Goal: Task Accomplishment & Management: Manage account settings

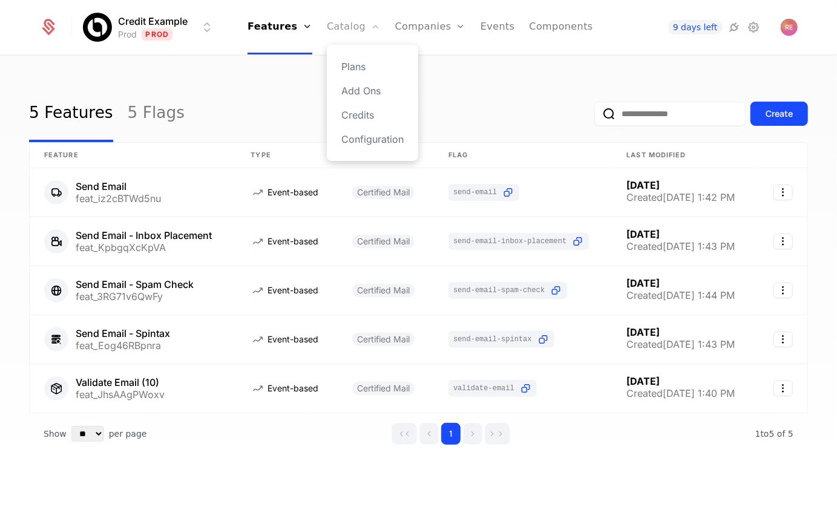
click at [340, 36] on link "Catalog" at bounding box center [354, 27] width 54 height 54
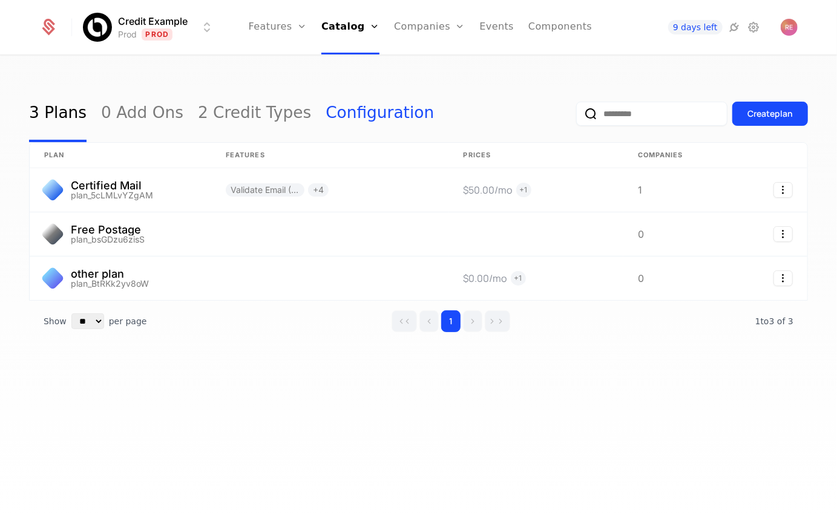
click at [326, 110] on link "Configuration" at bounding box center [380, 113] width 108 height 57
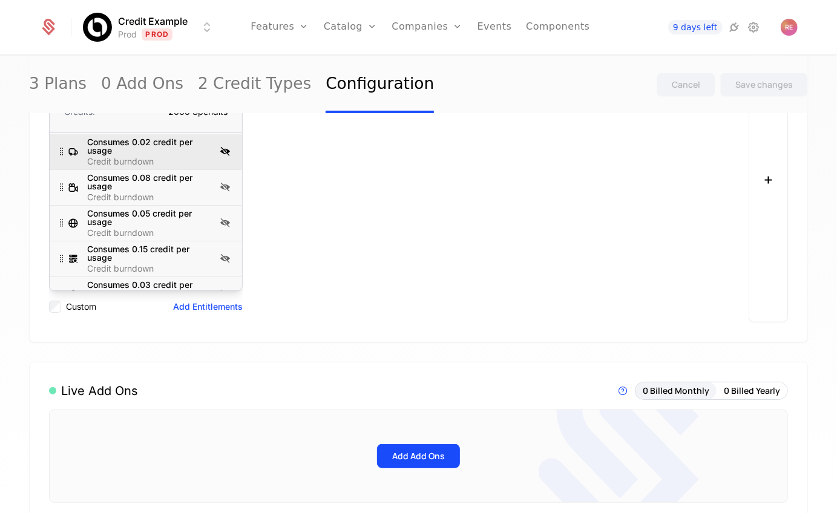
scroll to position [234, 0]
click at [218, 145] on icon at bounding box center [225, 152] width 15 height 15
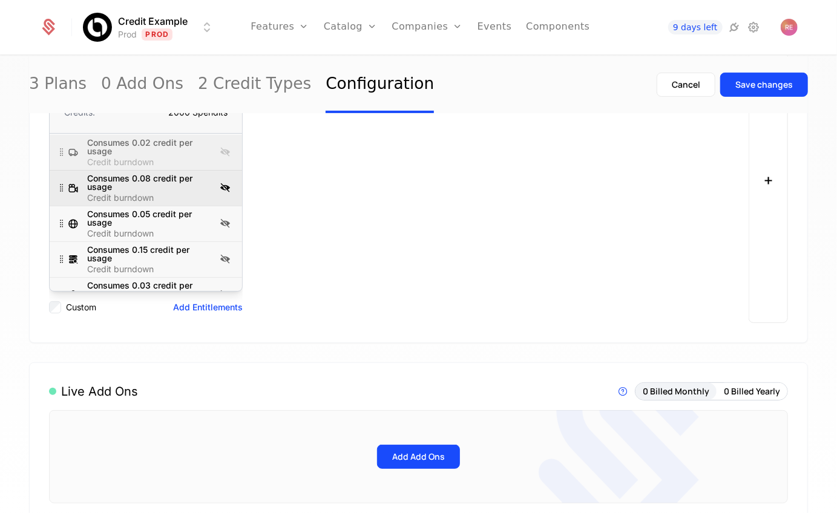
click at [224, 182] on icon at bounding box center [225, 187] width 15 height 15
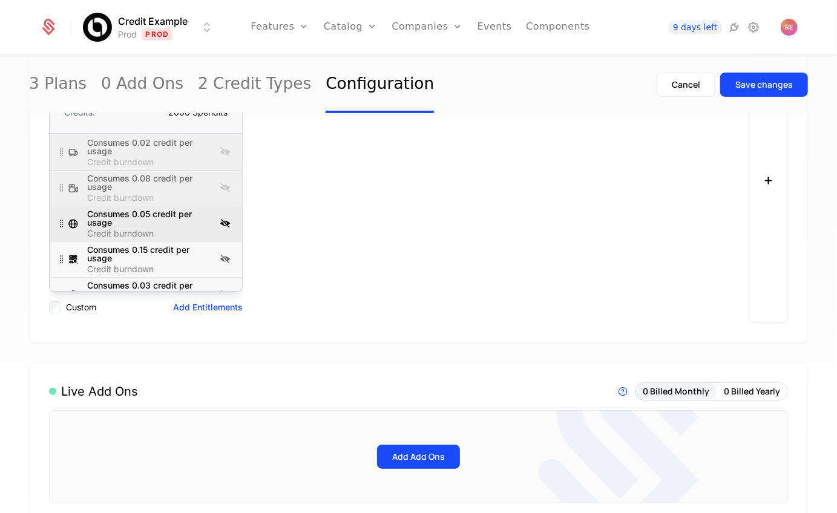
click at [226, 224] on icon at bounding box center [225, 223] width 15 height 15
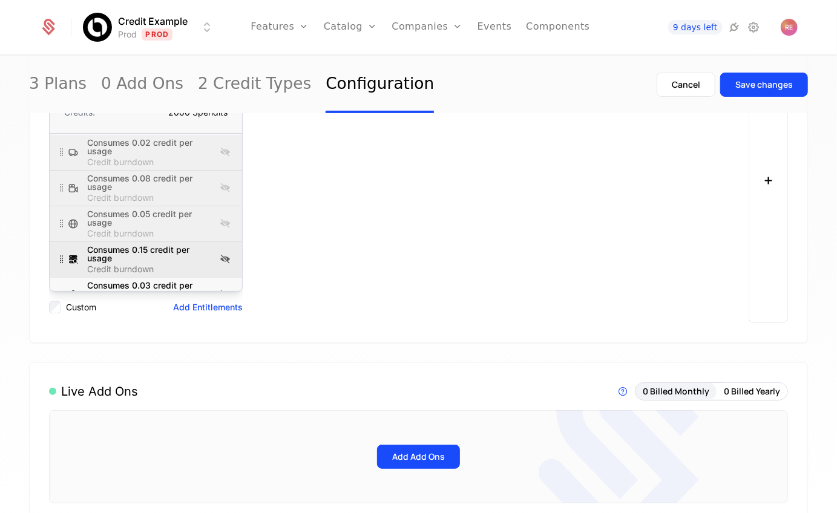
click at [226, 244] on div "Consumes 0.15 credit per usage Credit burndown" at bounding box center [146, 260] width 192 height 36
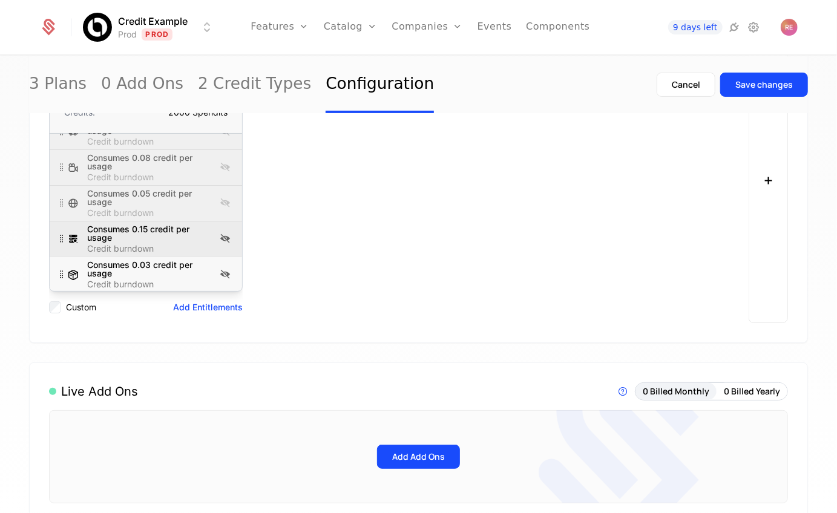
click at [225, 221] on div "Consumes 0.15 credit per usage Credit burndown" at bounding box center [146, 239] width 192 height 36
click at [224, 246] on div "Consumes 0.15 credit per usage Credit burndown" at bounding box center [146, 239] width 192 height 36
click at [223, 240] on icon at bounding box center [225, 238] width 15 height 15
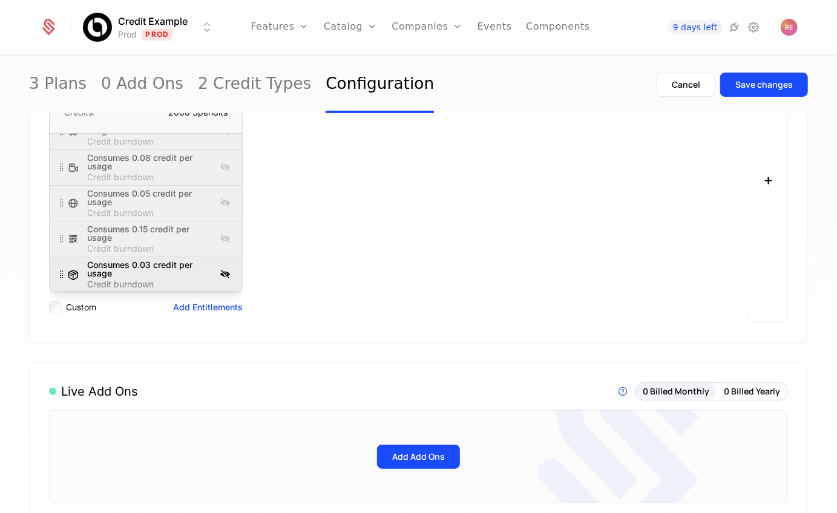
click at [223, 267] on icon at bounding box center [225, 274] width 15 height 15
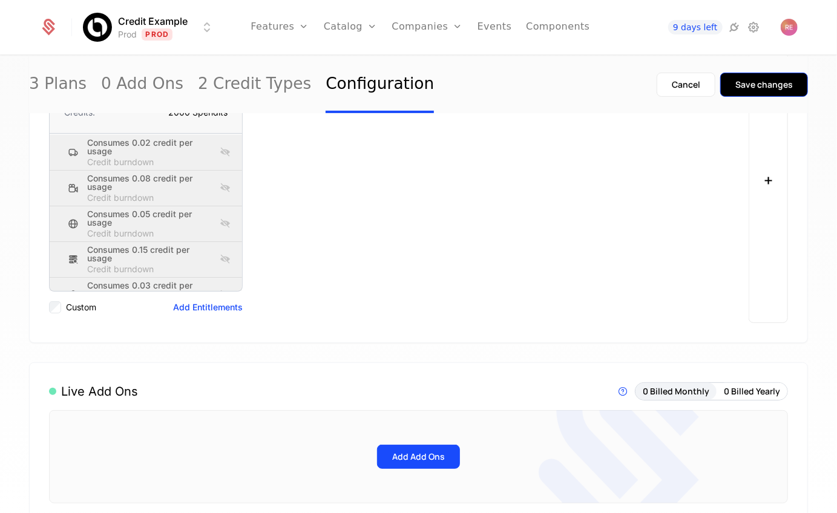
click at [747, 87] on div "Save changes" at bounding box center [763, 85] width 57 height 12
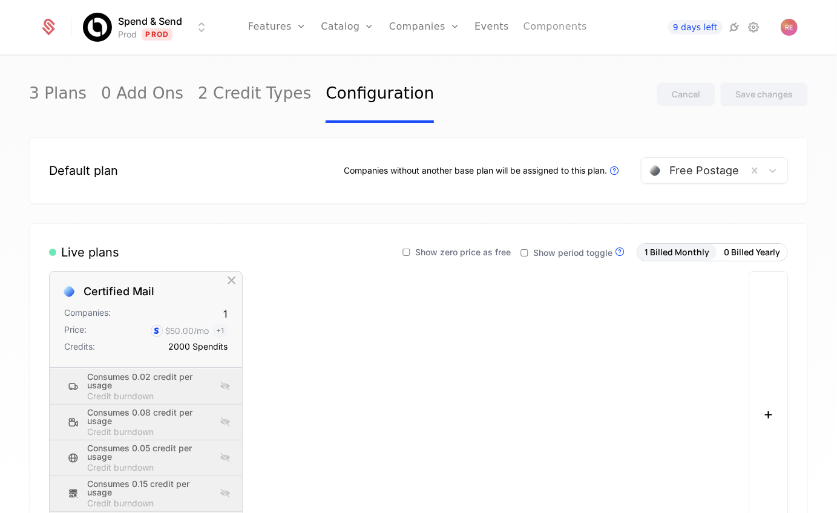
click at [536, 38] on link "Components" at bounding box center [555, 27] width 64 height 54
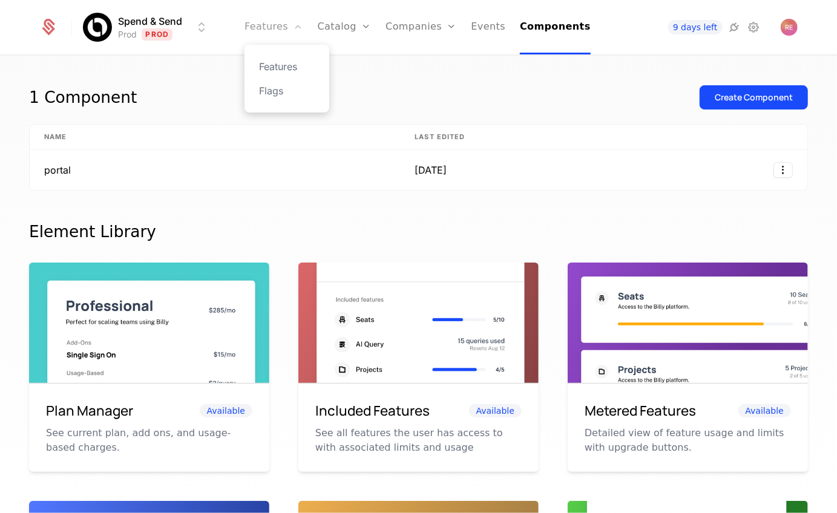
click at [275, 25] on link "Features" at bounding box center [273, 27] width 58 height 54
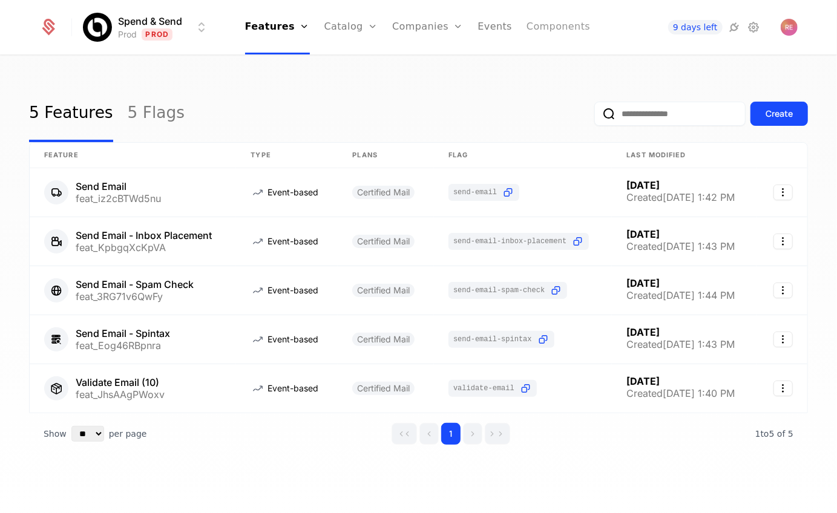
click at [548, 27] on link "Components" at bounding box center [558, 27] width 64 height 54
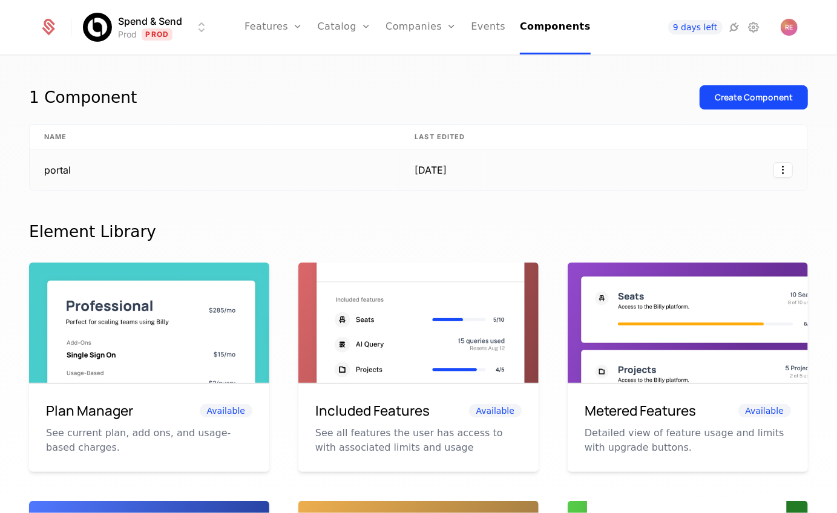
click at [327, 173] on td "portal" at bounding box center [215, 170] width 370 height 40
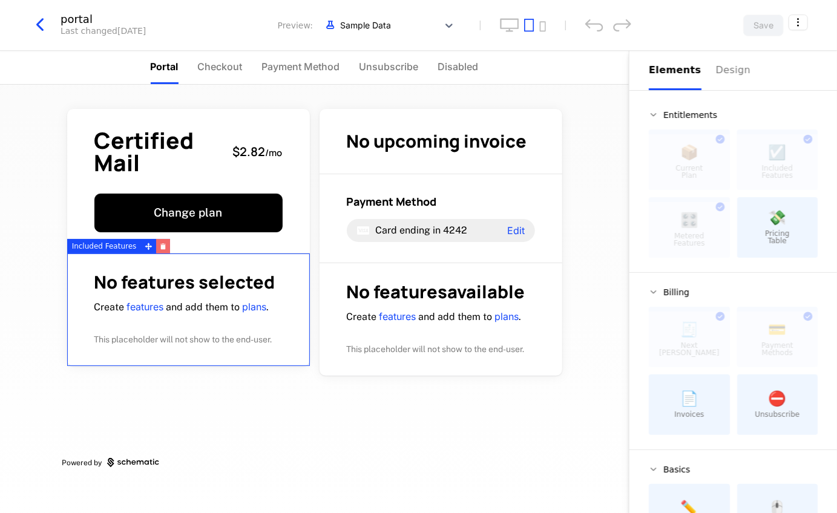
click at [161, 246] on icon "button" at bounding box center [163, 247] width 5 height 4
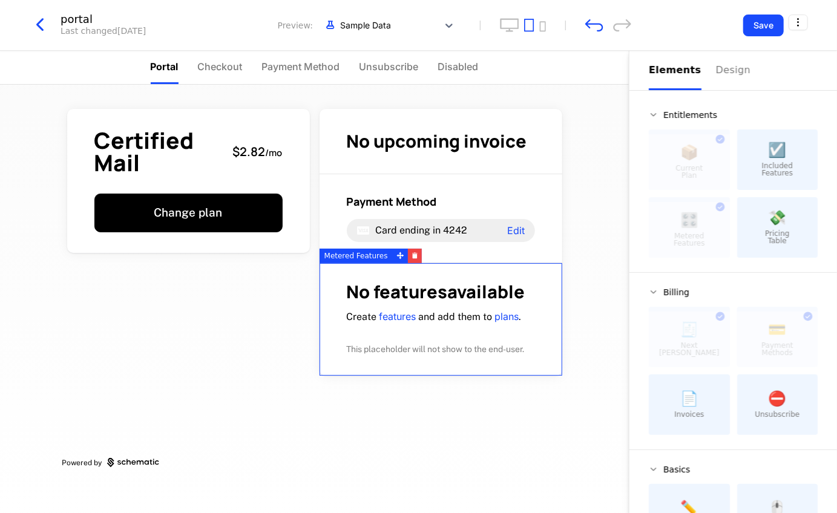
scroll to position [50, 0]
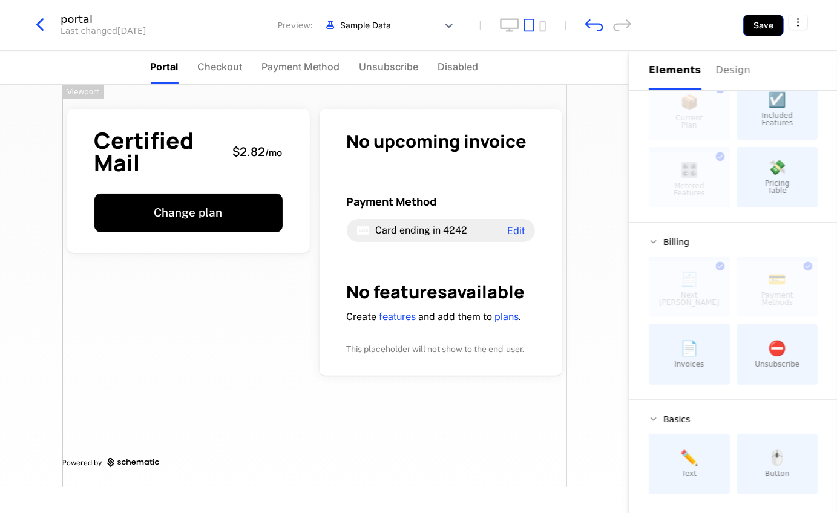
click at [755, 28] on button "Save" at bounding box center [763, 26] width 41 height 22
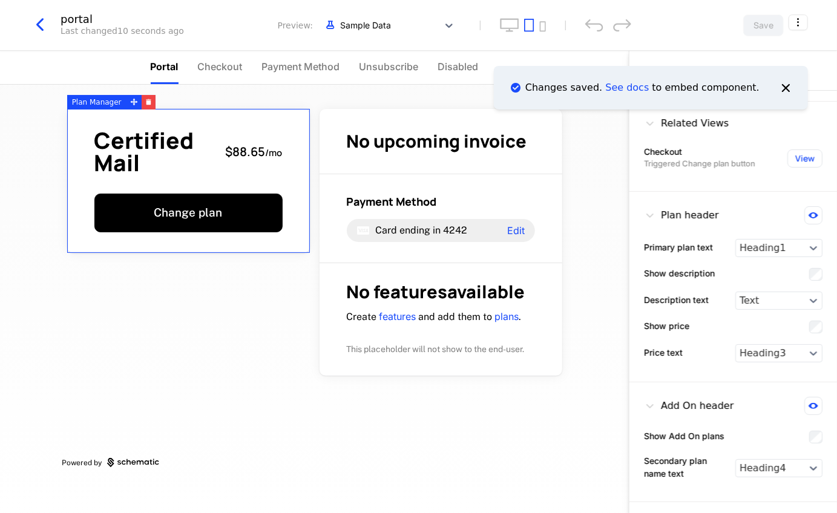
click at [235, 120] on div "Certified Mail $88.65 / mo Change plan" at bounding box center [188, 181] width 243 height 144
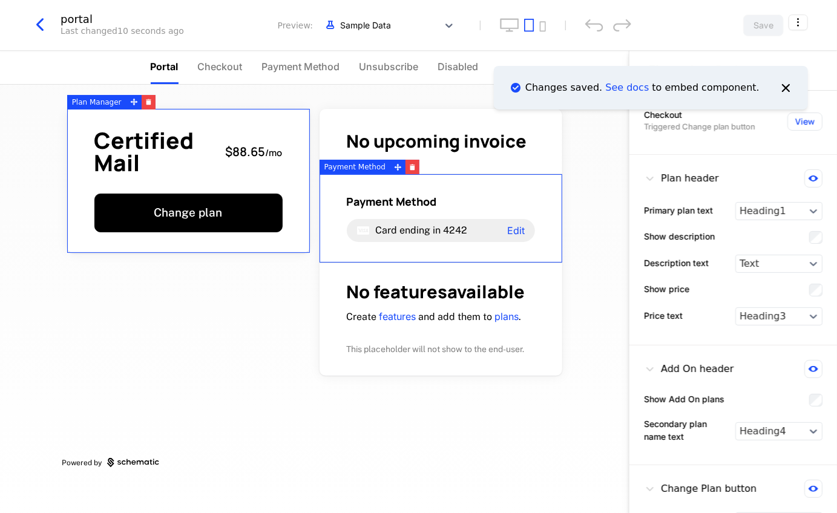
scroll to position [0, 0]
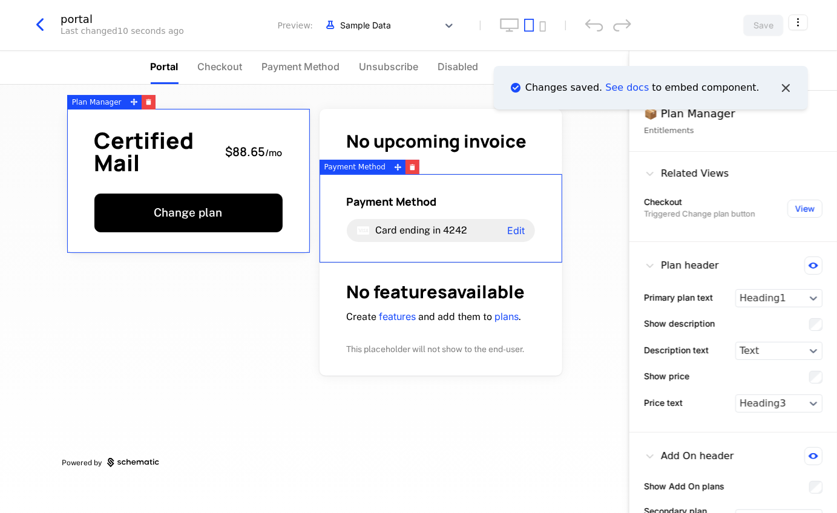
click at [787, 83] on icon "Notifications (F8)" at bounding box center [786, 88] width 16 height 16
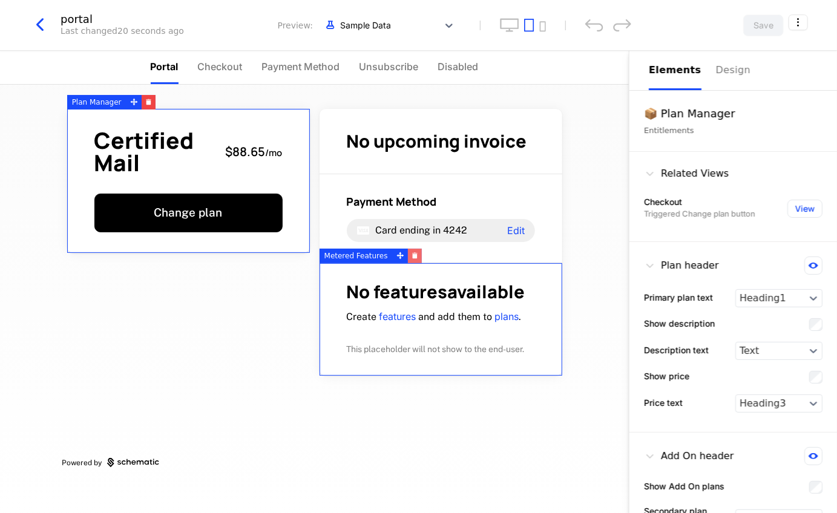
click at [412, 258] on icon "button" at bounding box center [414, 256] width 5 height 4
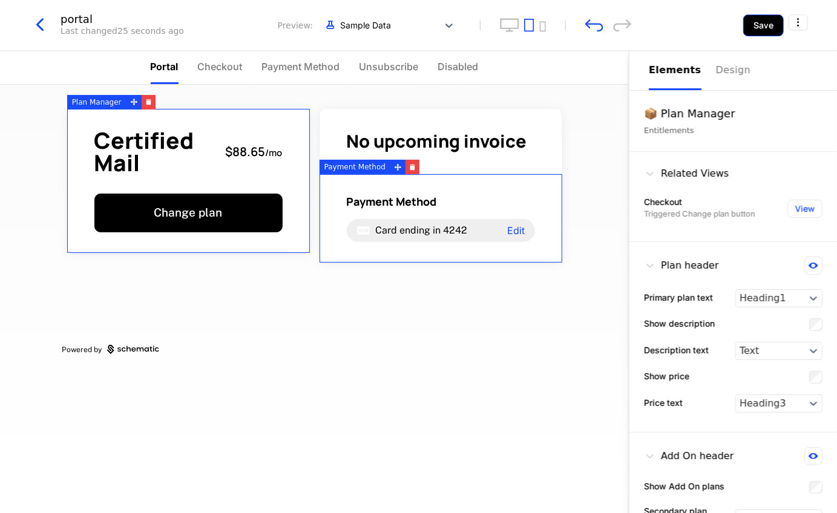
click at [757, 19] on button "Save" at bounding box center [763, 26] width 41 height 22
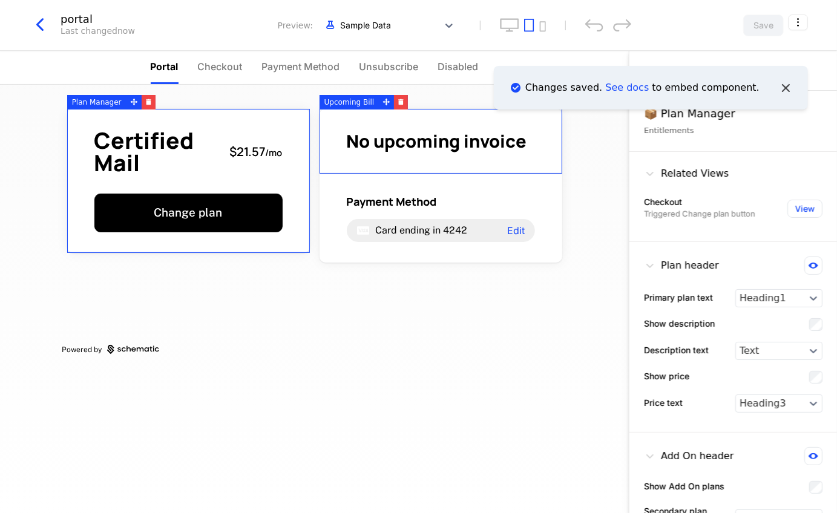
click at [793, 84] on icon "Notifications (F8)" at bounding box center [786, 88] width 16 height 16
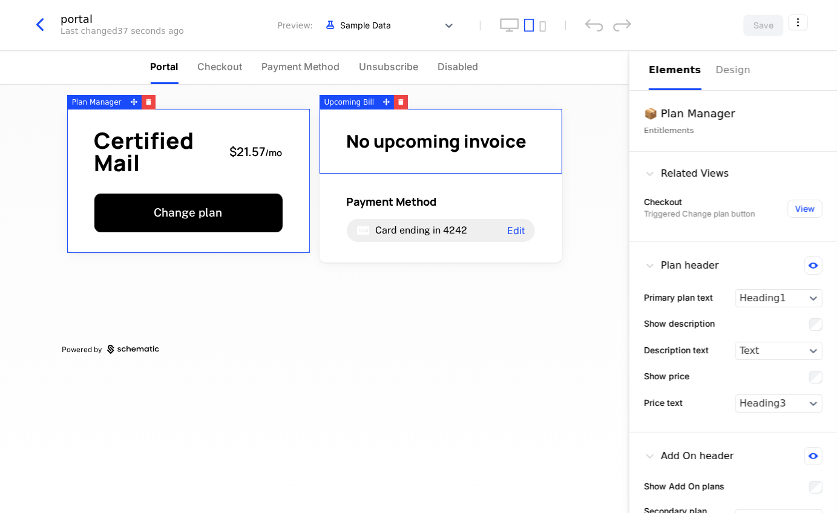
click at [657, 169] on div "Related Views" at bounding box center [686, 173] width 85 height 15
click at [649, 170] on icon at bounding box center [650, 174] width 12 height 12
click at [732, 77] on div "Design" at bounding box center [735, 70] width 39 height 15
click at [676, 76] on div "Elements" at bounding box center [675, 70] width 53 height 15
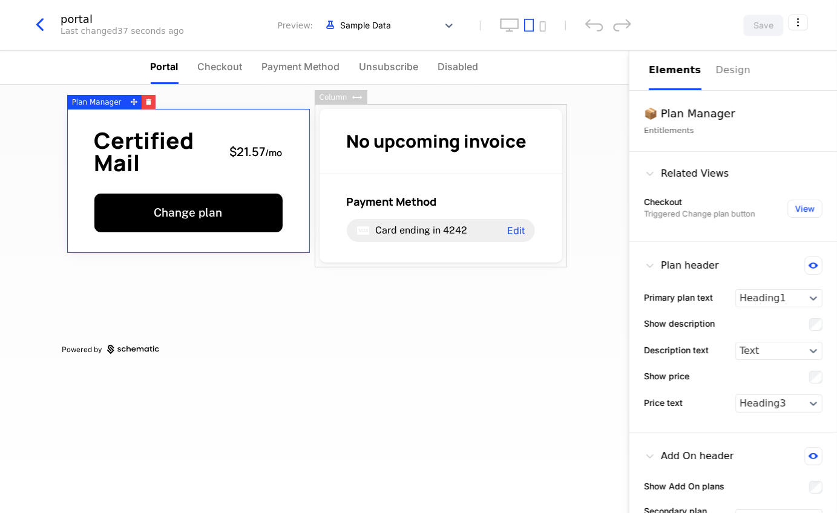
click at [50, 29] on icon "button" at bounding box center [40, 25] width 22 height 22
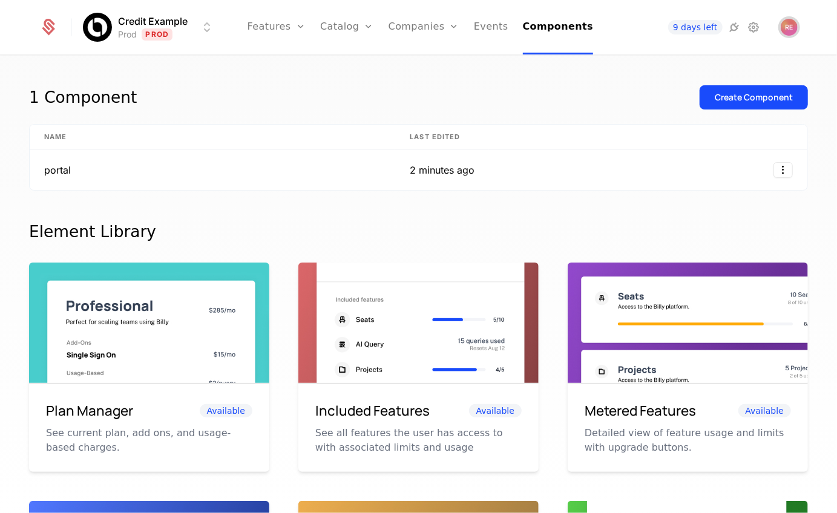
click at [792, 20] on img "Open user button" at bounding box center [789, 27] width 17 height 17
click at [751, 27] on icon at bounding box center [754, 27] width 15 height 15
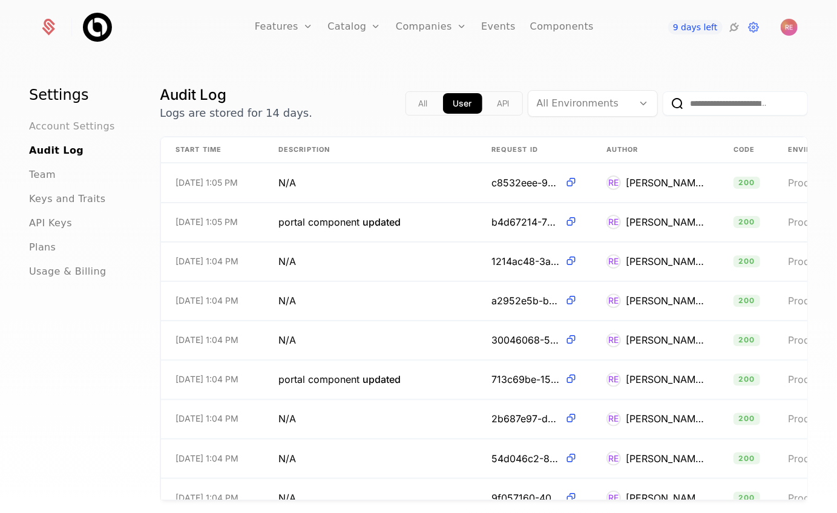
click at [69, 121] on span "Account Settings" at bounding box center [72, 126] width 86 height 15
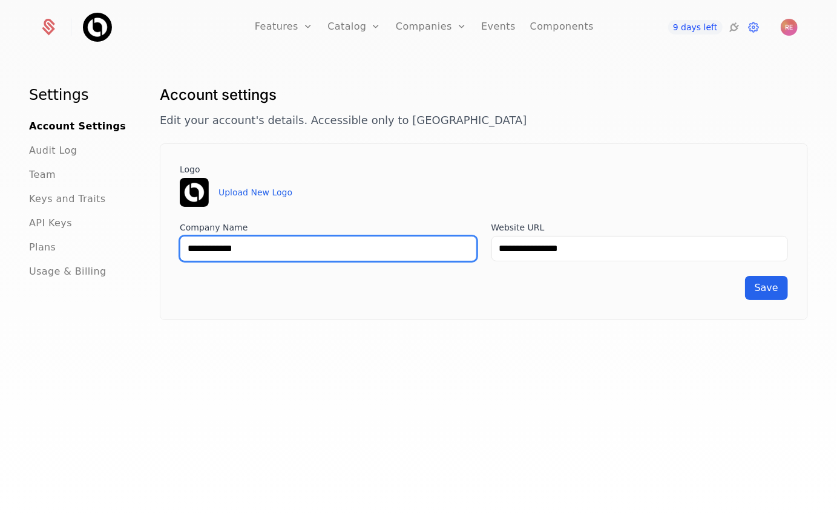
click at [278, 241] on input "**********" at bounding box center [328, 248] width 297 height 25
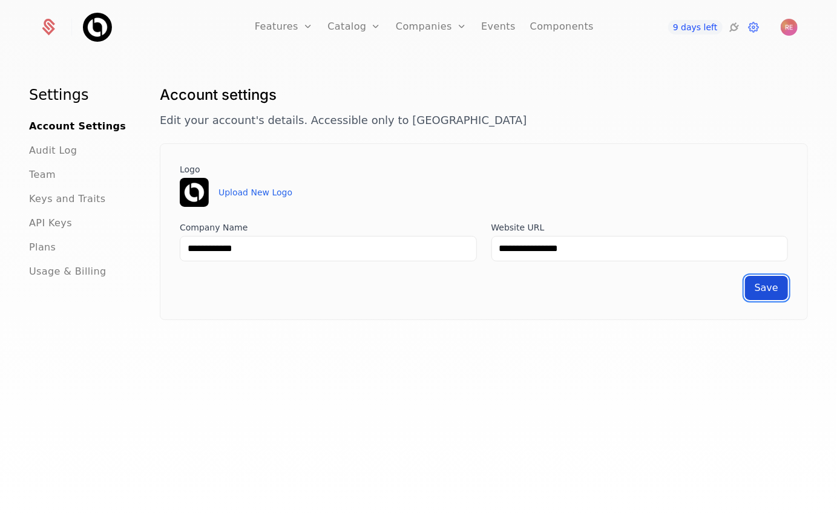
click at [766, 284] on span "Save" at bounding box center [767, 287] width 24 height 11
click at [282, 39] on link "Features" at bounding box center [284, 27] width 58 height 54
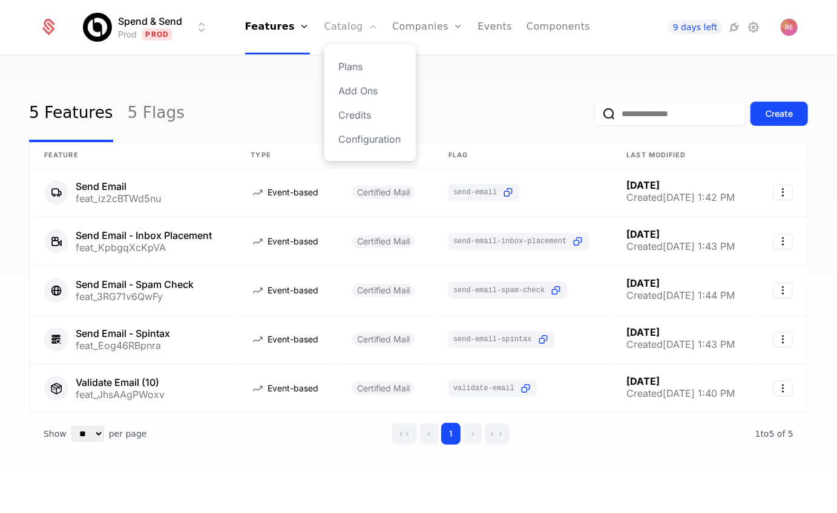
click at [340, 24] on link "Catalog" at bounding box center [351, 27] width 54 height 54
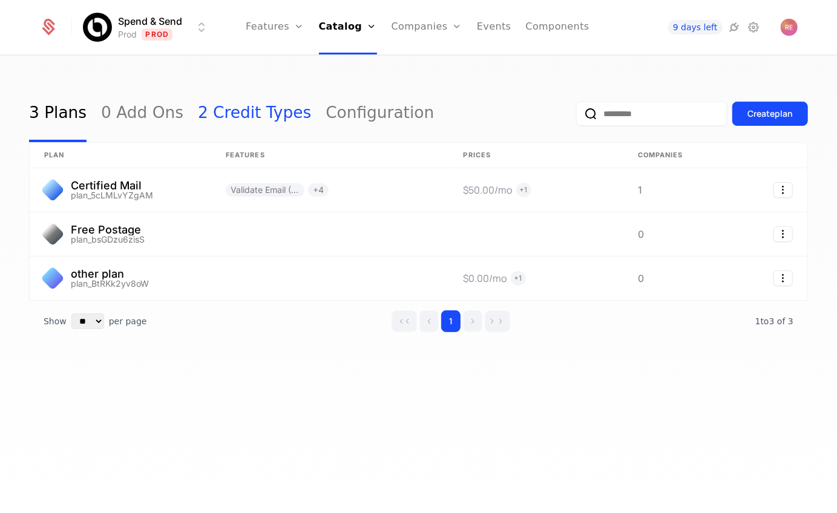
click at [247, 111] on link "2 Credit Types" at bounding box center [254, 113] width 113 height 57
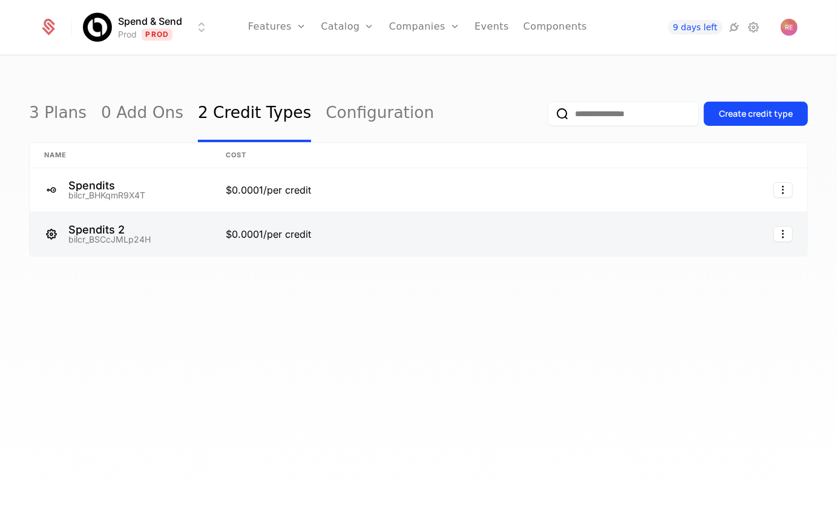
click at [280, 241] on link at bounding box center [420, 234] width 419 height 44
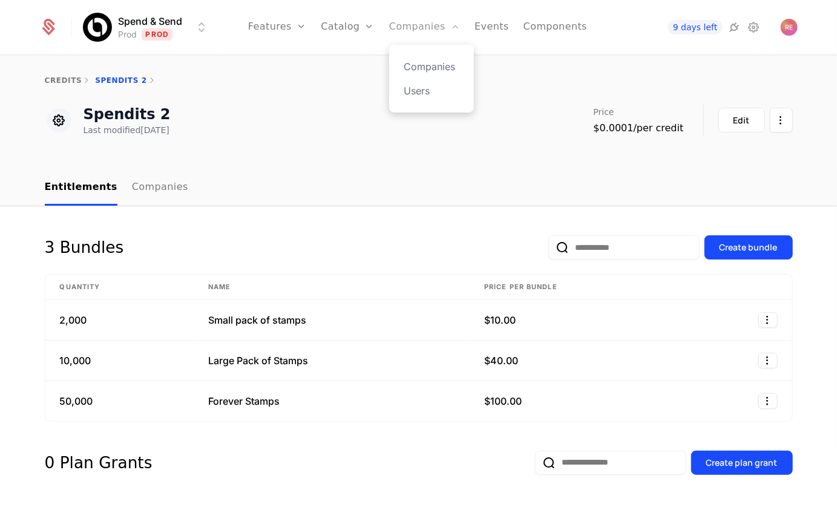
click at [410, 30] on link "Companies" at bounding box center [424, 27] width 71 height 54
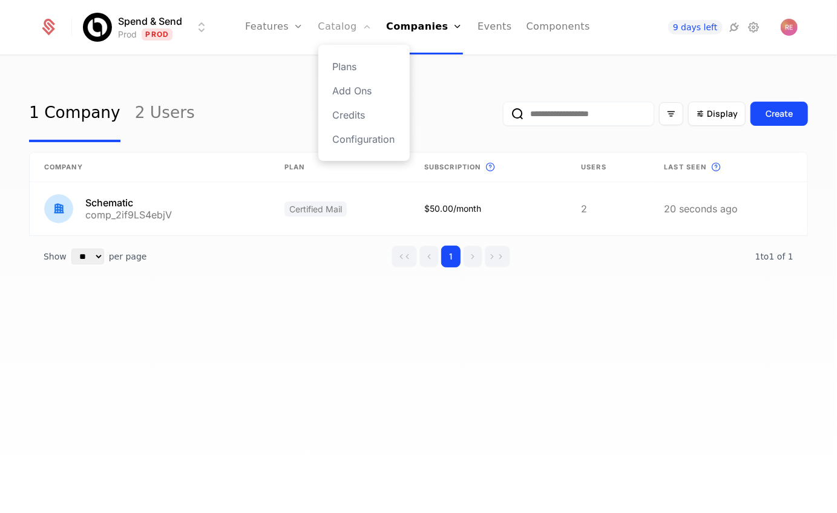
click at [339, 22] on link "Catalog" at bounding box center [345, 27] width 54 height 54
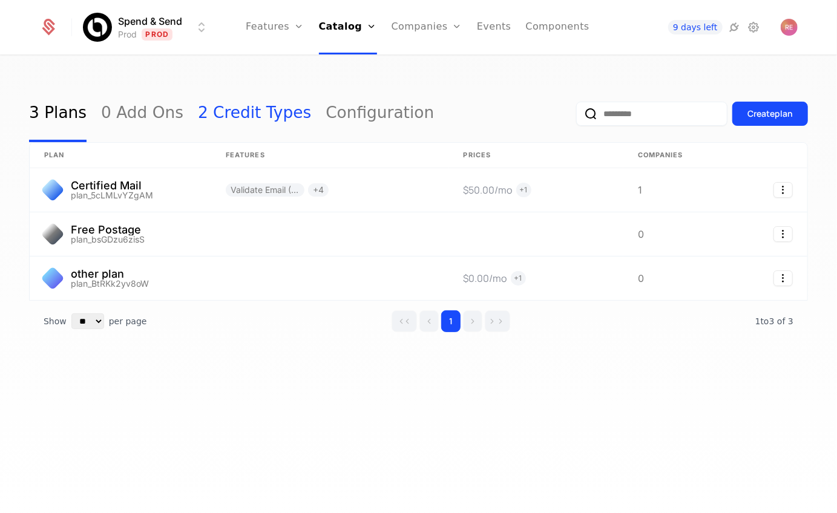
click at [215, 111] on link "2 Credit Types" at bounding box center [254, 113] width 113 height 57
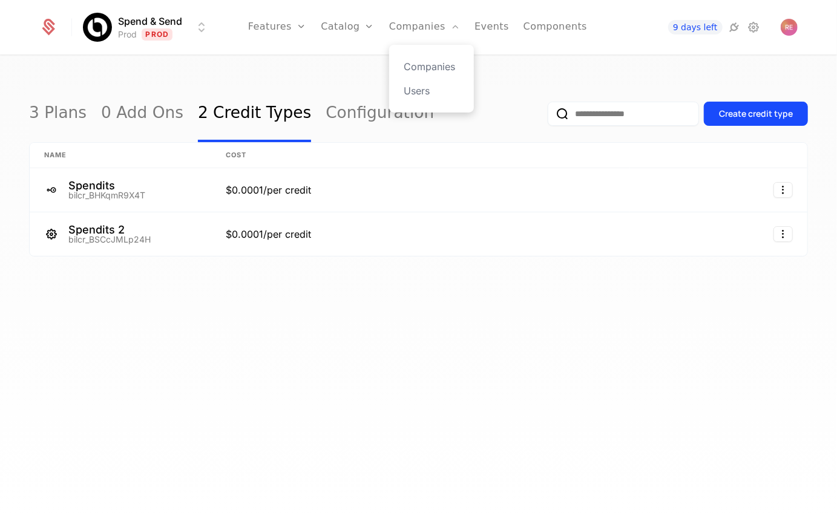
click at [418, 45] on div "Companies Users" at bounding box center [431, 79] width 85 height 68
click at [413, 39] on link "Companies" at bounding box center [424, 27] width 71 height 54
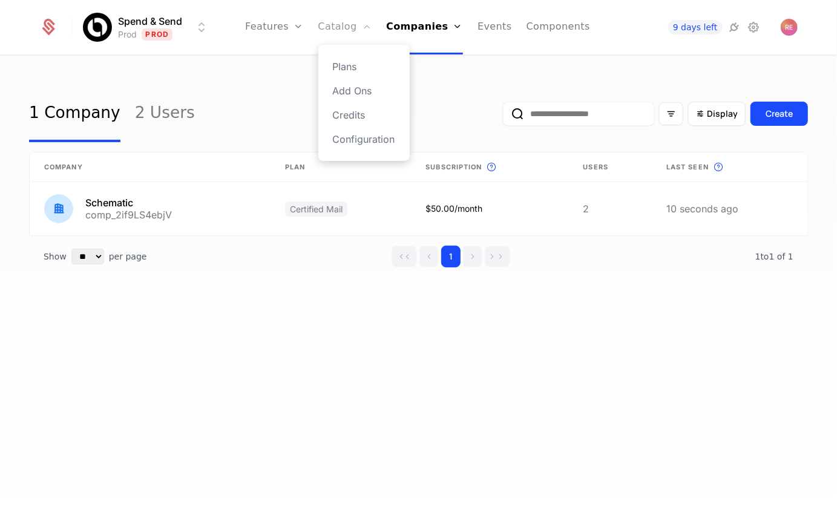
click at [347, 42] on link "Catalog" at bounding box center [345, 27] width 54 height 54
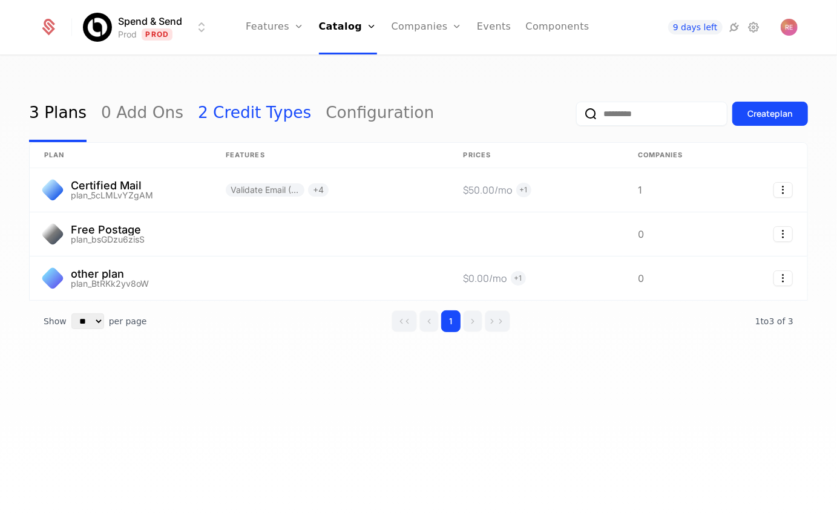
click at [225, 116] on link "2 Credit Types" at bounding box center [254, 113] width 113 height 57
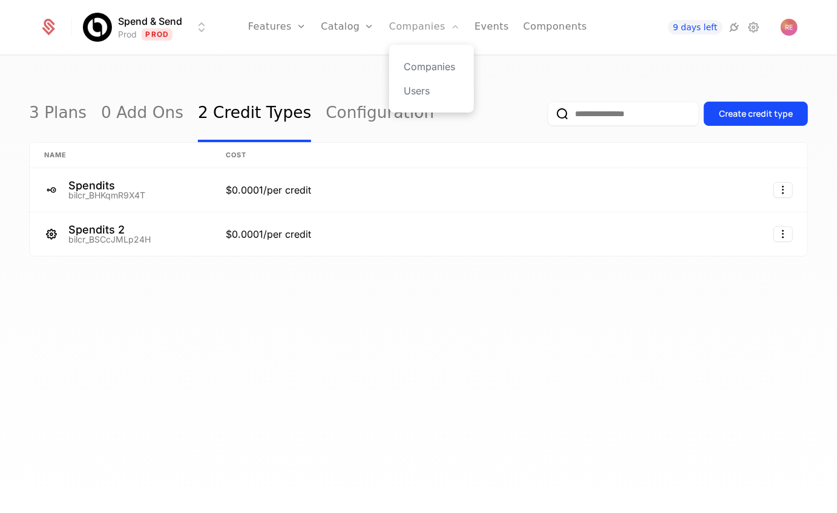
click at [401, 16] on link "Companies" at bounding box center [424, 27] width 71 height 54
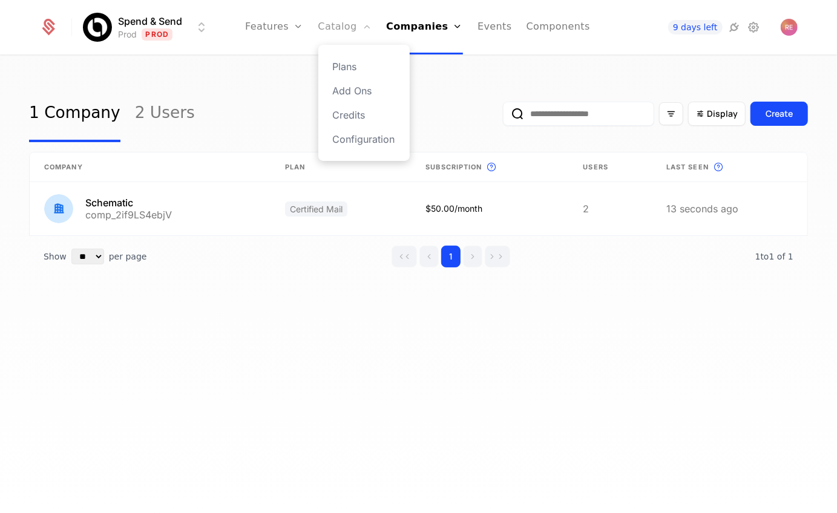
click at [332, 25] on link "Catalog" at bounding box center [345, 27] width 54 height 54
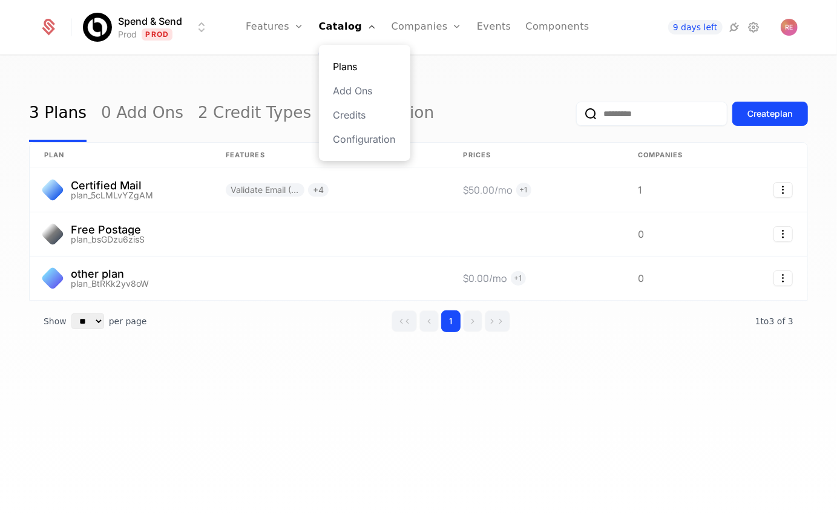
click at [345, 65] on link "Plans" at bounding box center [364, 66] width 62 height 15
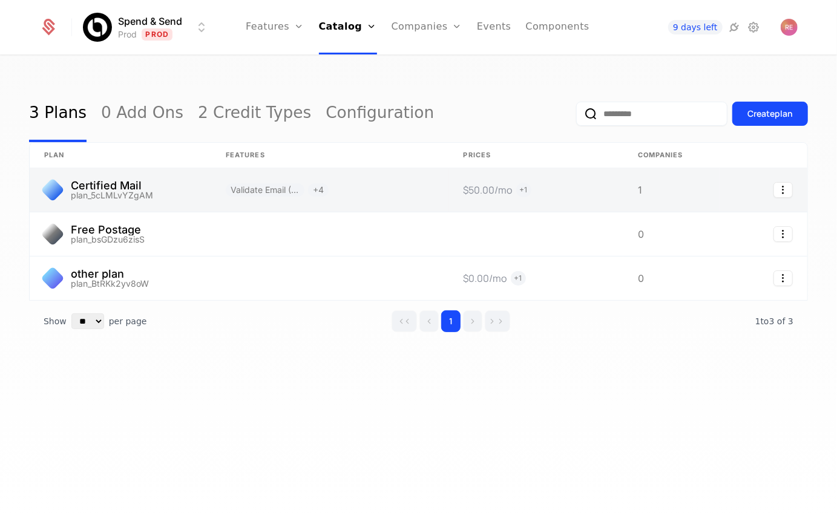
click at [122, 194] on link at bounding box center [121, 190] width 182 height 44
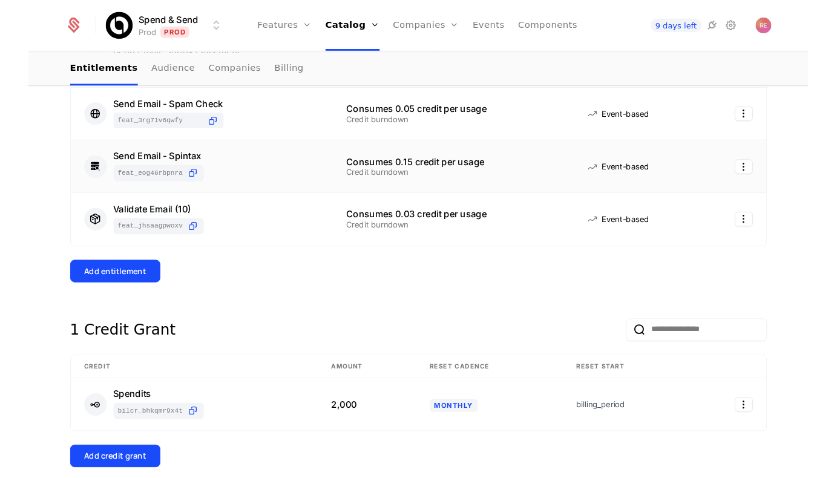
scroll to position [357, 0]
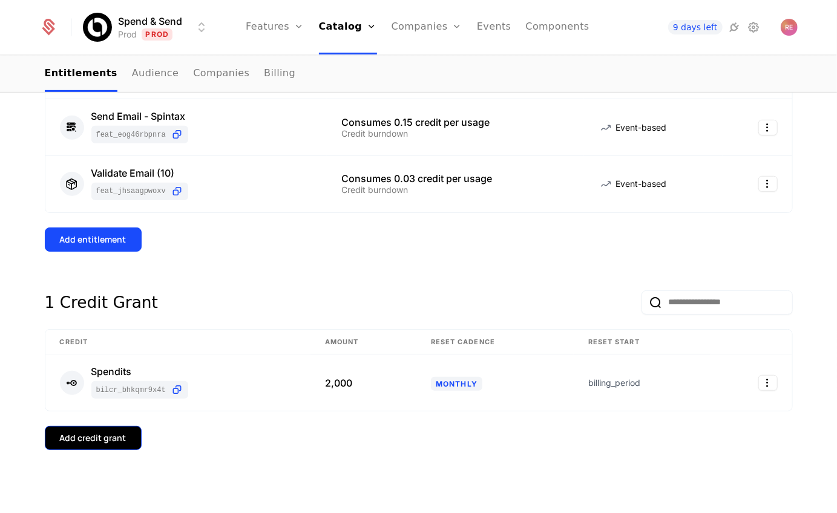
click at [94, 436] on div "Add credit grant" at bounding box center [93, 438] width 67 height 12
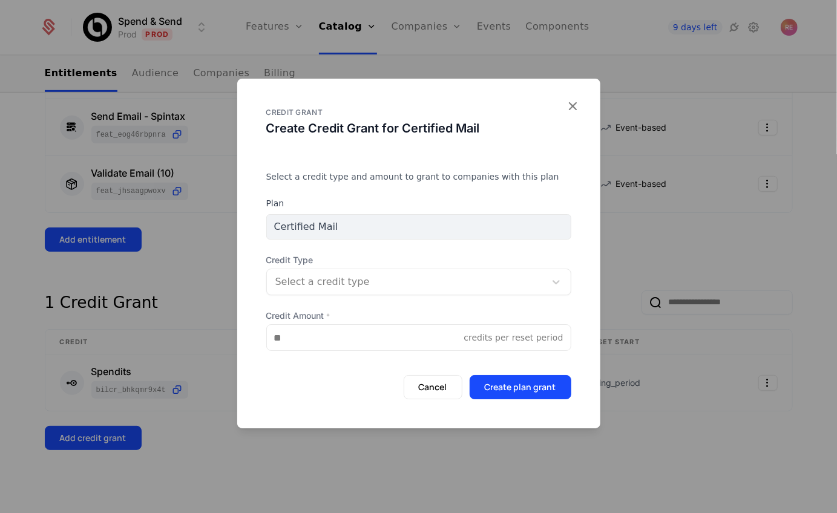
click at [312, 283] on div at bounding box center [405, 282] width 261 height 17
click at [226, 255] on div at bounding box center [418, 256] width 837 height 513
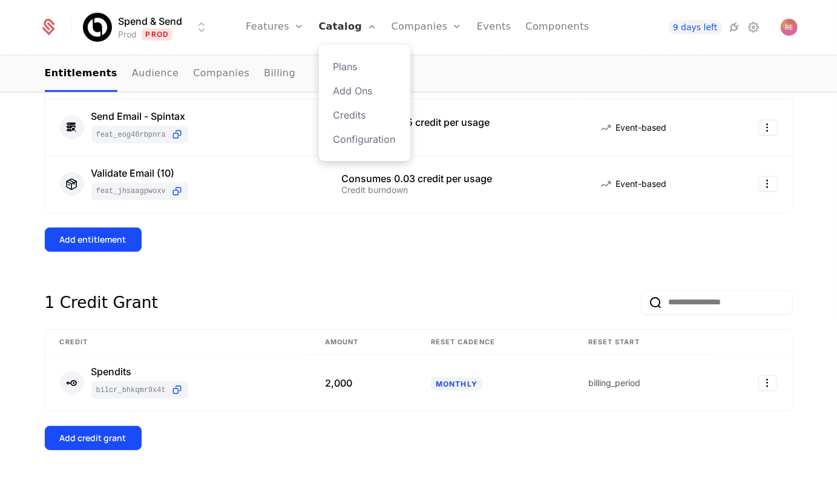
click at [343, 32] on link "Catalog" at bounding box center [348, 27] width 58 height 54
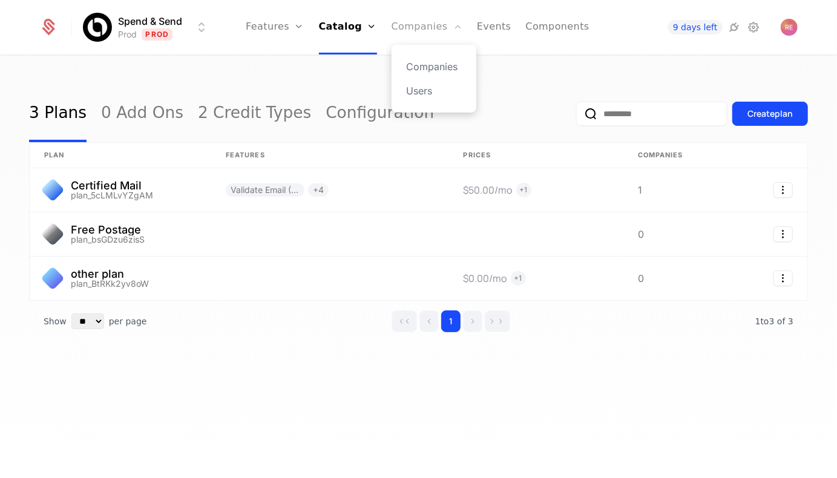
click at [434, 23] on link "Companies" at bounding box center [427, 27] width 71 height 54
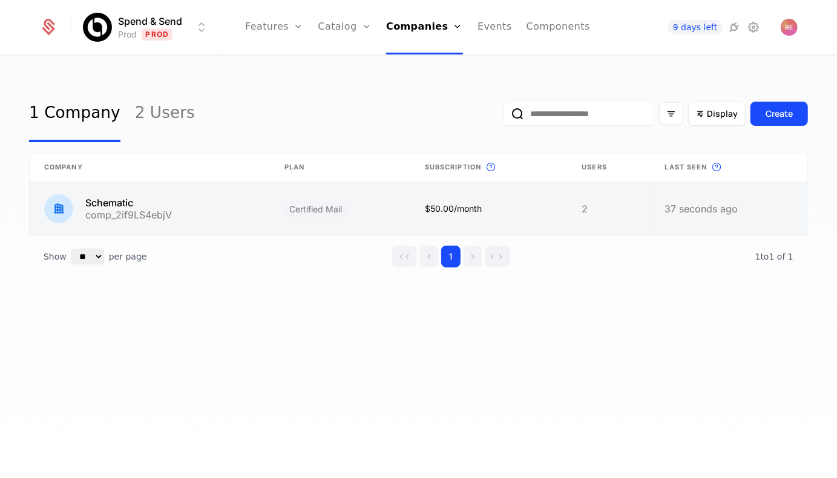
click at [262, 230] on link at bounding box center [150, 208] width 240 height 53
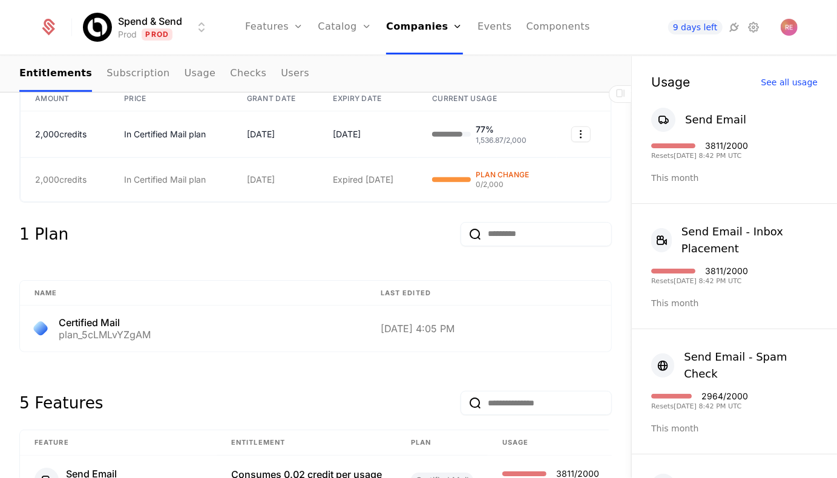
scroll to position [445, 0]
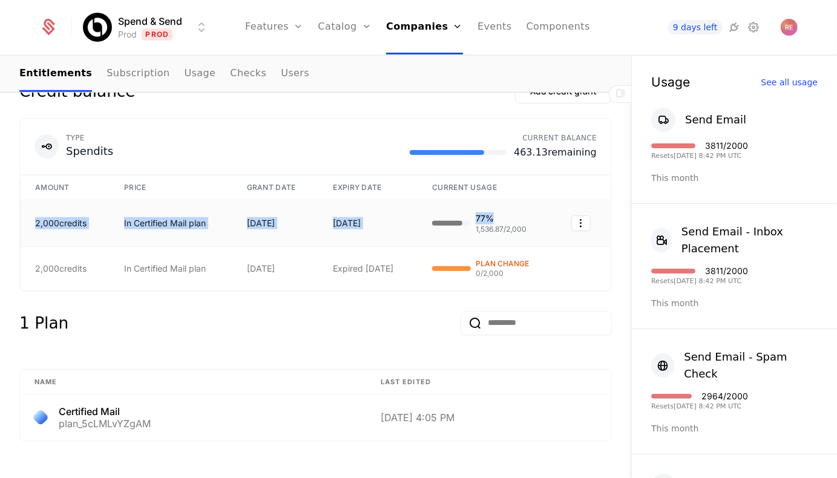
drag, startPoint x: 32, startPoint y: 219, endPoint x: 530, endPoint y: 213, distance: 498.1
click at [530, 213] on tr "2,000 credits In Certified Mail plan 9/4/25 10/4/25 77 % 1,536.87 / 2,000" at bounding box center [316, 223] width 590 height 47
click at [530, 213] on div "77 % 1,536.87 / 2,000" at bounding box center [487, 223] width 110 height 22
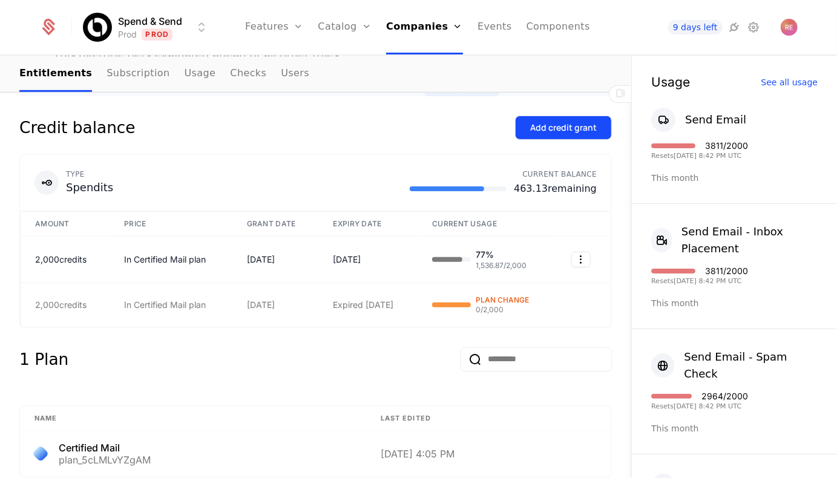
click at [536, 134] on button "Add credit grant" at bounding box center [563, 128] width 97 height 24
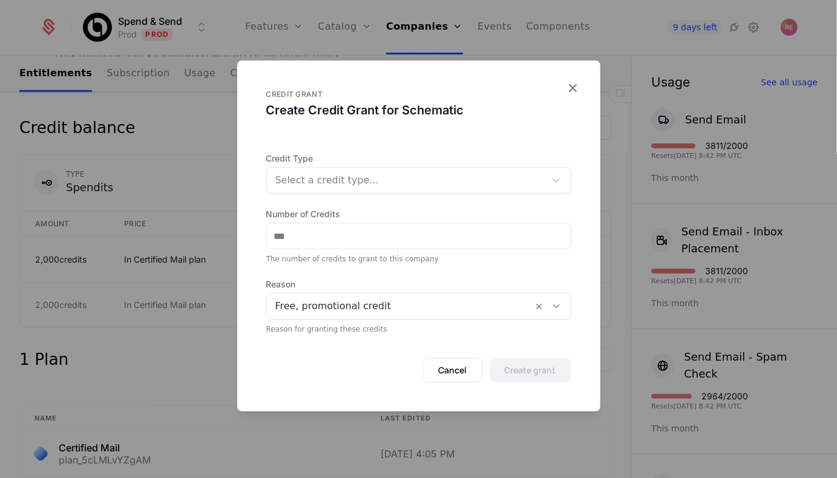
click at [306, 174] on div at bounding box center [405, 180] width 261 height 17
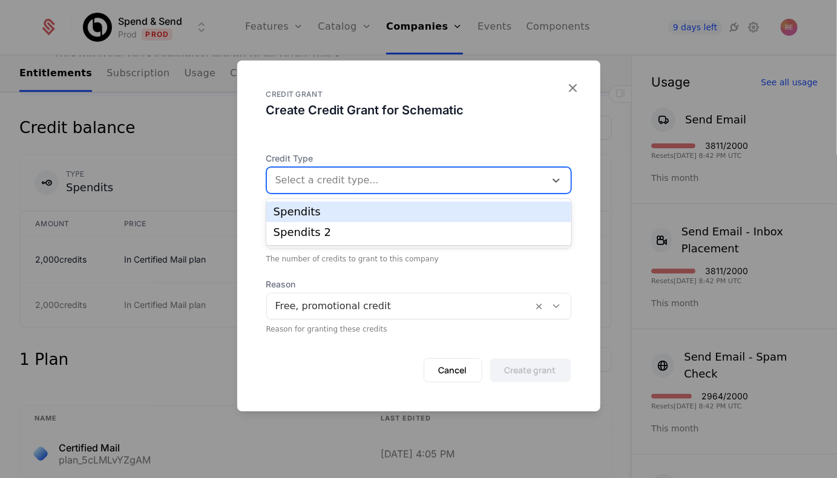
click at [299, 209] on div "Spendits" at bounding box center [419, 211] width 290 height 11
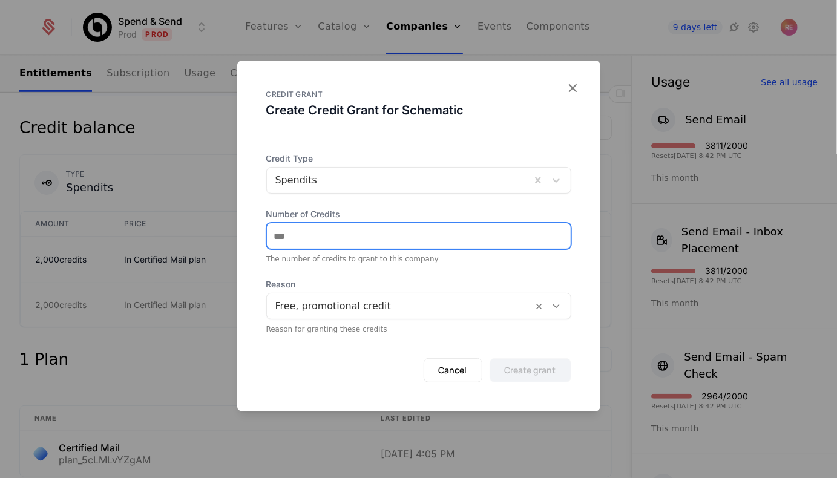
click at [310, 225] on input "Number of Credits" at bounding box center [419, 235] width 304 height 25
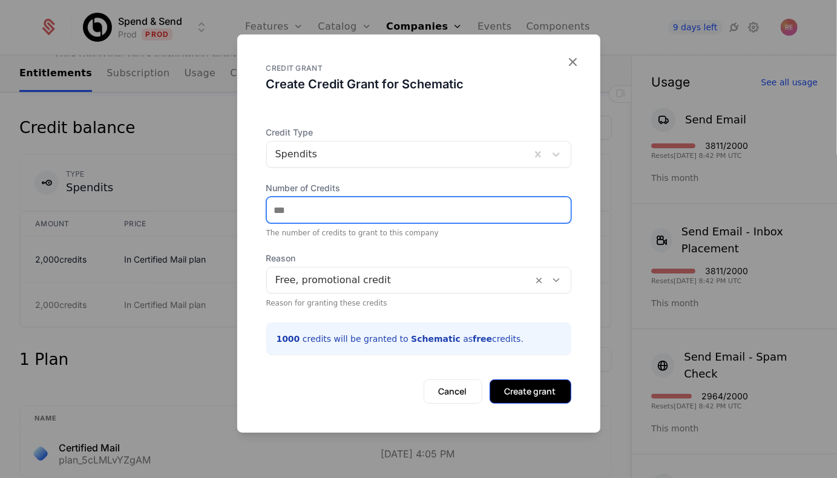
type input "****"
click at [515, 385] on button "Create grant" at bounding box center [531, 391] width 82 height 24
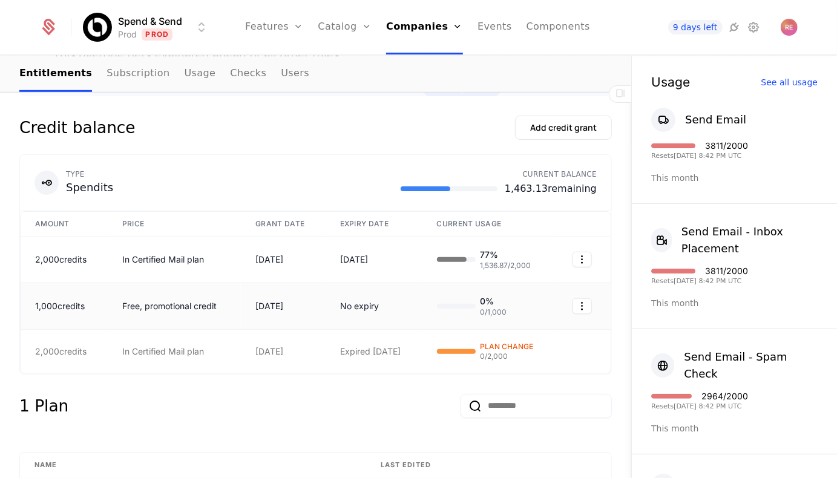
drag, startPoint x: 39, startPoint y: 303, endPoint x: 147, endPoint y: 297, distance: 108.5
click at [147, 297] on tr "1,000 credits Free, promotional credit 9/9/25 No expiry 0 % 0 / 1,000" at bounding box center [316, 306] width 590 height 47
drag, startPoint x: 75, startPoint y: 252, endPoint x: 501, endPoint y: 237, distance: 426.3
click at [501, 237] on tr "2,000 credits In Certified Mail plan 9/4/25 10/4/25 77 % 1,536.87 / 2,000" at bounding box center [316, 260] width 590 height 47
click at [347, 312] on td "No expiry" at bounding box center [374, 306] width 97 height 47
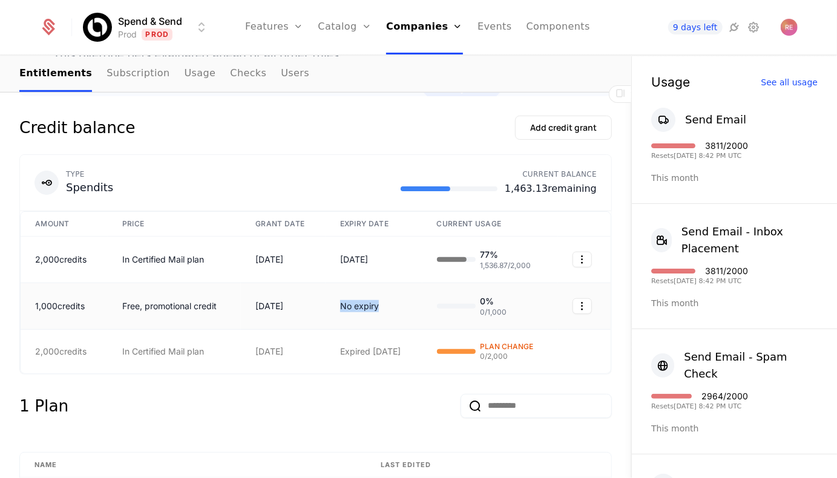
drag, startPoint x: 342, startPoint y: 303, endPoint x: 381, endPoint y: 304, distance: 39.3
click at [381, 304] on div "No expiry" at bounding box center [374, 306] width 68 height 12
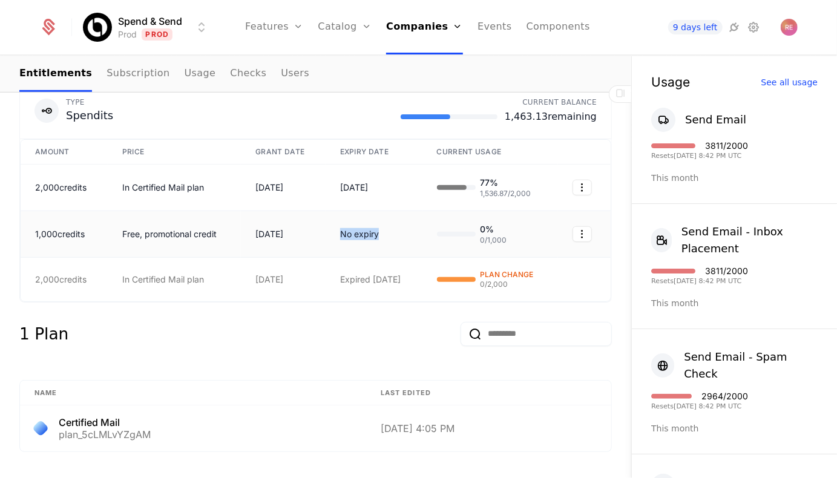
scroll to position [408, 0]
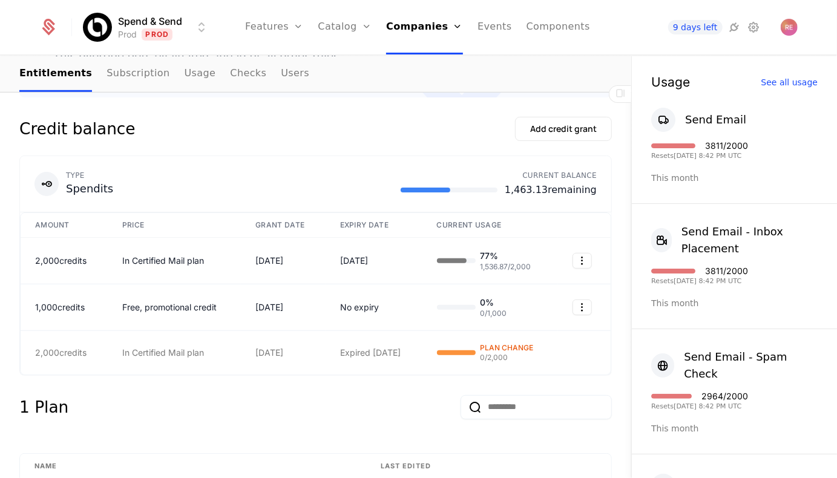
click at [309, 231] on th "GRANT DATE" at bounding box center [283, 225] width 84 height 25
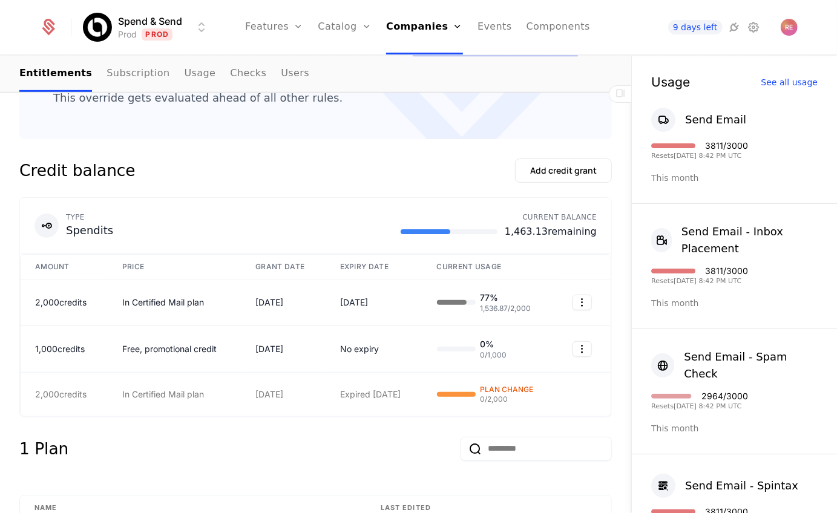
scroll to position [406, 0]
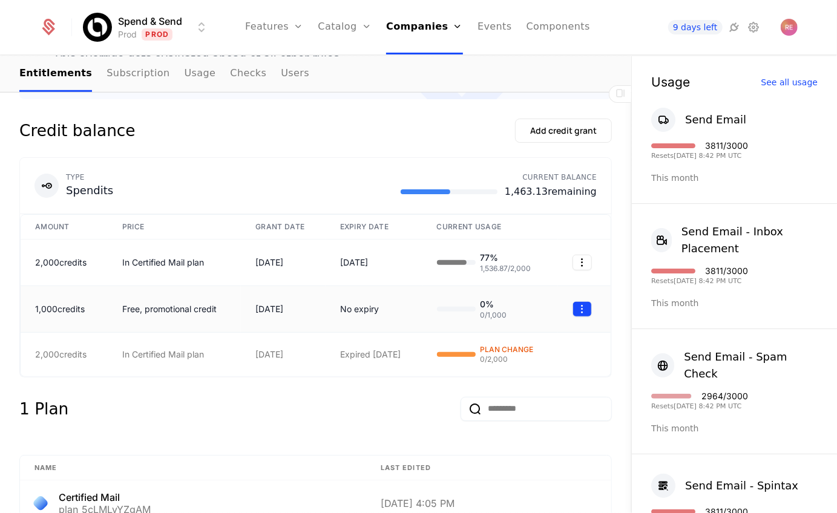
click at [584, 309] on html "Spend & Send Prod Prod Features Features Flags Catalog Plans Add Ons Credits Co…" at bounding box center [418, 256] width 837 height 513
click at [585, 19] on nav "Features Features Flags Catalog Plans Add Ons Credits Configuration Companies C…" at bounding box center [417, 27] width 398 height 54
click at [556, 28] on link "Components" at bounding box center [558, 27] width 64 height 54
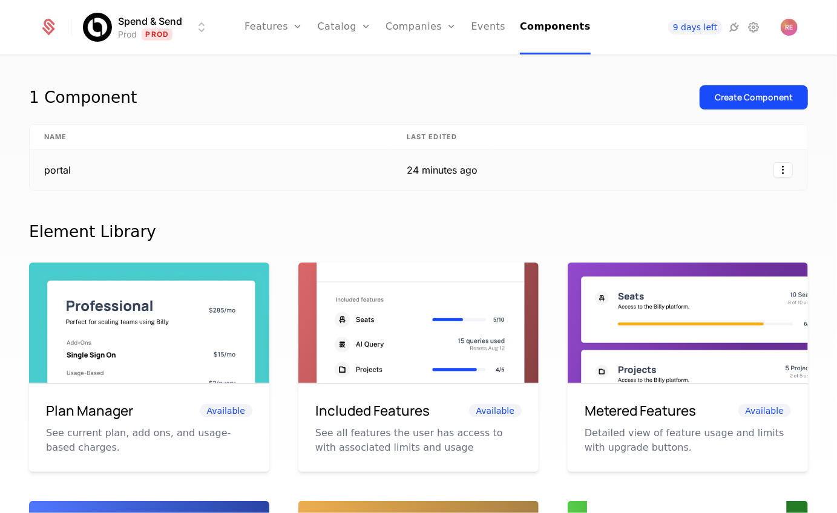
click at [388, 157] on td "portal" at bounding box center [211, 170] width 362 height 40
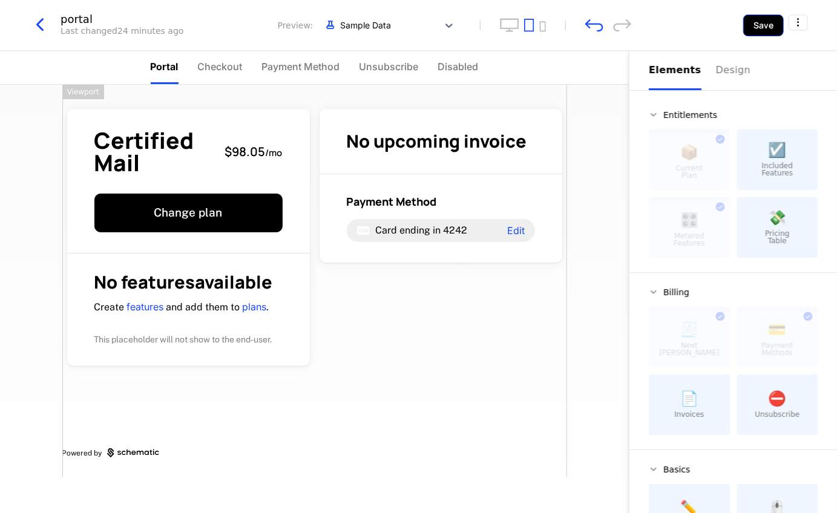
click at [766, 28] on button "Save" at bounding box center [763, 26] width 41 height 22
click at [49, 30] on icon "button" at bounding box center [40, 25] width 22 height 22
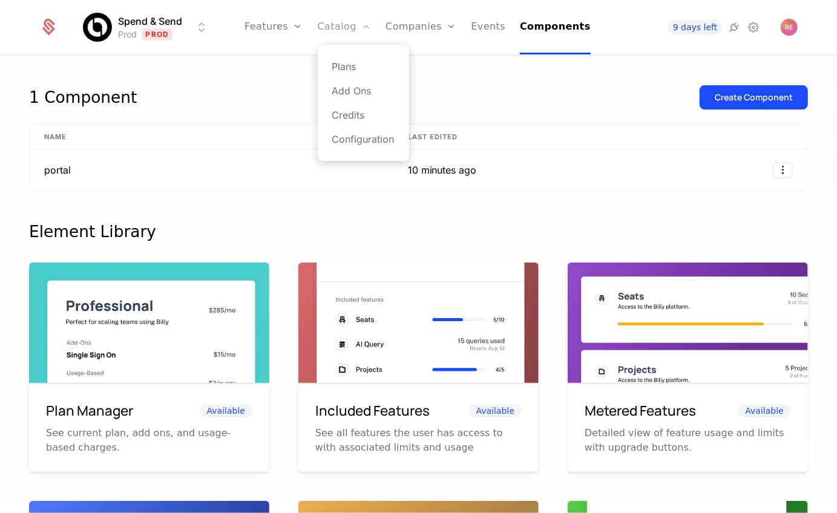
click at [357, 34] on link "Catalog" at bounding box center [345, 27] width 54 height 54
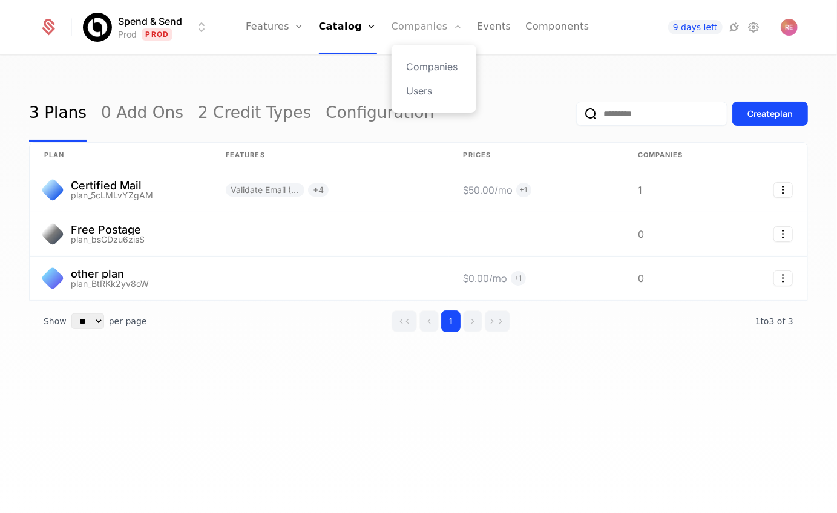
click at [415, 20] on link "Companies" at bounding box center [427, 27] width 71 height 54
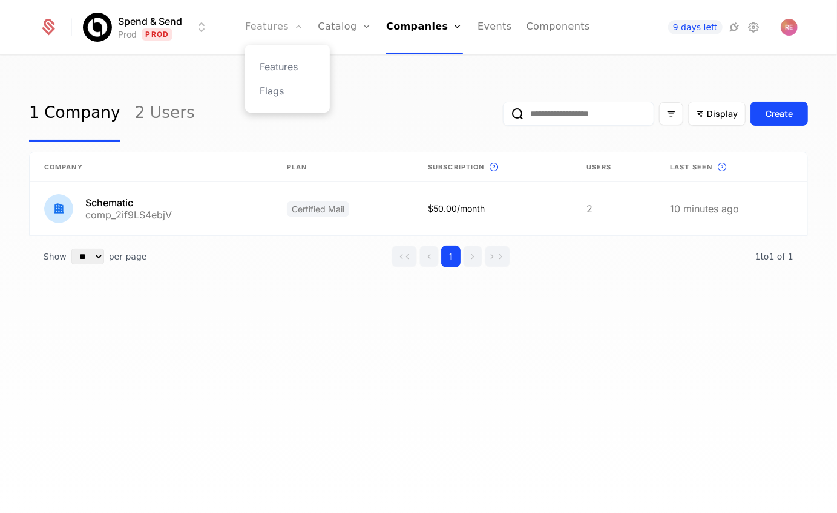
click at [280, 18] on link "Features" at bounding box center [274, 27] width 58 height 54
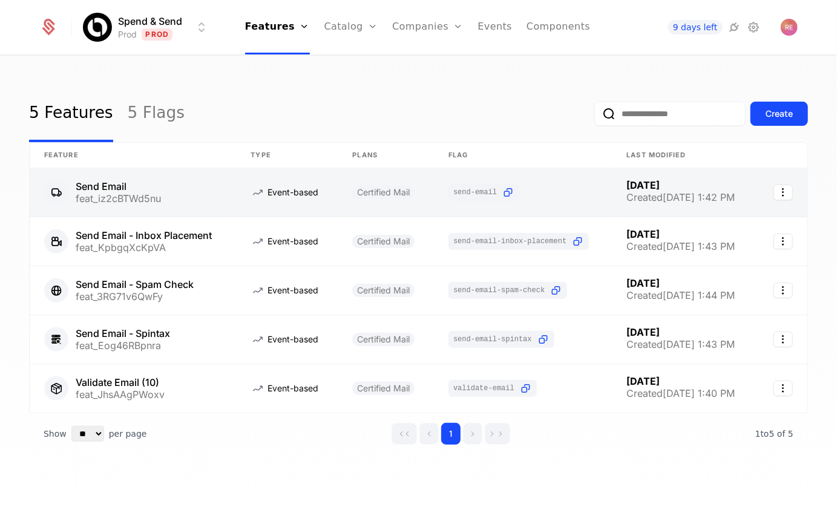
click at [248, 191] on link at bounding box center [287, 192] width 102 height 48
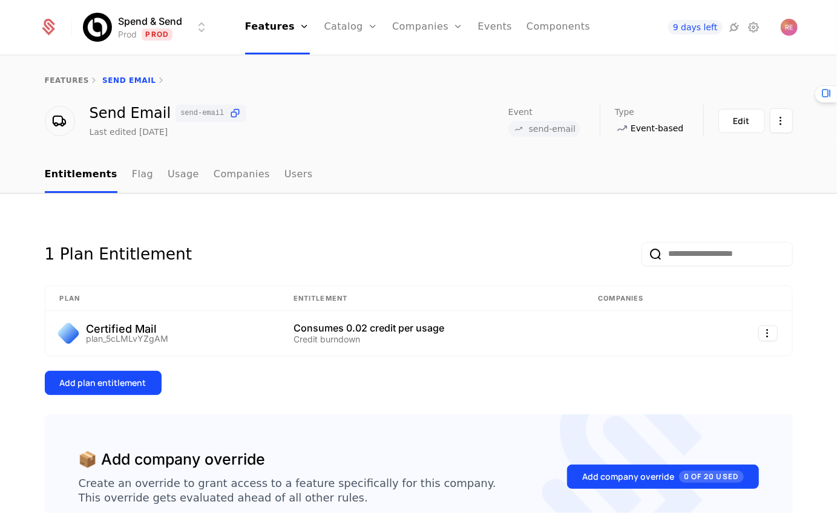
scroll to position [91, 0]
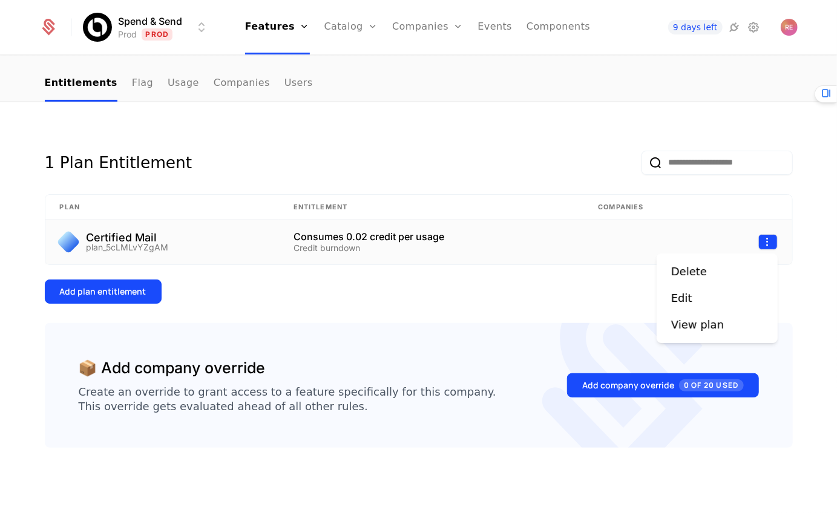
click at [764, 240] on html "Spend & Send Prod Prod Features Features Flags Catalog Plans Add Ons Credits Co…" at bounding box center [418, 256] width 837 height 513
click at [706, 275] on div "Delete" at bounding box center [693, 271] width 45 height 17
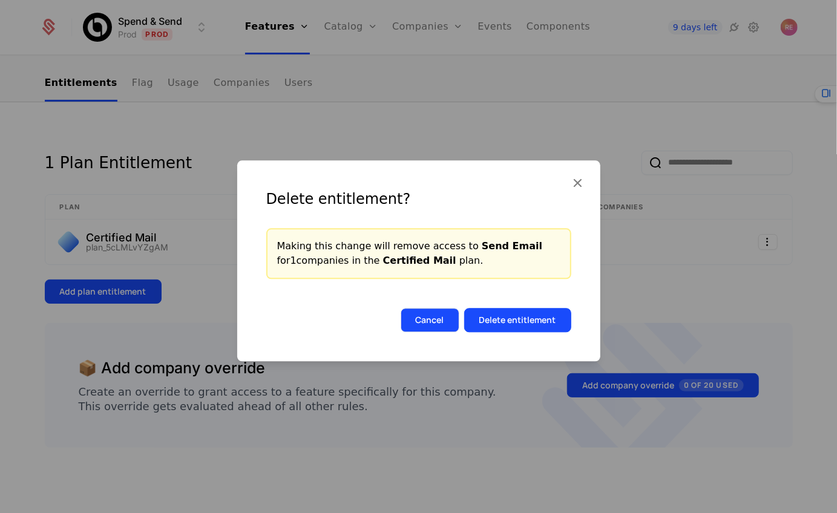
click at [437, 320] on button "Cancel" at bounding box center [430, 320] width 59 height 24
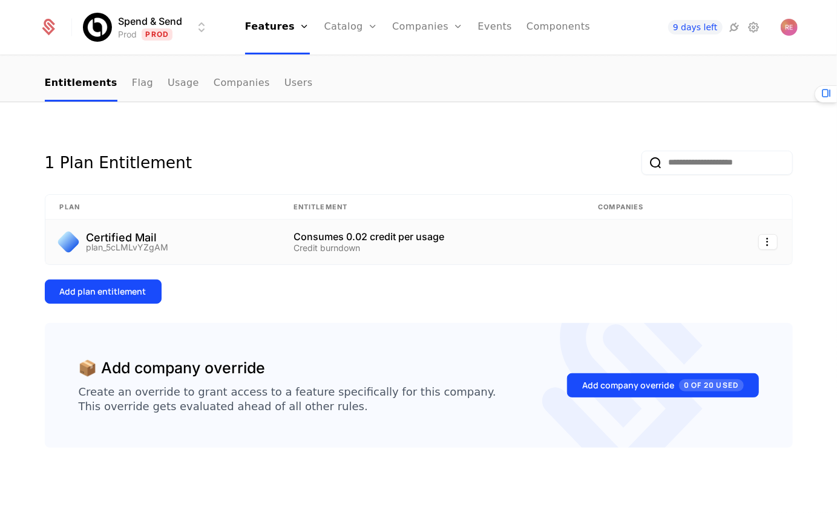
click at [445, 244] on div "Credit burndown" at bounding box center [431, 248] width 275 height 8
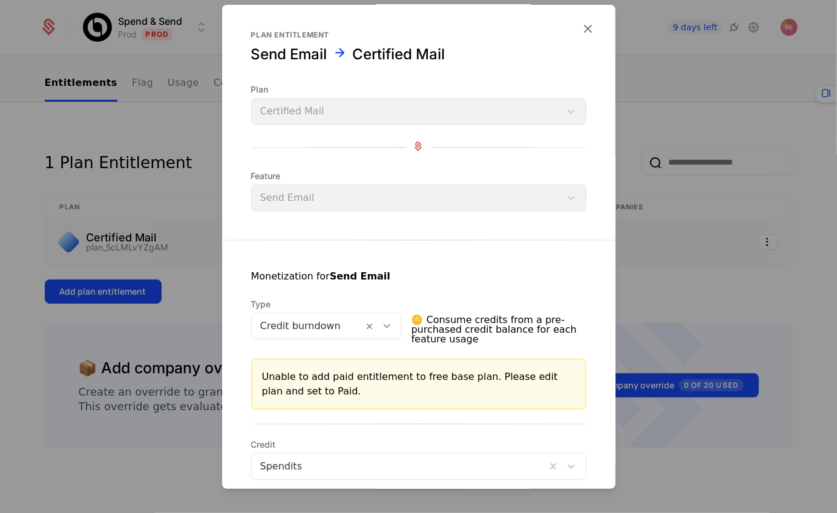
scroll to position [16, 0]
click at [281, 462] on div at bounding box center [398, 466] width 277 height 17
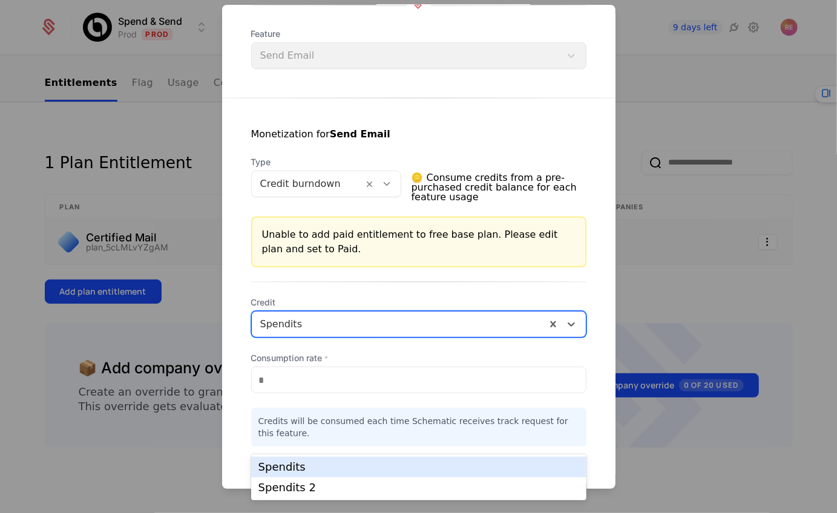
scroll to position [189, 0]
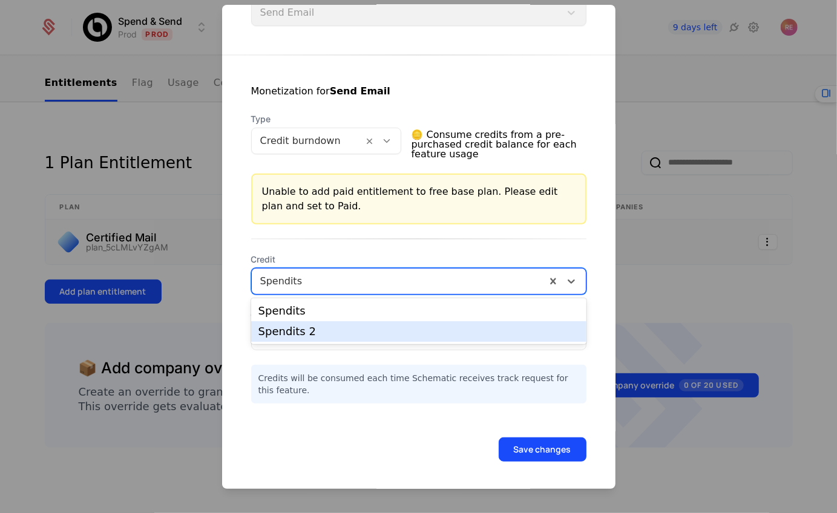
click at [306, 335] on div "Spendits 2" at bounding box center [418, 331] width 321 height 11
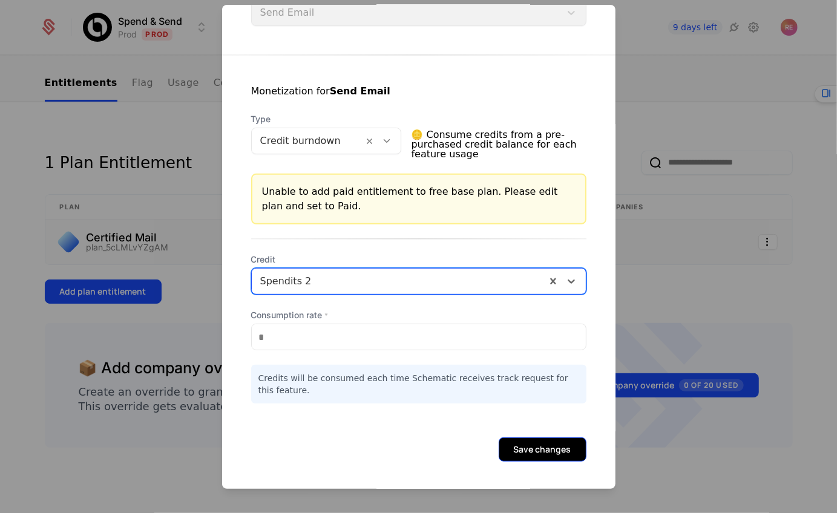
click at [529, 447] on button "Save changes" at bounding box center [543, 450] width 88 height 24
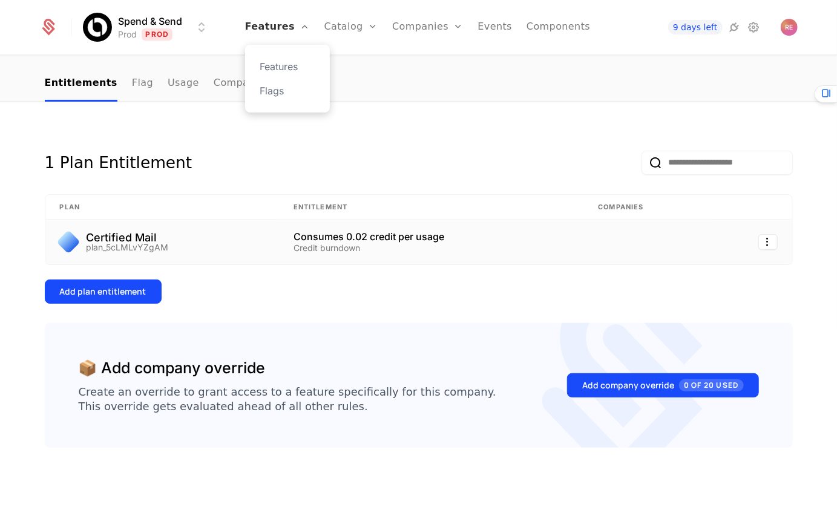
click at [290, 23] on link "Features" at bounding box center [277, 27] width 65 height 54
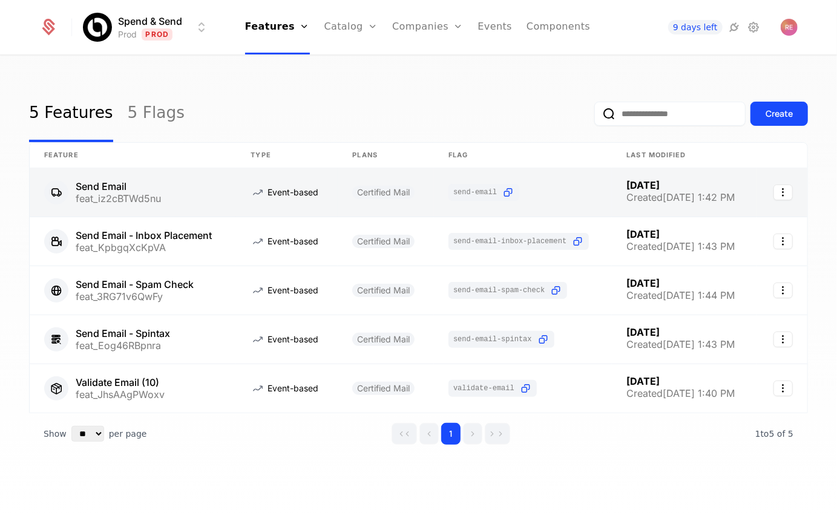
click at [295, 186] on link at bounding box center [287, 192] width 102 height 48
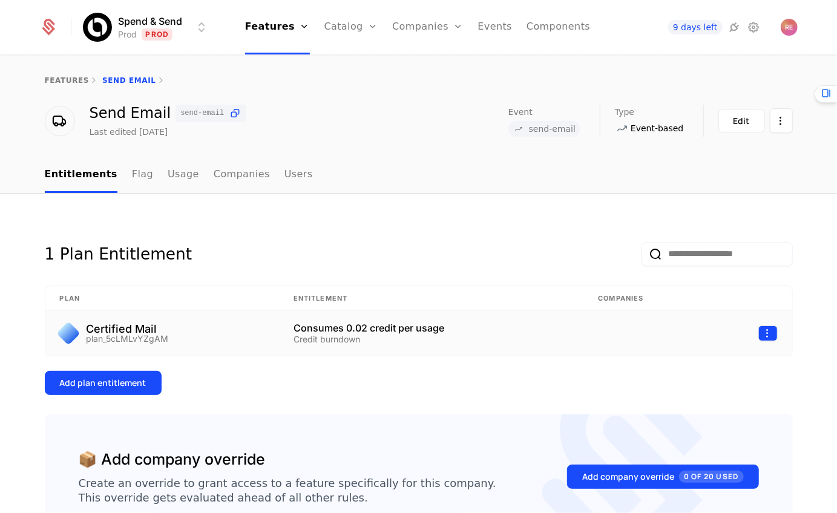
click at [767, 334] on html "Spend & Send Prod Prod Features Features Flags Catalog Plans Add Ons Credits Co…" at bounding box center [418, 256] width 837 height 513
click at [693, 382] on div "Edit" at bounding box center [686, 389] width 31 height 17
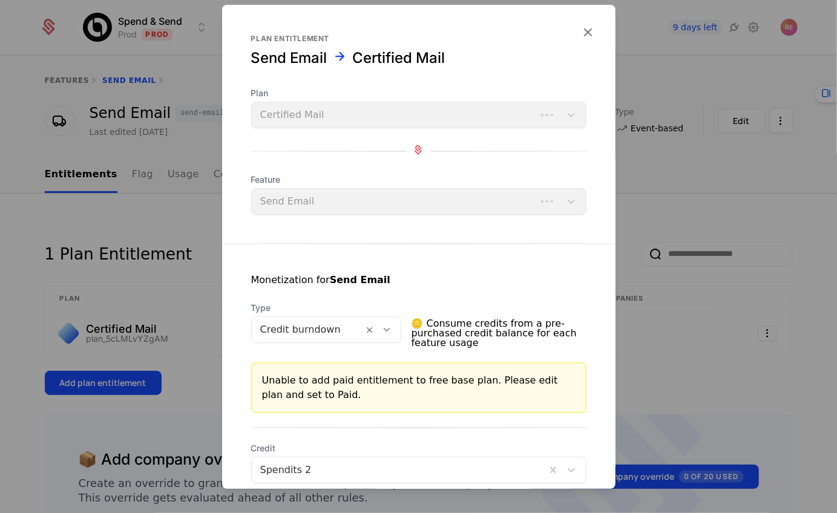
scroll to position [189, 0]
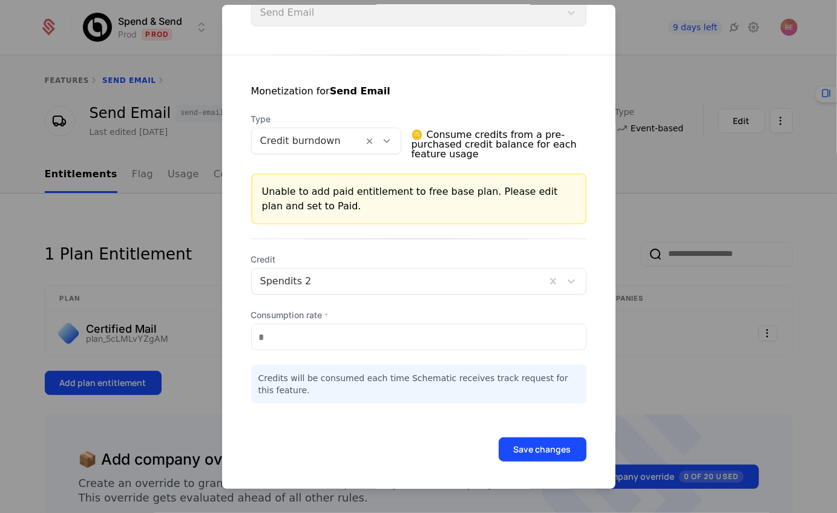
click at [172, 226] on div at bounding box center [418, 256] width 837 height 513
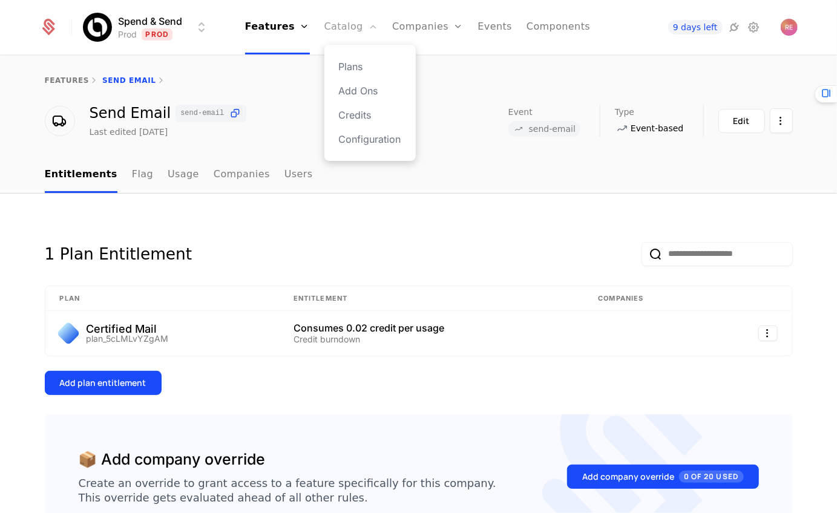
click at [341, 42] on link "Catalog" at bounding box center [351, 27] width 54 height 54
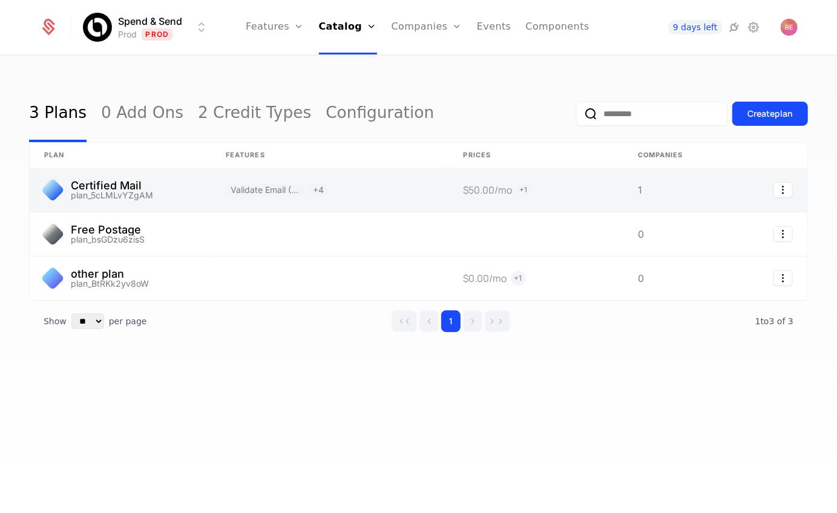
click at [353, 189] on link at bounding box center [330, 190] width 238 height 44
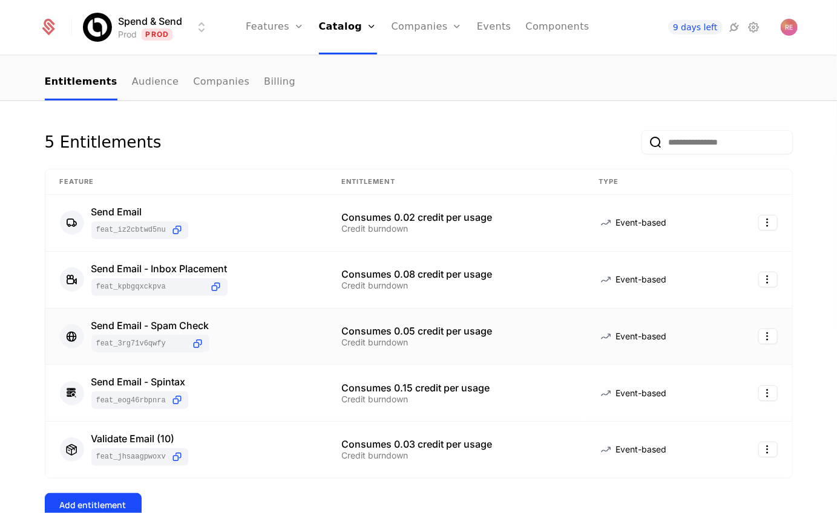
scroll to position [119, 0]
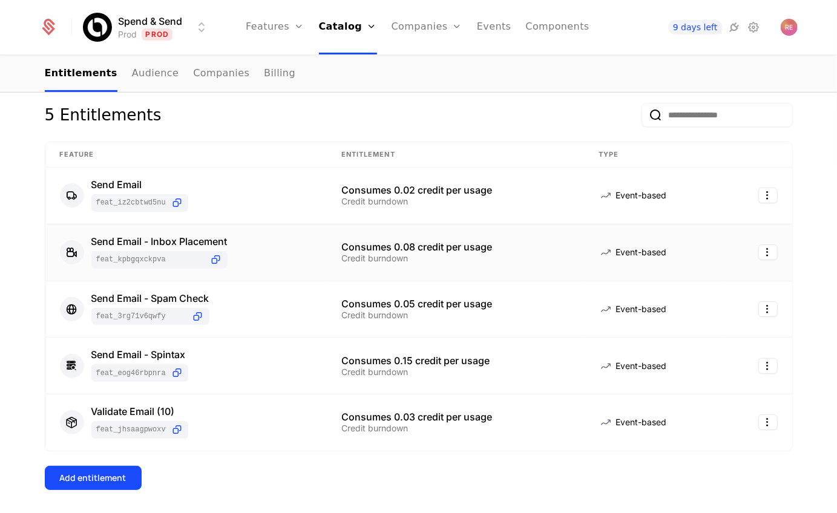
click at [532, 251] on div "Consumes 0.08 credit per usage Credit burndown" at bounding box center [455, 252] width 228 height 21
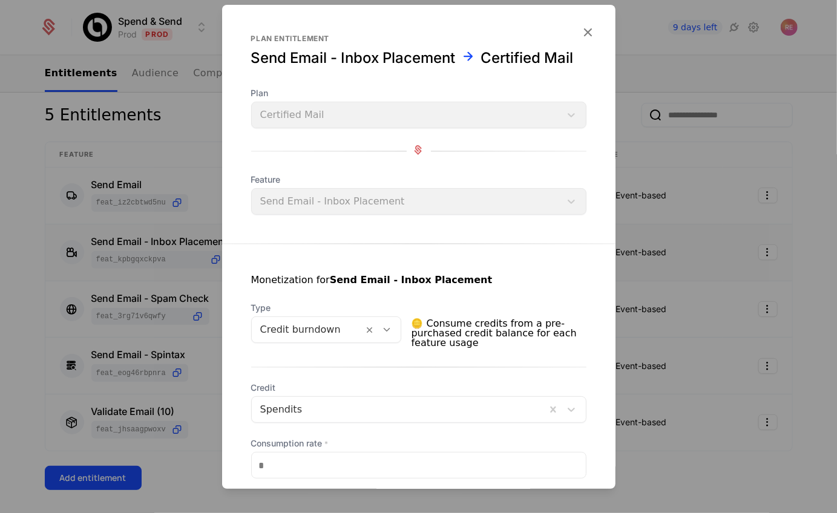
click at [348, 407] on div at bounding box center [398, 409] width 277 height 17
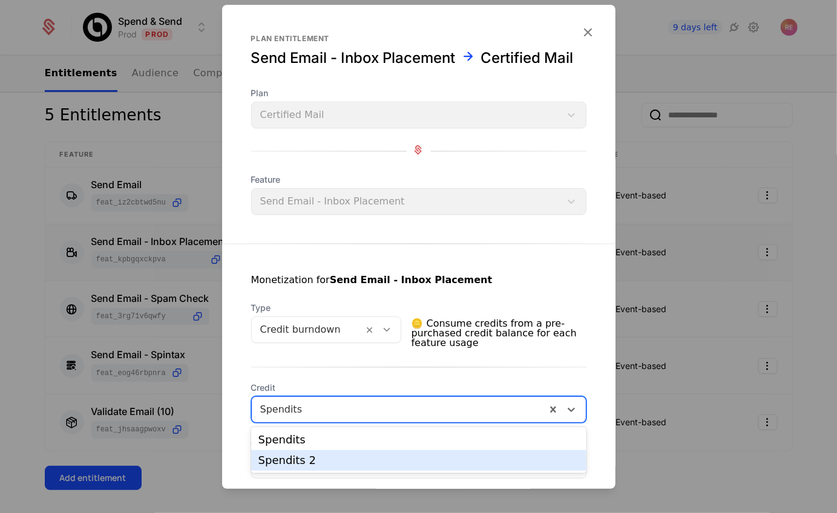
click at [323, 467] on div "Spendits 2" at bounding box center [418, 460] width 335 height 21
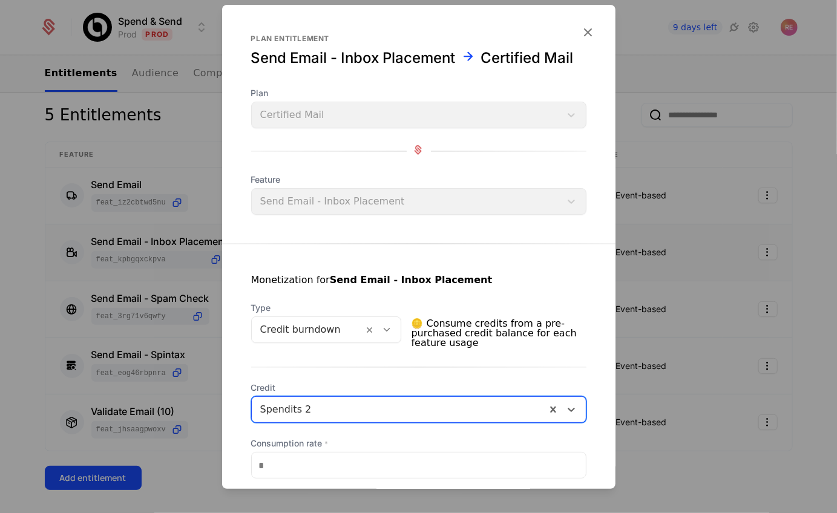
scroll to position [129, 0]
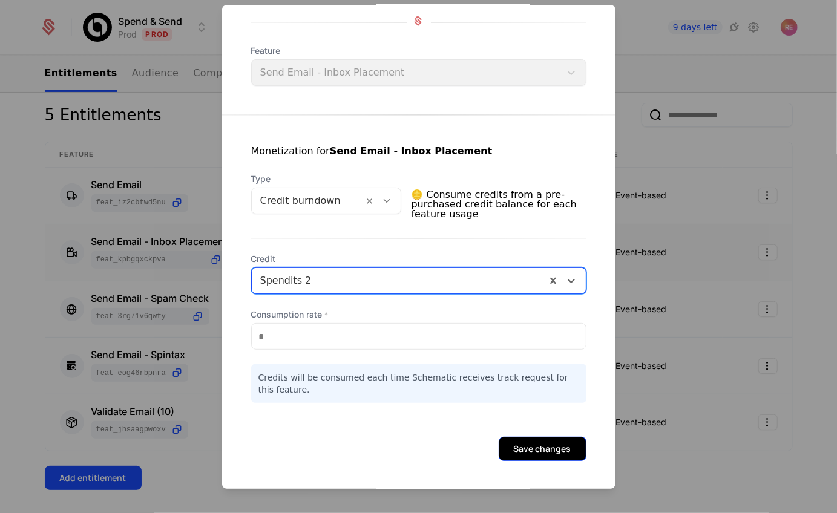
click at [545, 445] on button "Save changes" at bounding box center [543, 449] width 88 height 24
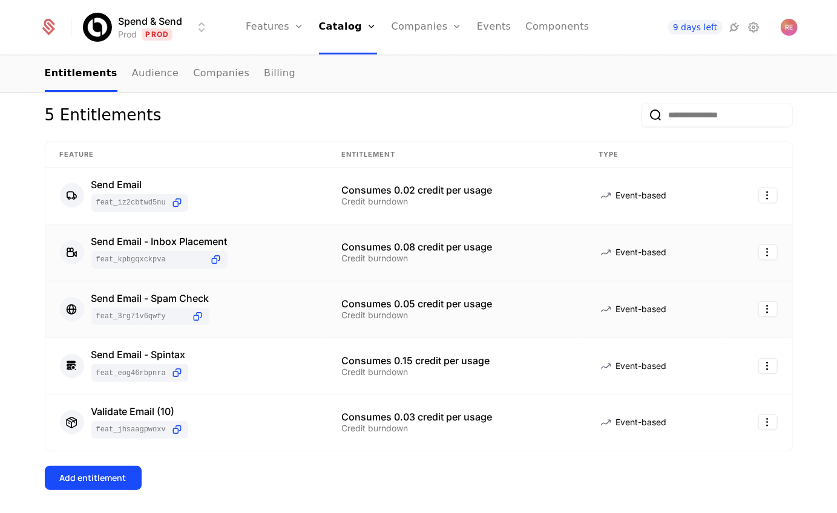
click at [326, 308] on td "Send Email - Spam Check feat_3RG71v6QwFy" at bounding box center [185, 309] width 281 height 57
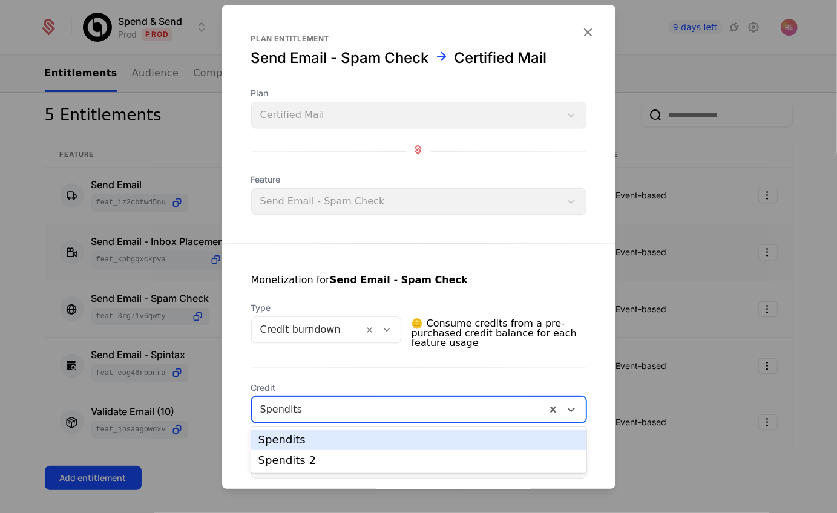
click at [393, 405] on div at bounding box center [398, 409] width 277 height 17
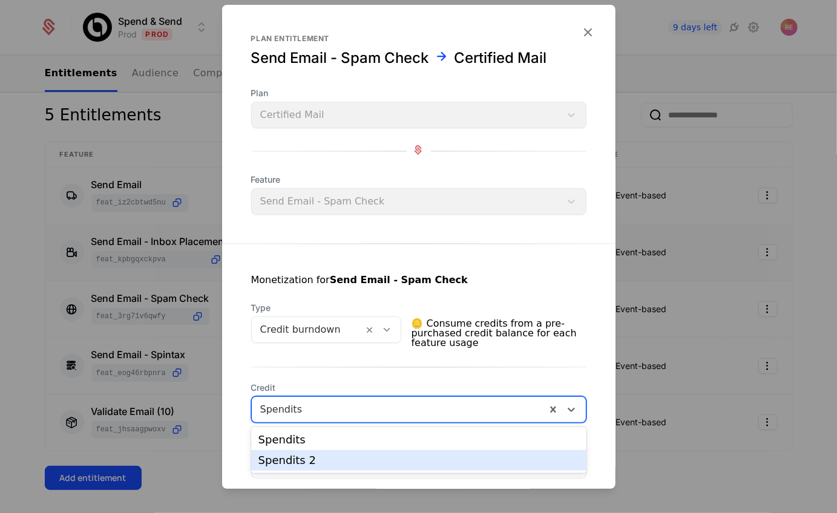
click at [359, 465] on div "Spendits 2" at bounding box center [418, 460] width 321 height 11
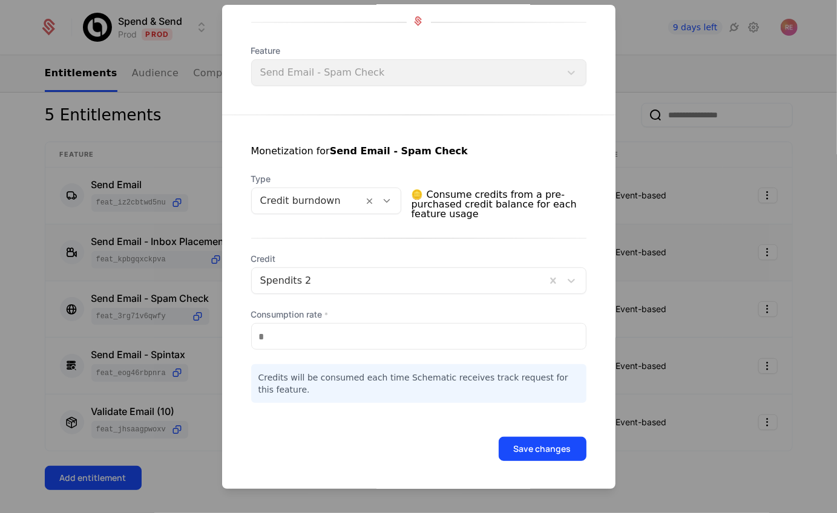
click at [530, 434] on div "Save changes" at bounding box center [418, 432] width 393 height 58
click at [527, 445] on button "Save changes" at bounding box center [543, 449] width 88 height 24
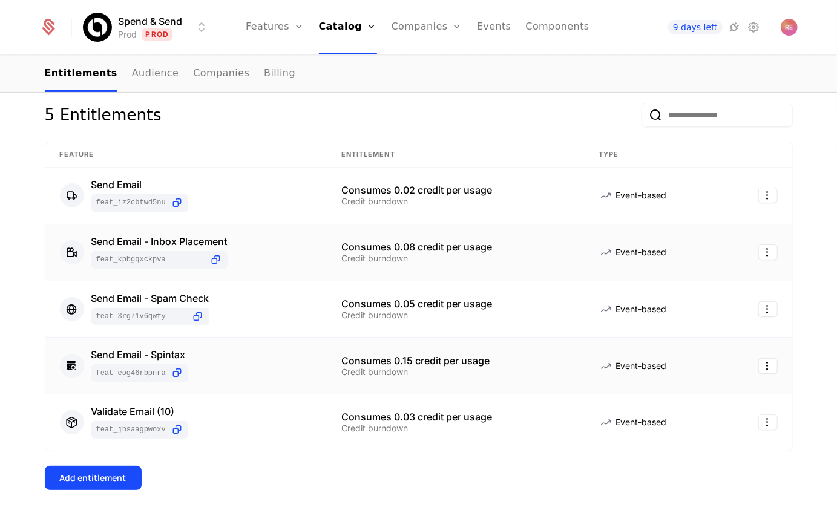
click at [335, 355] on td "Consumes 0.15 credit per usage Credit burndown" at bounding box center [455, 366] width 257 height 57
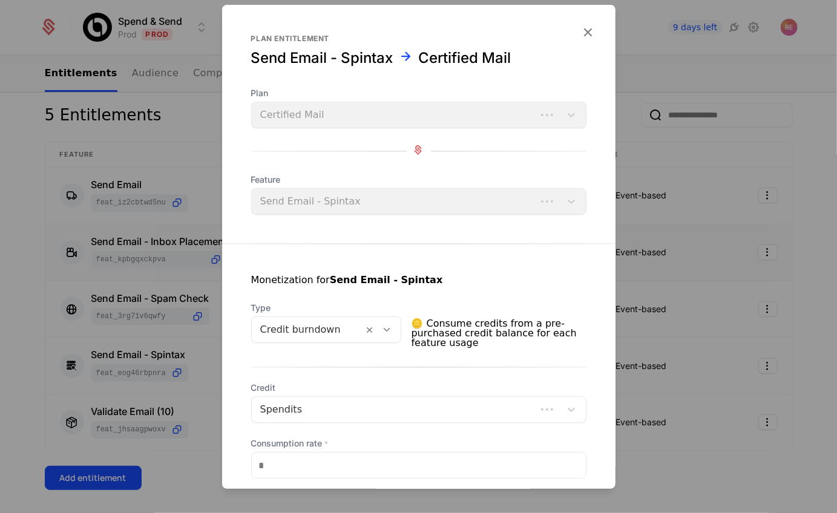
click at [337, 326] on div at bounding box center [307, 329] width 95 height 17
click at [488, 358] on div "Monetization for Send Email - Spintax Type Credit burndown 🪙 Consume credits fr…" at bounding box center [418, 388] width 393 height 288
click at [405, 413] on div at bounding box center [398, 409] width 277 height 17
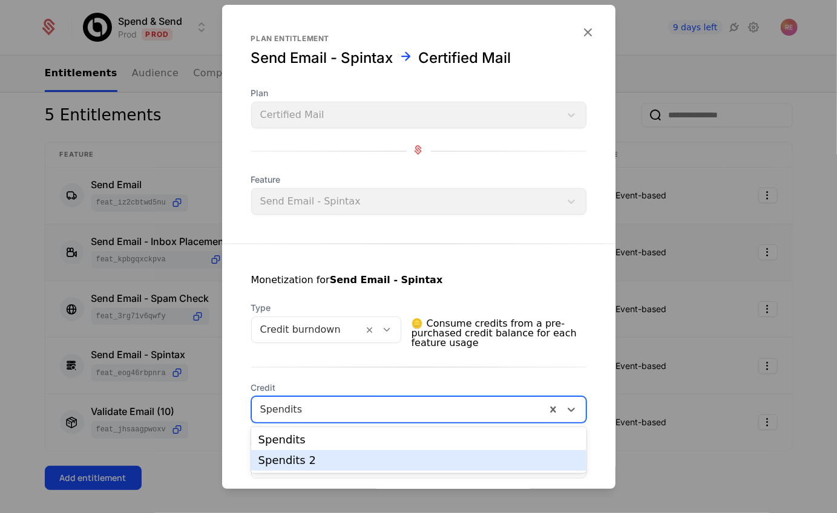
click at [384, 451] on div "Spendits 2" at bounding box center [418, 460] width 335 height 21
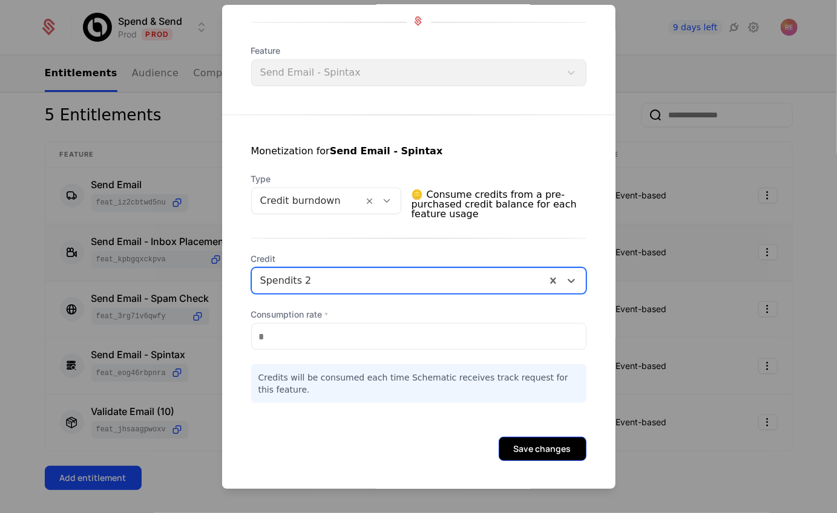
click at [549, 456] on button "Save changes" at bounding box center [543, 449] width 88 height 24
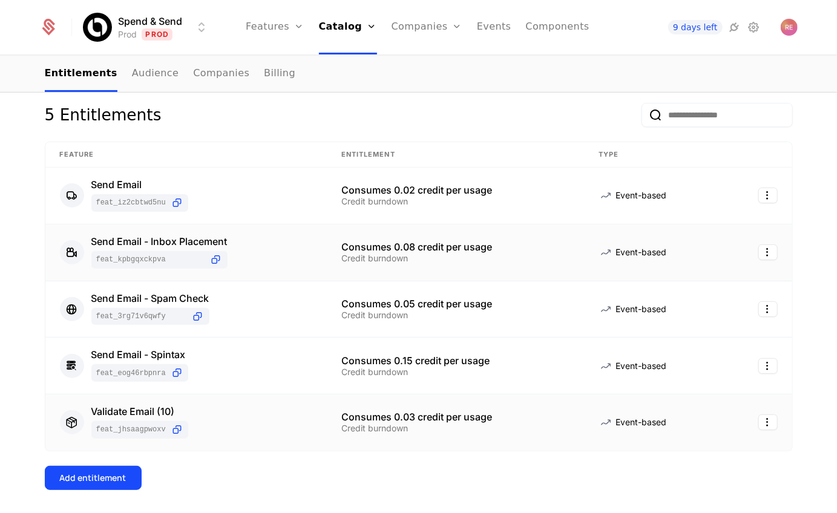
click at [320, 424] on td "Validate Email (10) feat_JhsAAgPWoxv" at bounding box center [185, 423] width 281 height 56
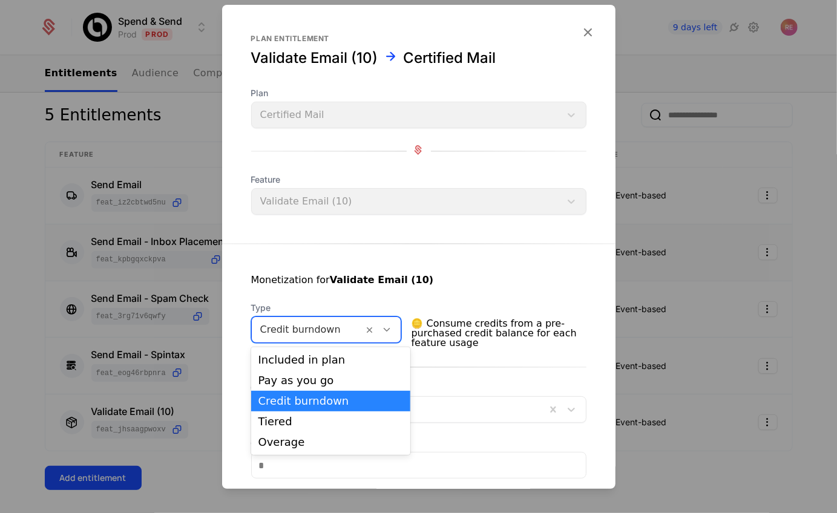
click at [346, 332] on div at bounding box center [307, 329] width 95 height 17
click at [326, 387] on div "Pay as you go" at bounding box center [330, 380] width 159 height 21
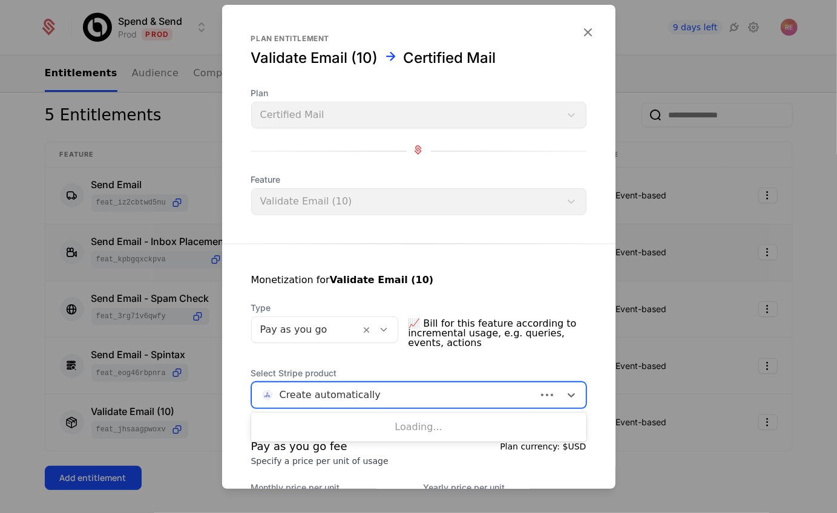
click at [326, 387] on div at bounding box center [393, 395] width 267 height 17
click at [321, 317] on div "Pay as you go" at bounding box center [325, 330] width 148 height 27
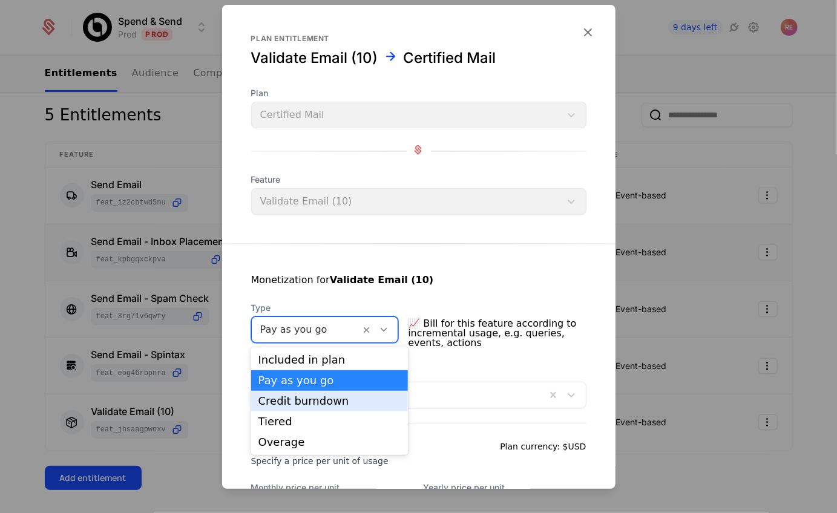
click at [290, 396] on div "Credit burndown" at bounding box center [329, 401] width 142 height 11
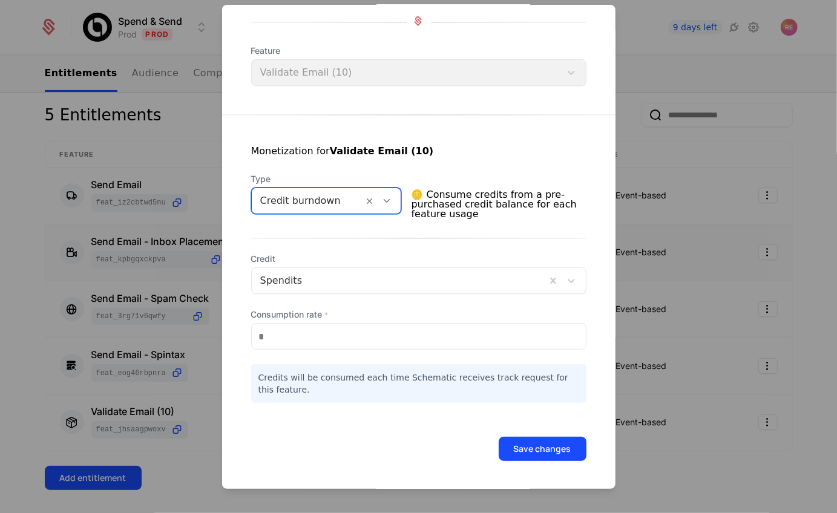
click at [316, 295] on div "Credit Spendits Consumption rate * **** Credits will be consumed each time Sche…" at bounding box center [418, 328] width 335 height 150
click at [316, 292] on div "Spendits" at bounding box center [418, 280] width 335 height 27
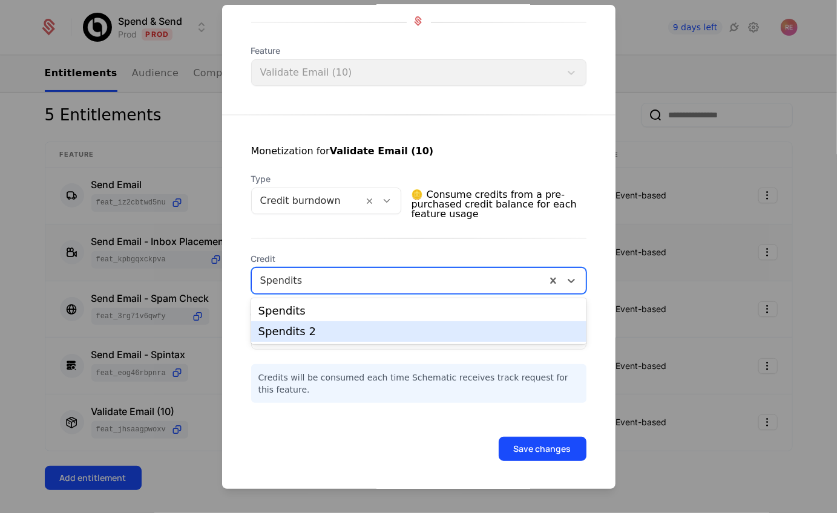
click at [314, 322] on div "Spendits 2" at bounding box center [418, 331] width 335 height 21
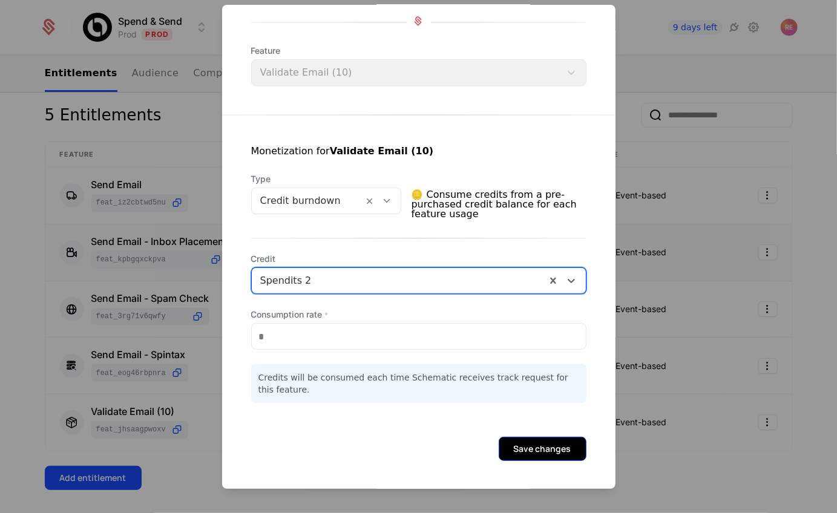
click at [561, 452] on button "Save changes" at bounding box center [543, 449] width 88 height 24
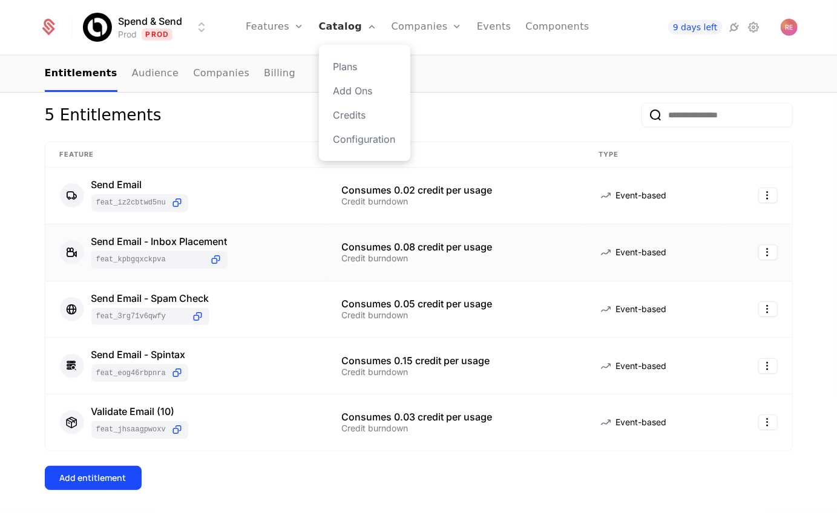
click at [361, 28] on link "Catalog" at bounding box center [348, 27] width 58 height 54
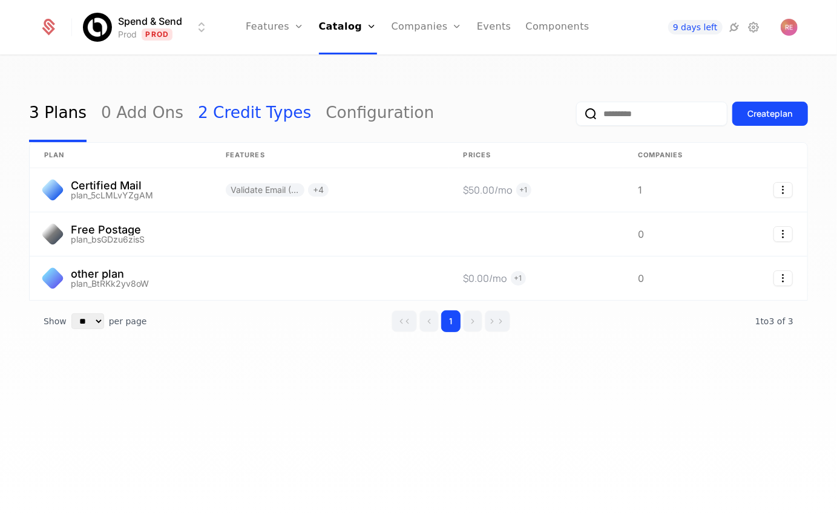
click at [258, 109] on link "2 Credit Types" at bounding box center [254, 113] width 113 height 57
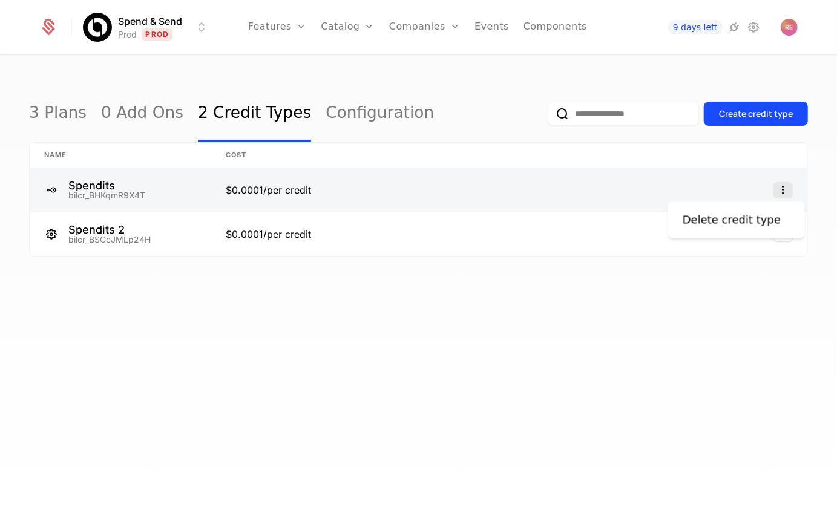
click at [779, 188] on icon "Select action" at bounding box center [782, 190] width 19 height 16
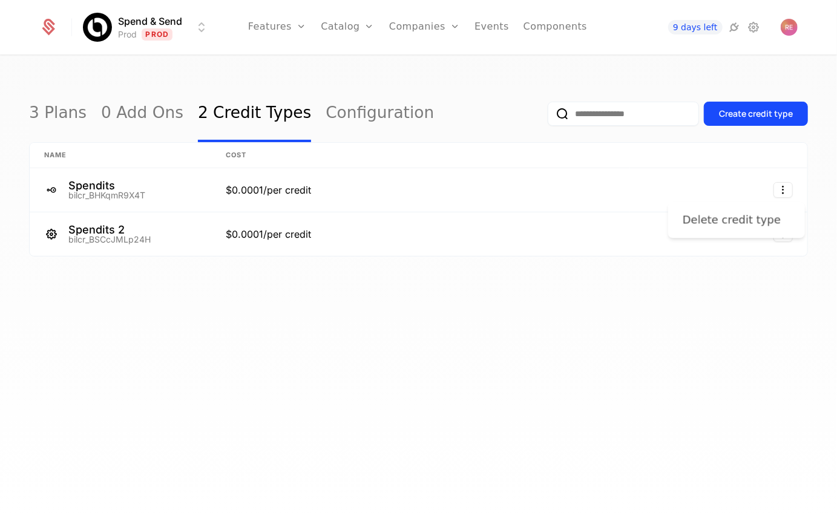
click at [734, 212] on div "Delete credit type" at bounding box center [732, 220] width 98 height 17
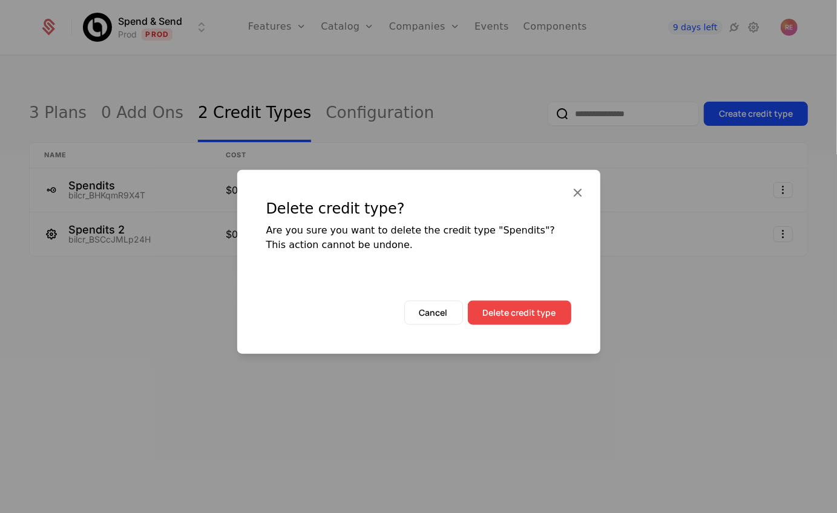
click at [506, 304] on button "Delete credit type" at bounding box center [519, 313] width 103 height 24
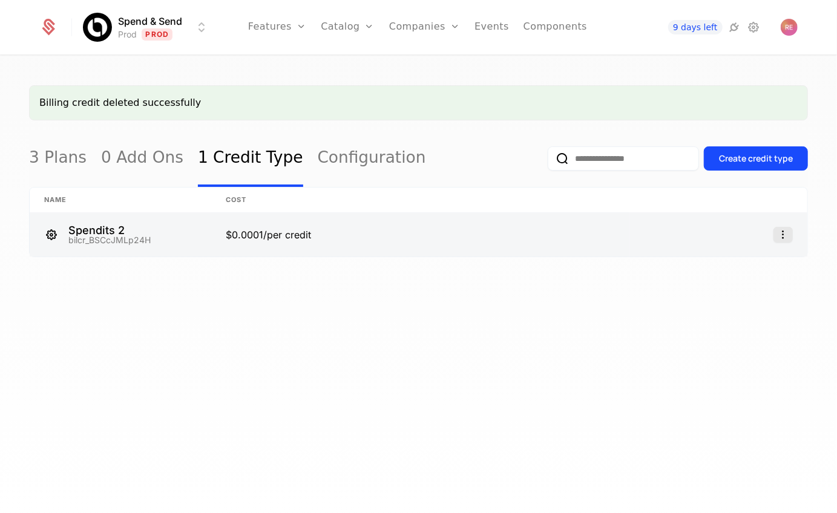
click at [783, 232] on icon "Select action" at bounding box center [782, 235] width 19 height 16
click at [409, 242] on html "Spend & Send Prod Prod Features Features Flags Catalog Plans Add Ons Credits Co…" at bounding box center [418, 256] width 837 height 513
click at [401, 235] on link at bounding box center [420, 235] width 419 height 44
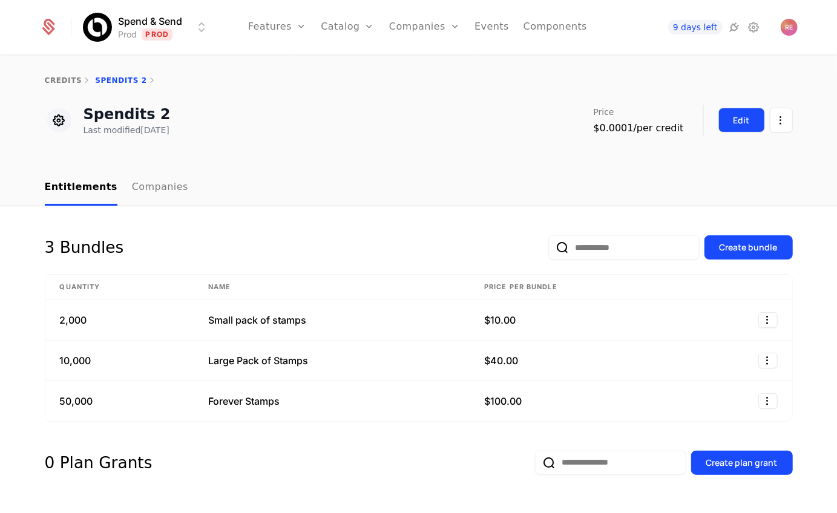
click at [736, 115] on div "Edit" at bounding box center [741, 120] width 16 height 12
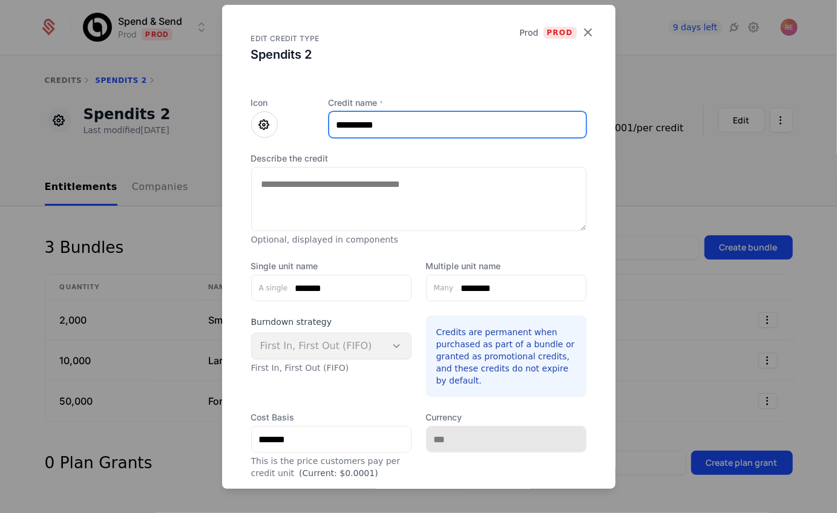
click at [388, 125] on input "**********" at bounding box center [457, 124] width 257 height 25
type input "********"
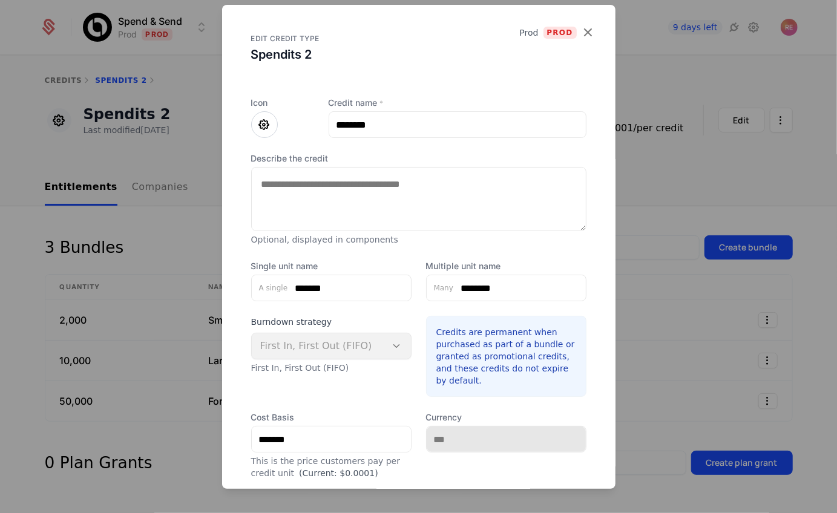
click at [526, 396] on form "Icon Credit name * ******** Describe the credit Optional, displayed in componen…" at bounding box center [418, 339] width 335 height 485
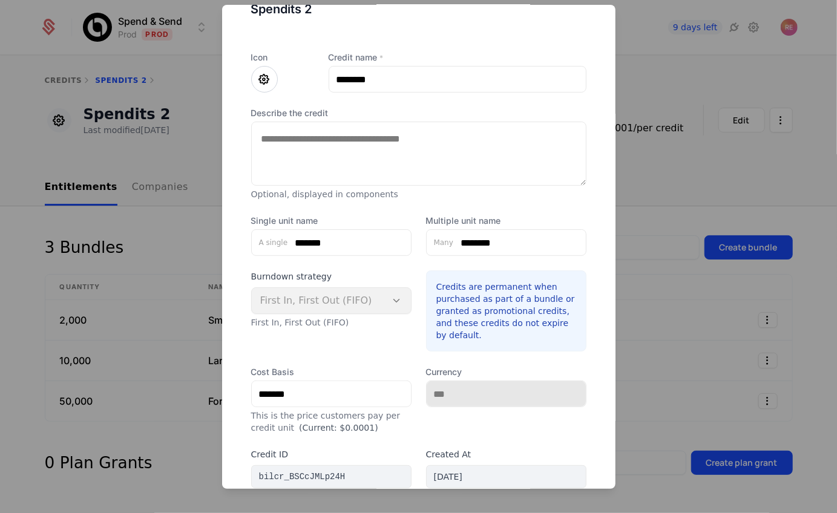
scroll to position [120, 0]
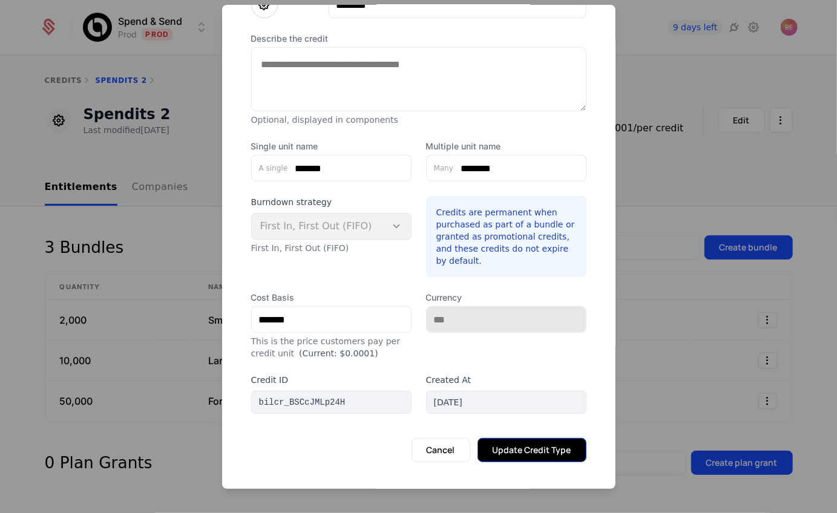
click at [509, 449] on button "Update Credit Type" at bounding box center [531, 450] width 109 height 24
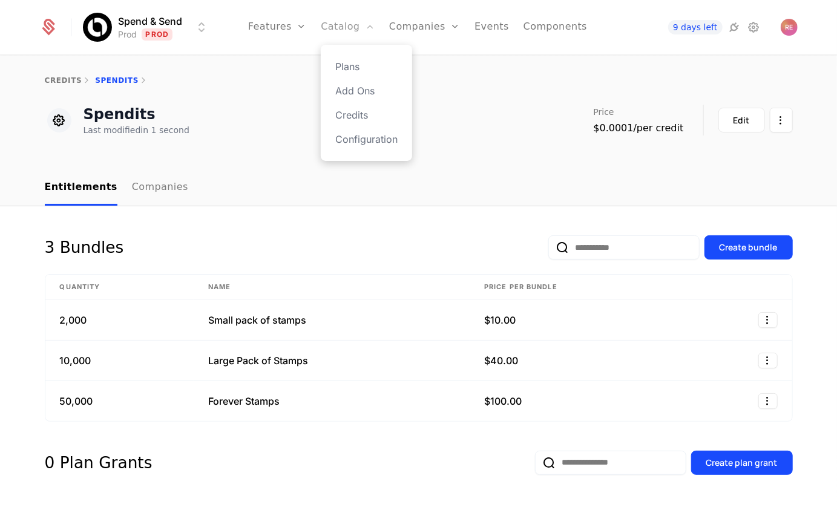
click at [358, 26] on link "Catalog" at bounding box center [348, 27] width 54 height 54
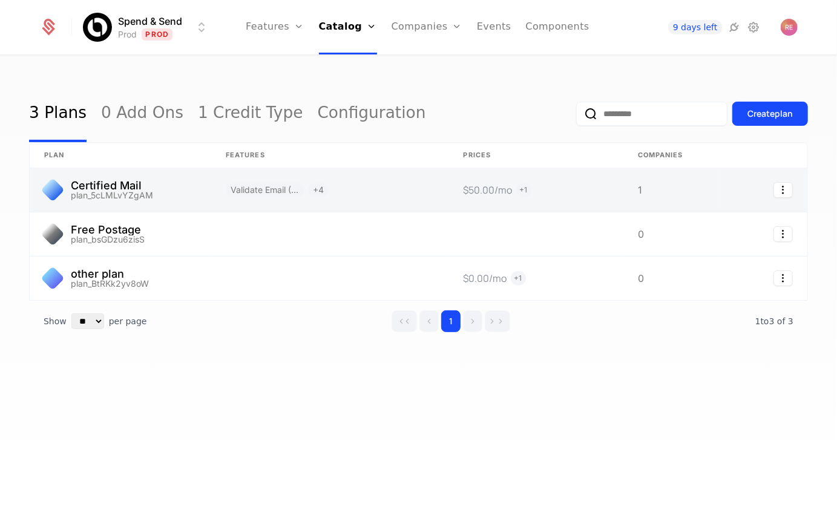
click at [346, 202] on link at bounding box center [330, 190] width 238 height 44
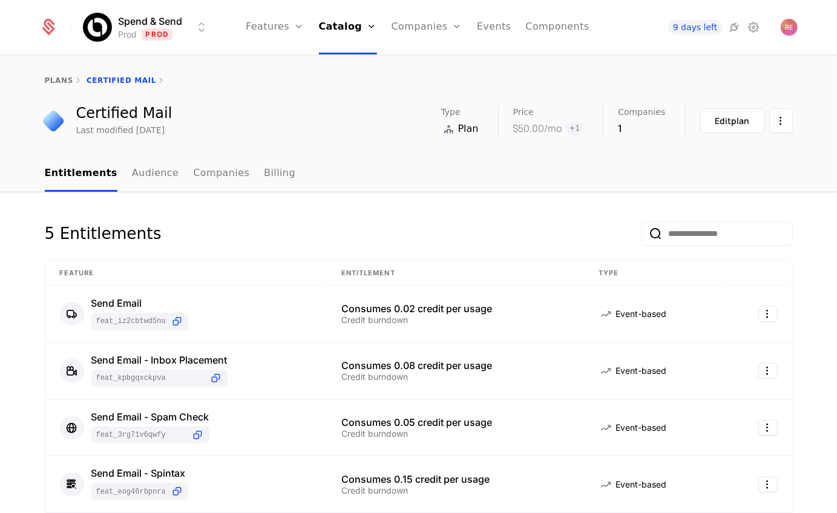
scroll to position [339, 0]
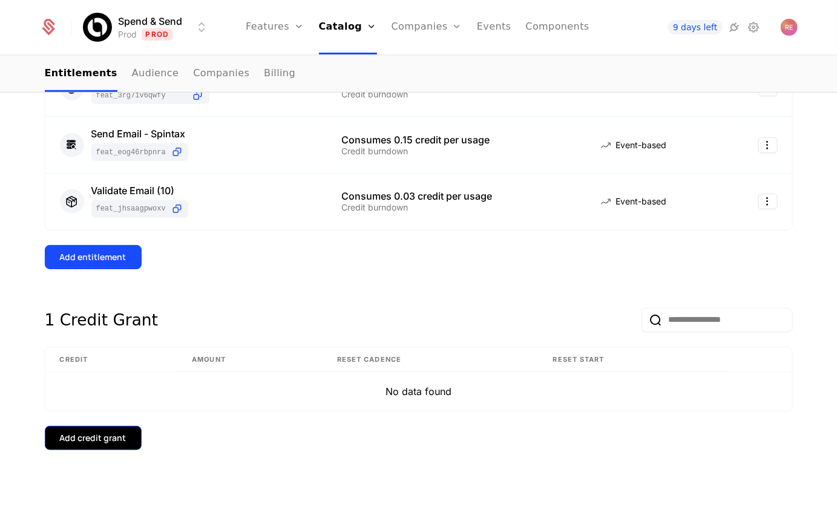
click at [88, 436] on div "Add credit grant" at bounding box center [93, 438] width 67 height 12
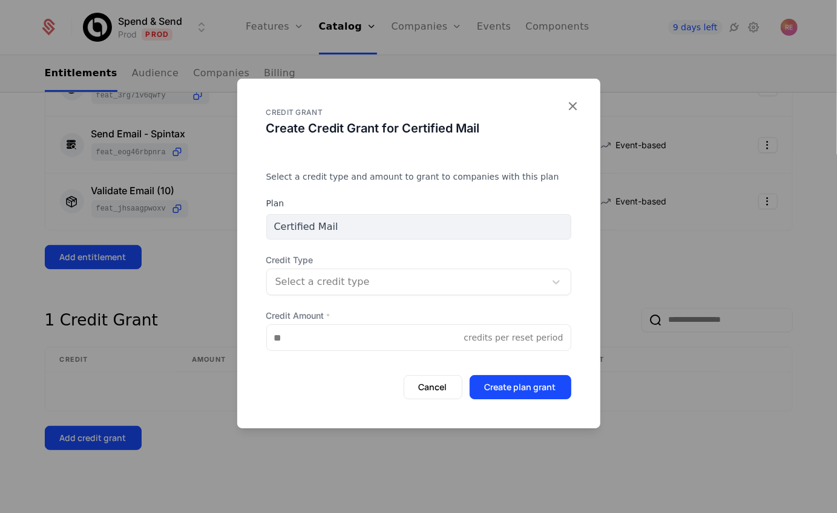
click at [319, 288] on div at bounding box center [405, 282] width 261 height 17
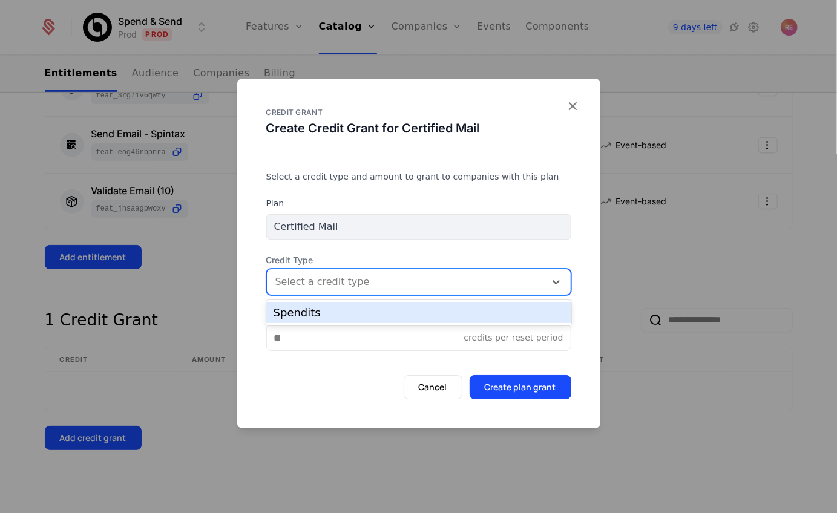
click at [309, 312] on div "Spendits" at bounding box center [419, 312] width 290 height 11
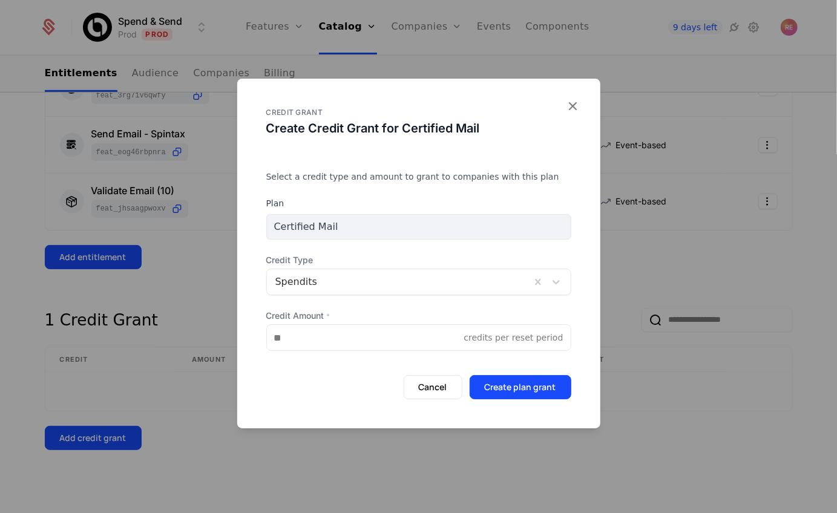
click at [305, 352] on form "Plan Certified Mail Credit Type Spendits Credit Amount * credits per reset peri…" at bounding box center [418, 298] width 305 height 202
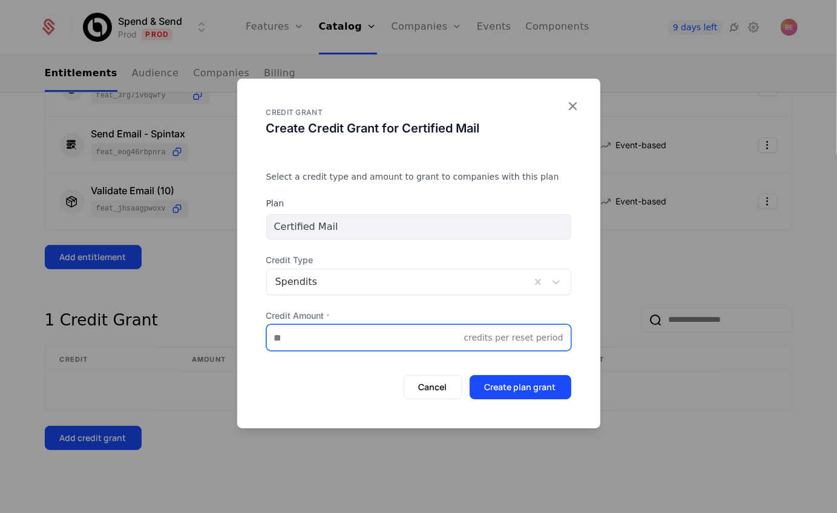
click at [307, 346] on input "Credit Amount *" at bounding box center [365, 337] width 197 height 25
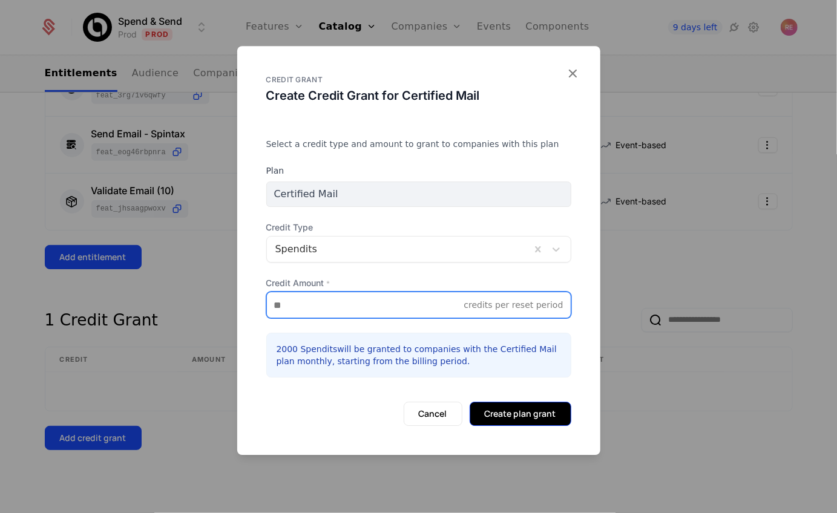
type input "****"
click at [524, 419] on button "Create plan grant" at bounding box center [521, 414] width 102 height 24
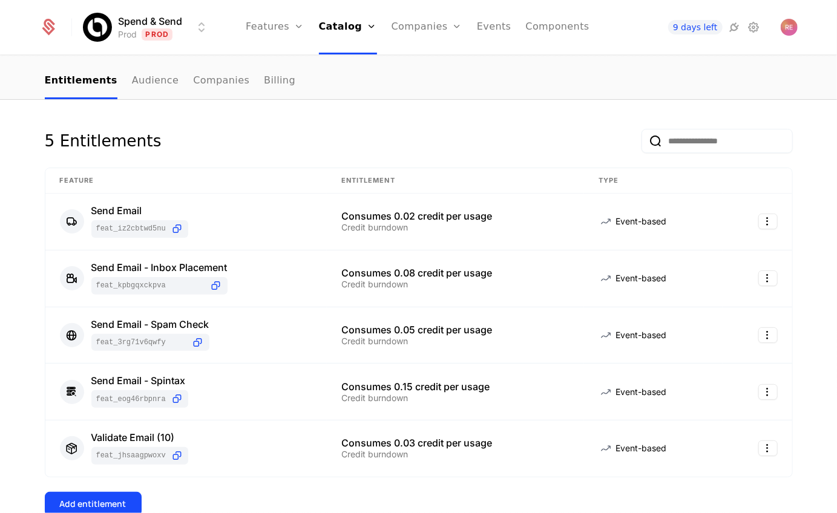
scroll to position [16, 0]
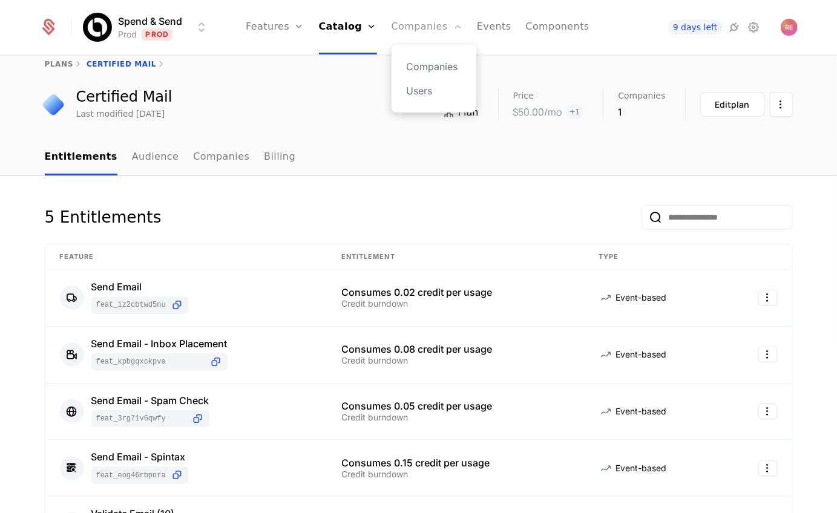
click at [414, 27] on link "Companies" at bounding box center [427, 27] width 71 height 54
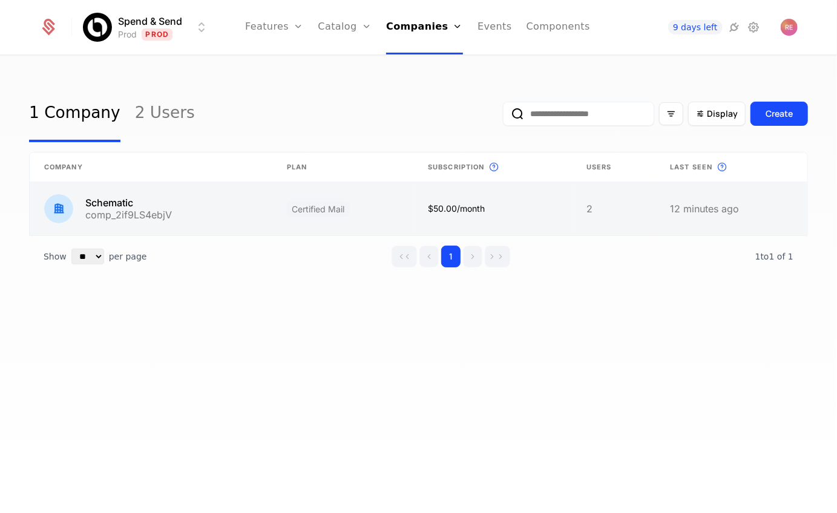
click at [336, 226] on link at bounding box center [343, 208] width 142 height 53
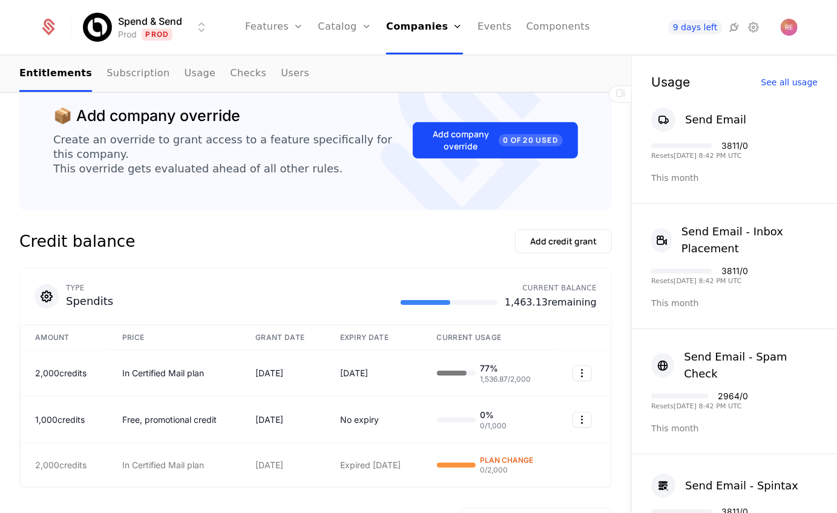
scroll to position [357, 0]
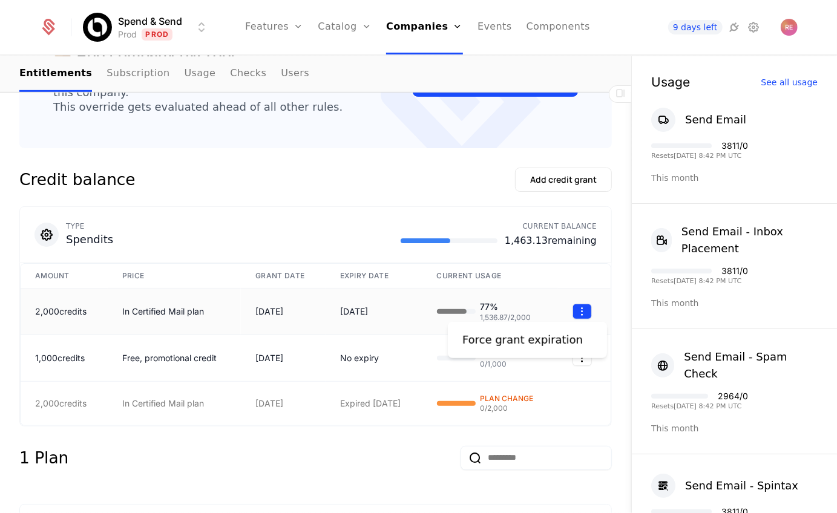
click at [582, 311] on html "Spend & Send Prod Prod Features Features Flags Catalog Plans Add Ons Credits Co…" at bounding box center [418, 256] width 837 height 513
click at [554, 337] on div "Force grant expiration" at bounding box center [522, 340] width 120 height 17
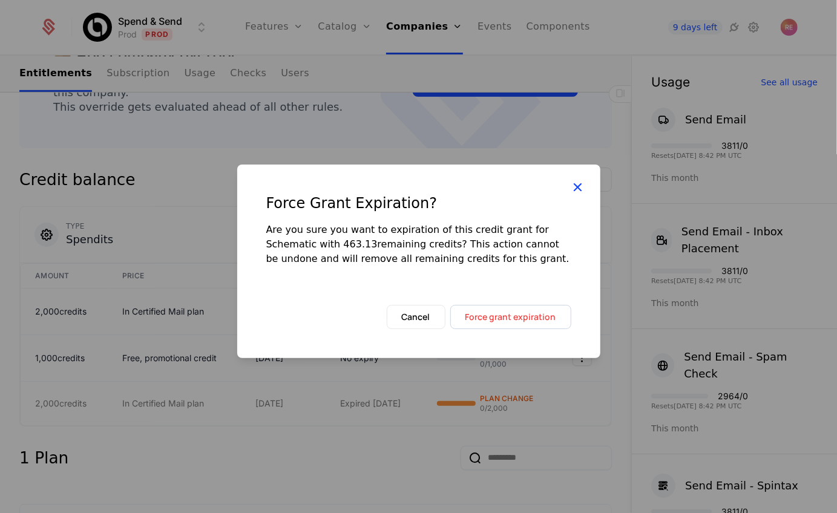
click at [571, 191] on icon at bounding box center [578, 187] width 16 height 16
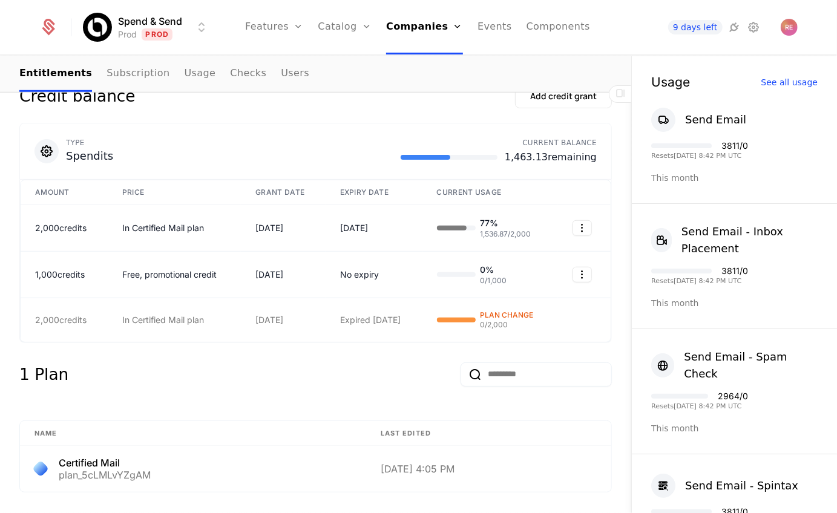
scroll to position [414, 0]
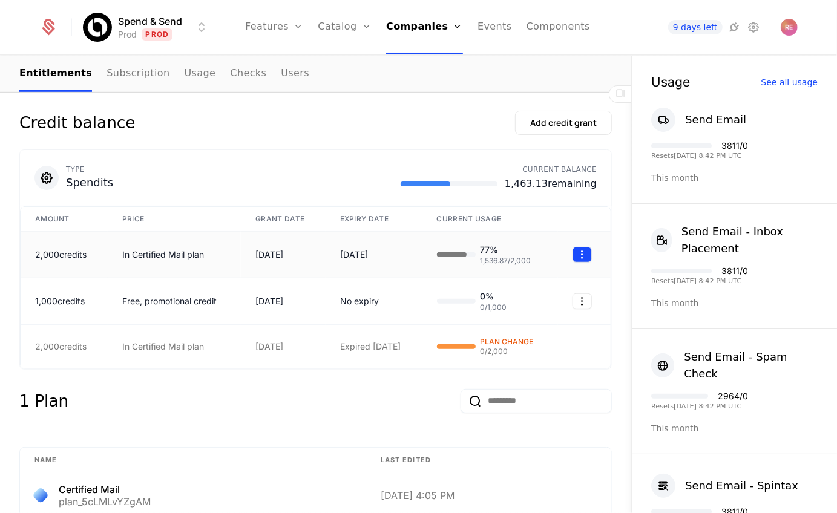
click at [586, 249] on html "Spend & Send Prod Prod Features Features Flags Catalog Plans Add Ons Credits Co…" at bounding box center [418, 256] width 837 height 513
click at [563, 275] on div "Force grant expiration" at bounding box center [522, 282] width 120 height 17
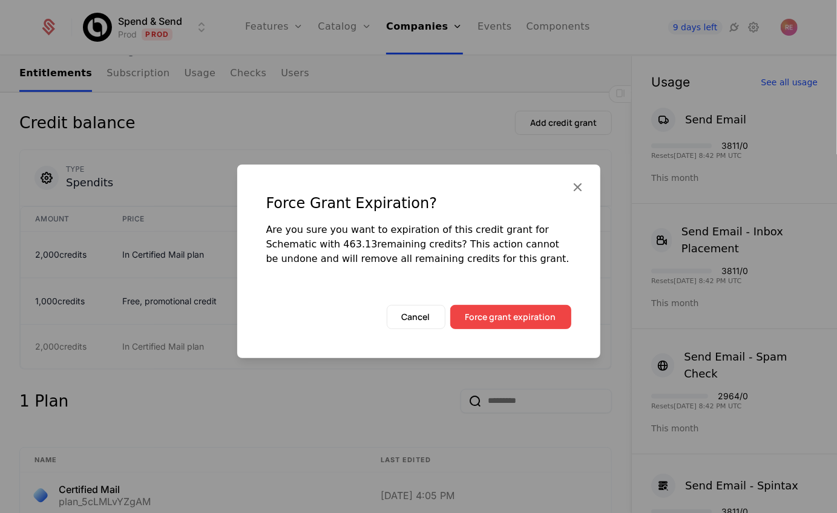
click at [537, 317] on button "Force grant expiration" at bounding box center [510, 317] width 121 height 24
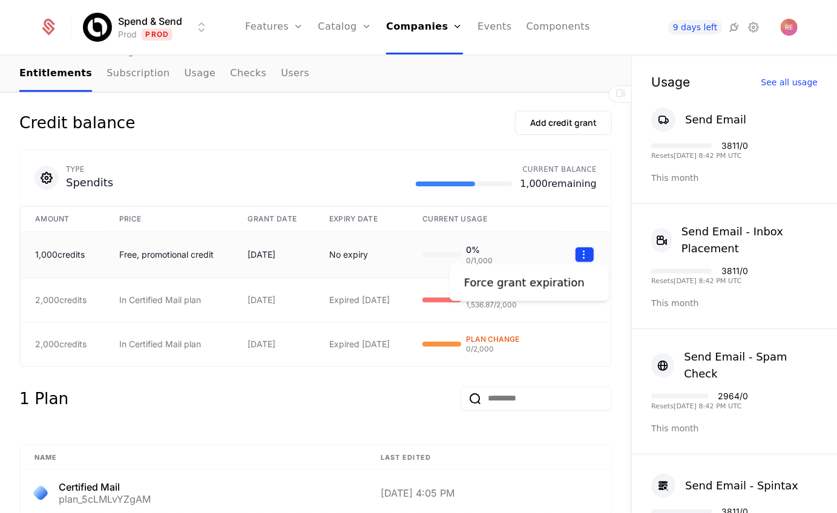
click at [585, 259] on html "Spend & Send Prod Prod Features Features Flags Catalog Plans Add Ons Credits Co…" at bounding box center [418, 256] width 837 height 513
click at [551, 298] on div "Force grant expiration" at bounding box center [529, 282] width 159 height 36
click at [554, 289] on div "Force grant expiration" at bounding box center [524, 282] width 120 height 17
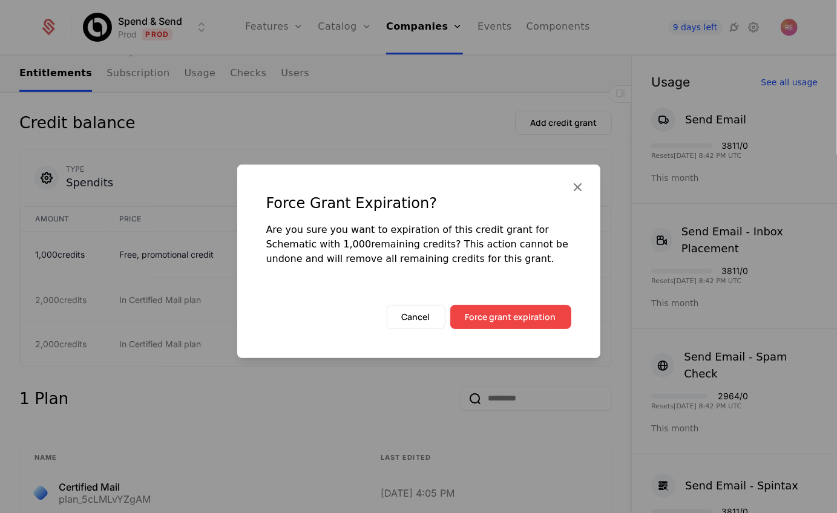
click at [534, 310] on button "Force grant expiration" at bounding box center [510, 317] width 121 height 24
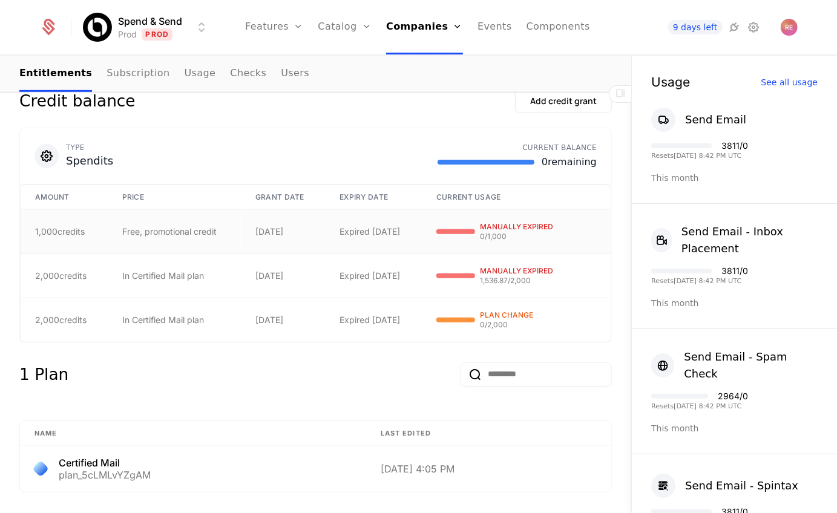
scroll to position [0, 0]
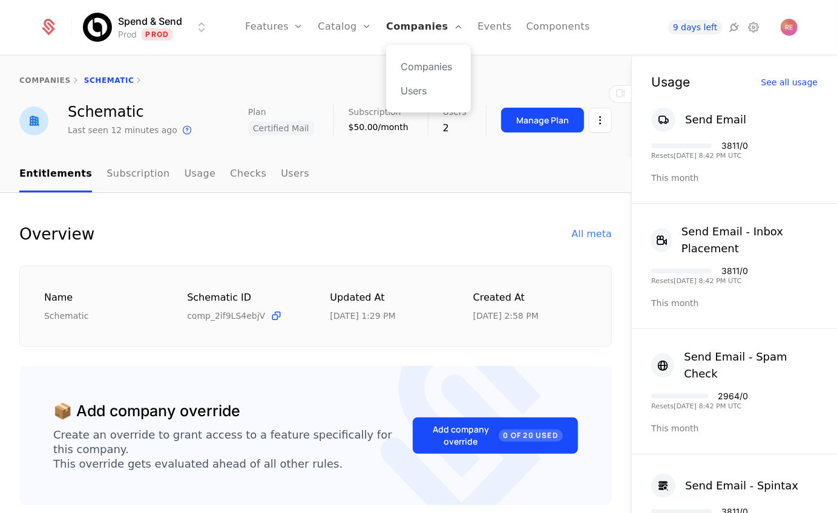
click at [396, 25] on link "Companies" at bounding box center [424, 27] width 77 height 54
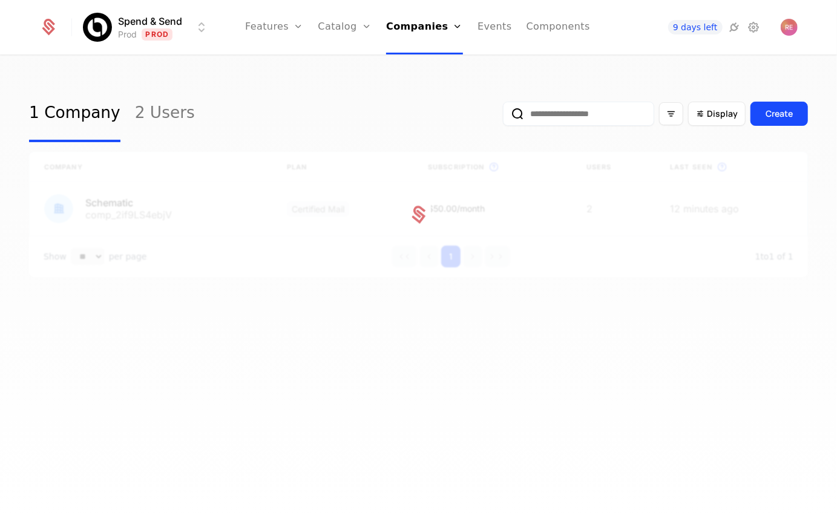
click at [251, 20] on nav "Features Features Flags Catalog Plans Add Ons Credits Configuration Companies C…" at bounding box center [417, 27] width 398 height 54
click at [274, 20] on link "Features" at bounding box center [274, 27] width 58 height 54
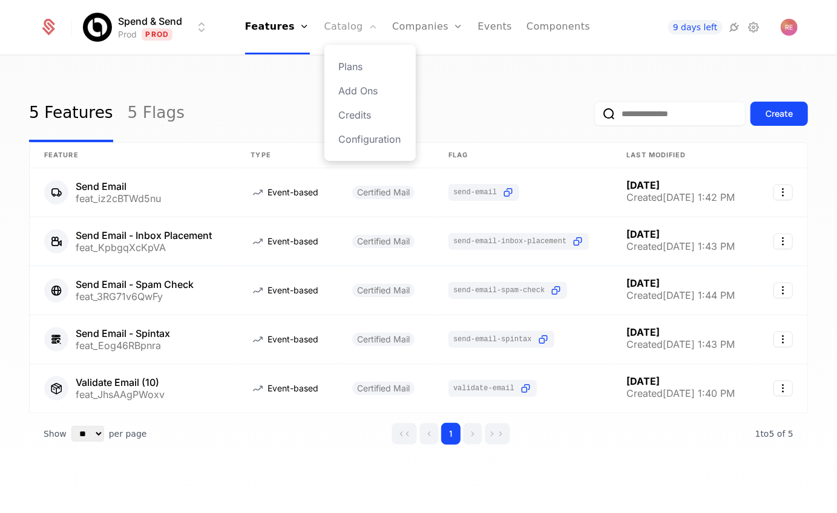
click at [338, 20] on link "Catalog" at bounding box center [351, 27] width 54 height 54
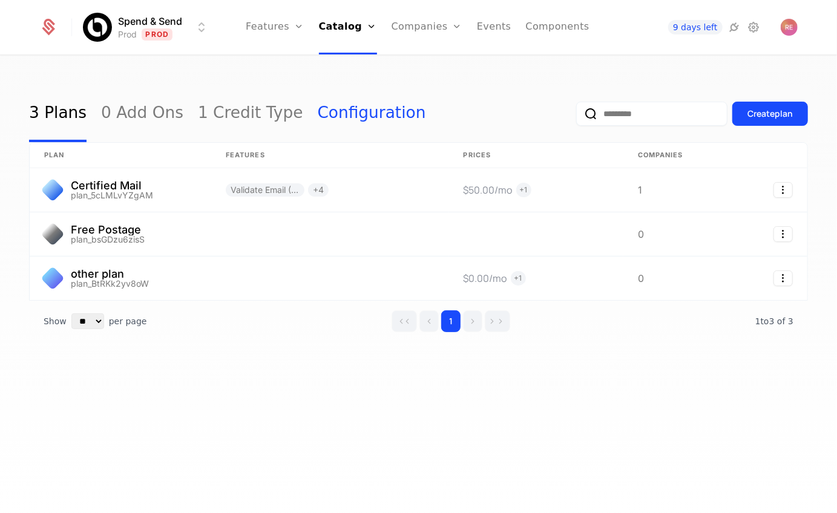
click at [332, 116] on link "Configuration" at bounding box center [372, 113] width 108 height 57
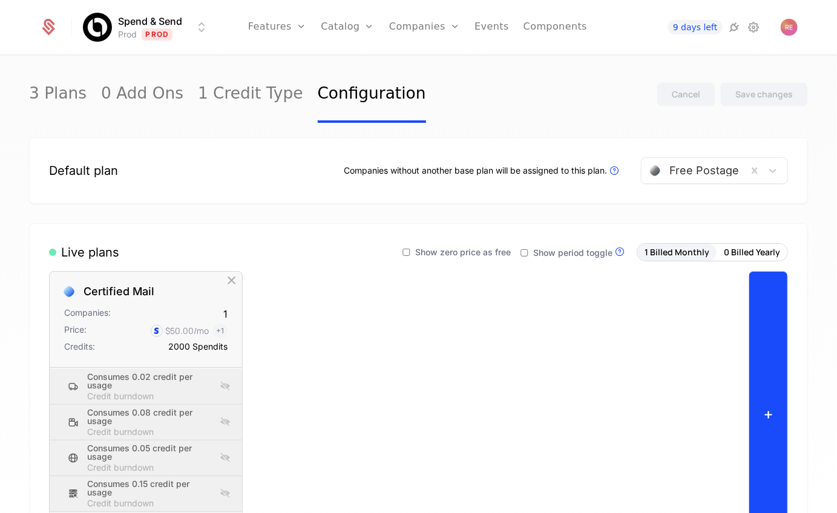
click at [773, 321] on button "+" at bounding box center [768, 414] width 39 height 286
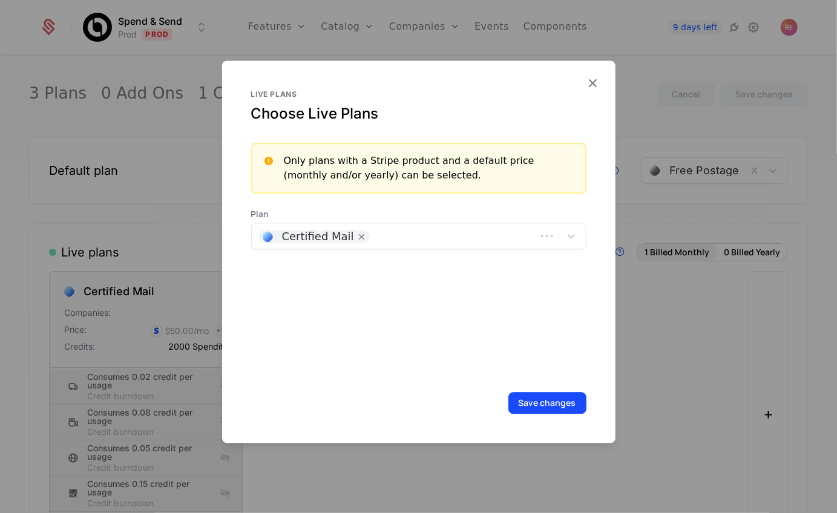
click at [396, 219] on span "Plan" at bounding box center [418, 214] width 335 height 12
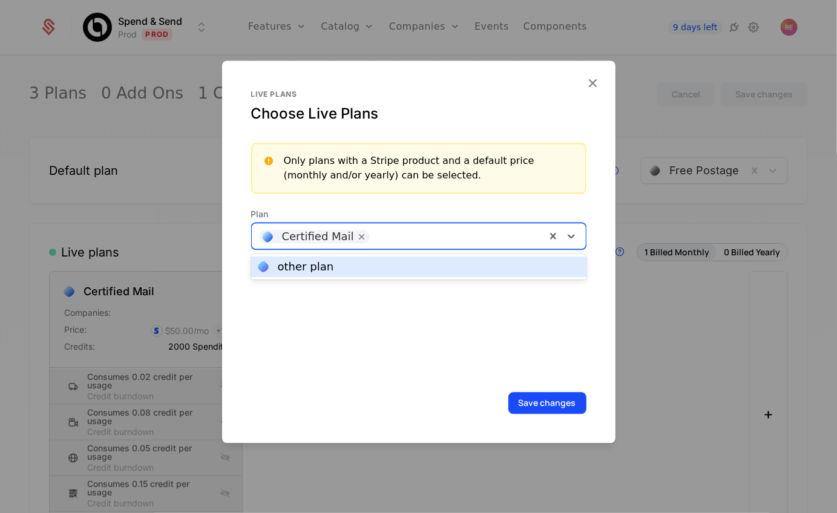
click at [394, 244] on div "Certified Mail" at bounding box center [399, 236] width 294 height 24
click at [372, 260] on div "other plan" at bounding box center [418, 267] width 335 height 21
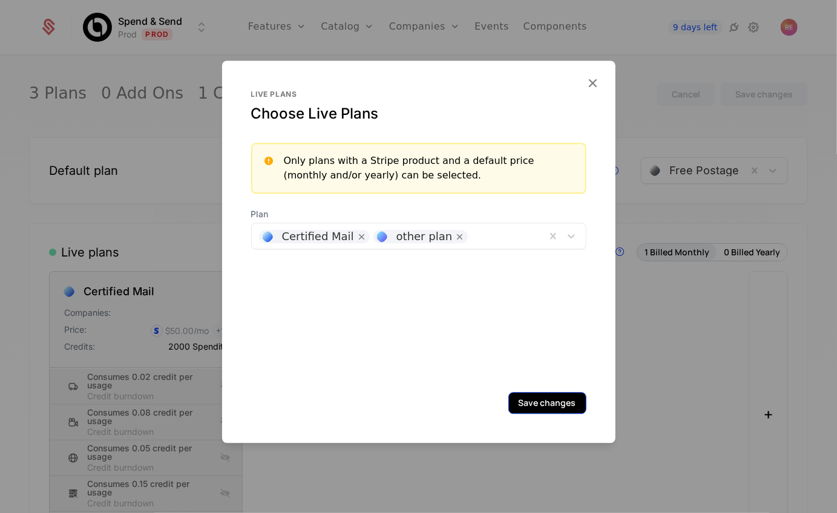
click at [537, 412] on button "Save changes" at bounding box center [547, 403] width 78 height 22
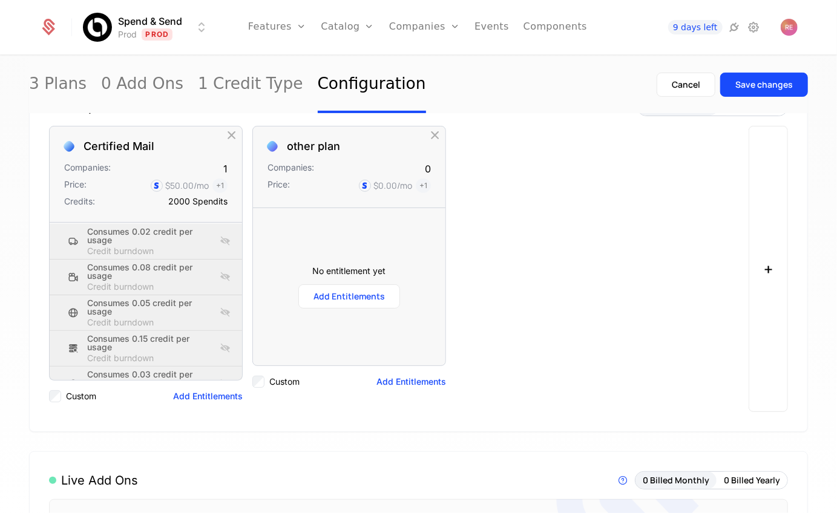
scroll to position [230, 0]
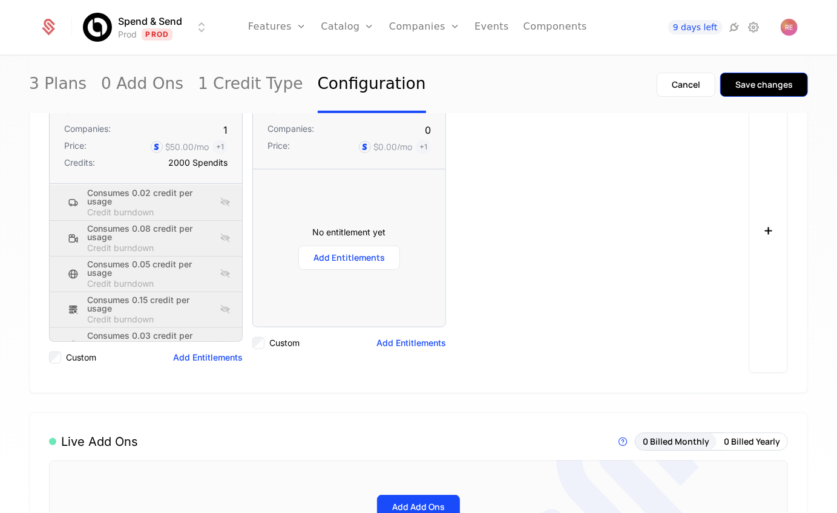
click at [753, 82] on div "Save changes" at bounding box center [763, 85] width 57 height 12
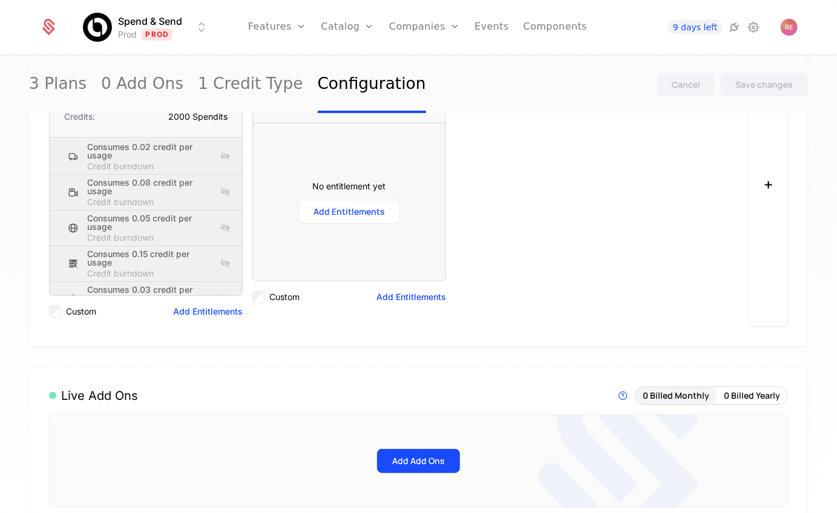
scroll to position [0, 0]
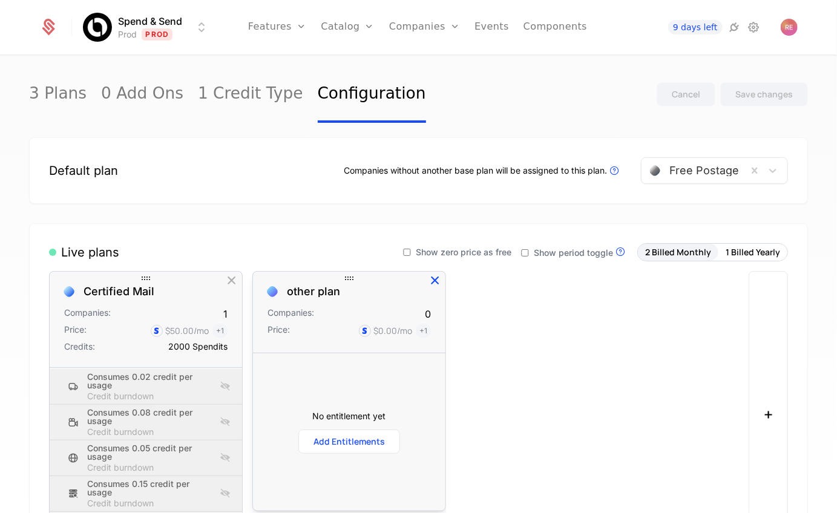
click at [434, 274] on icon "button" at bounding box center [435, 281] width 16 height 16
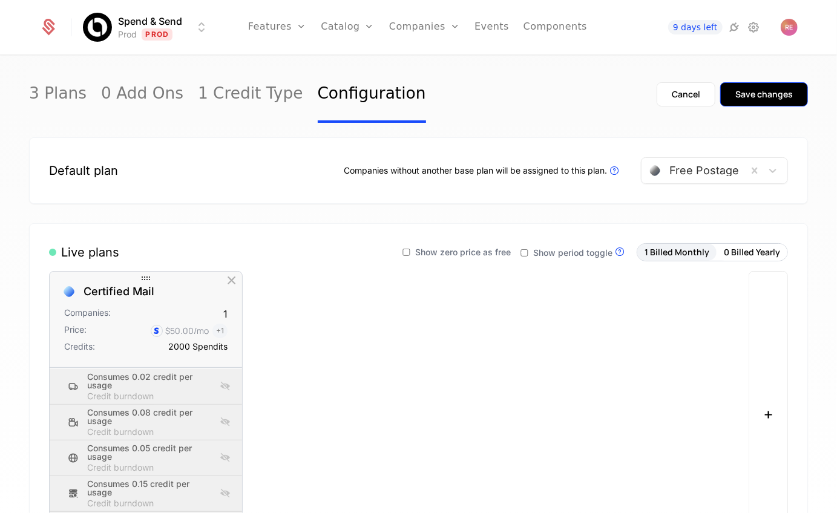
click at [773, 93] on div "Save changes" at bounding box center [763, 94] width 57 height 12
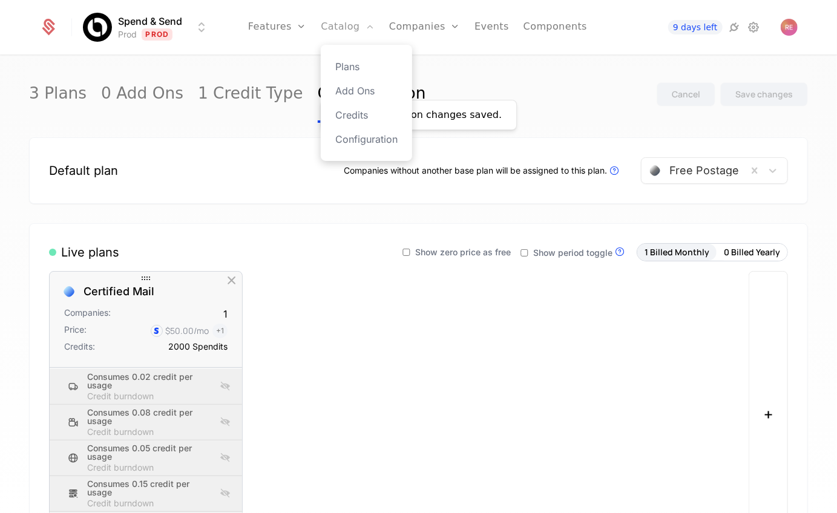
click at [369, 31] on icon "Main" at bounding box center [370, 27] width 10 height 10
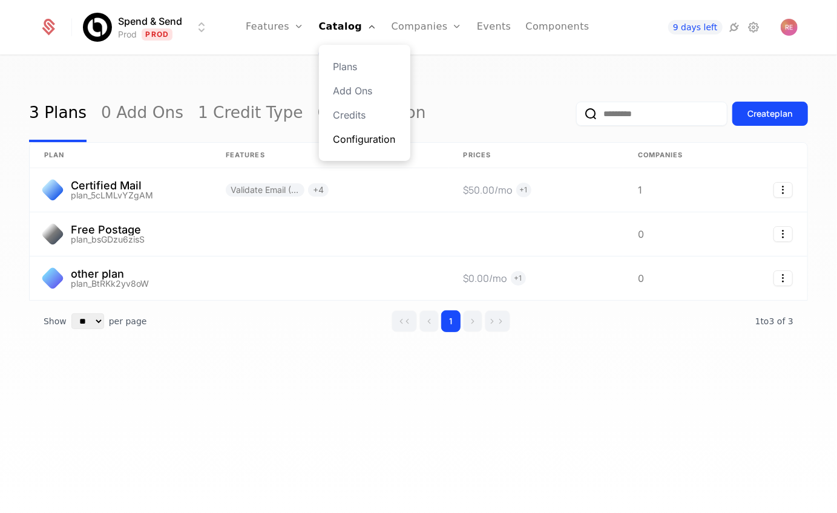
click at [366, 132] on link "Configuration" at bounding box center [364, 139] width 62 height 15
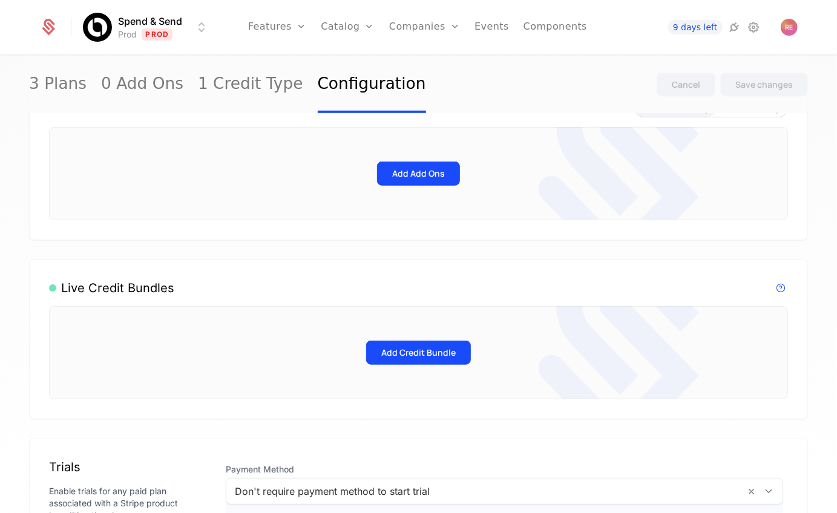
scroll to position [606, 0]
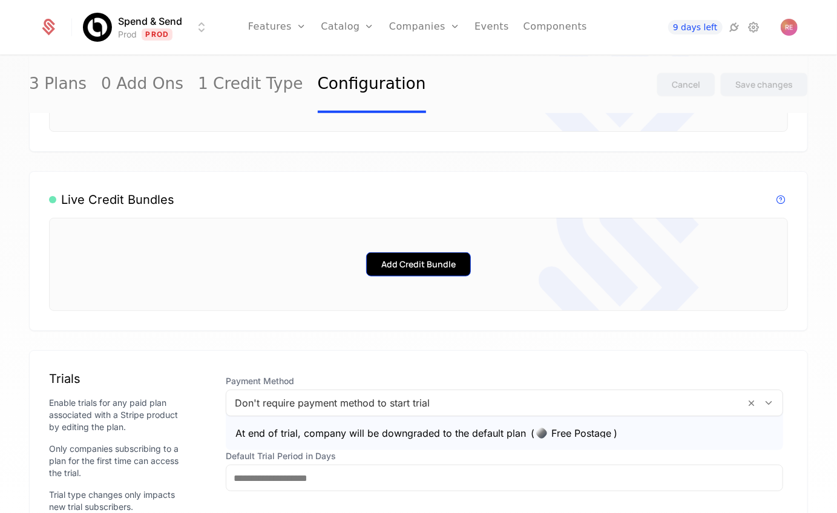
click at [393, 256] on button "Add Credit Bundle" at bounding box center [418, 264] width 105 height 24
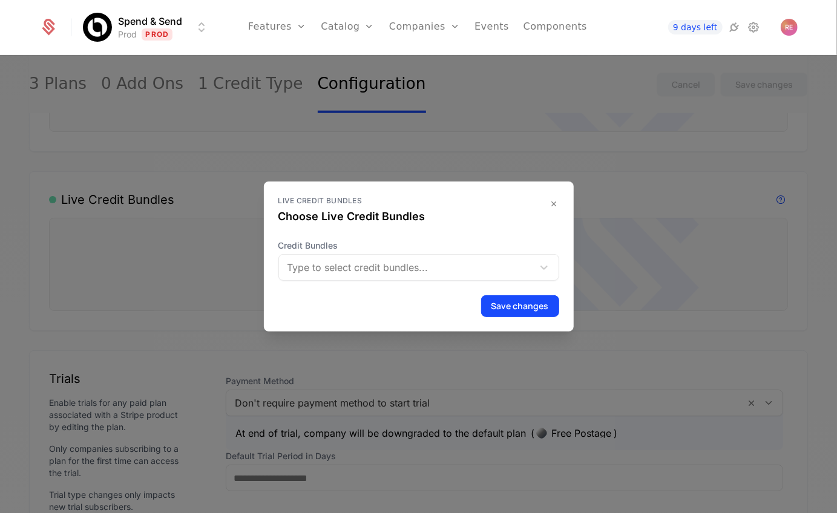
click at [396, 250] on span "Credit Bundles" at bounding box center [418, 246] width 281 height 12
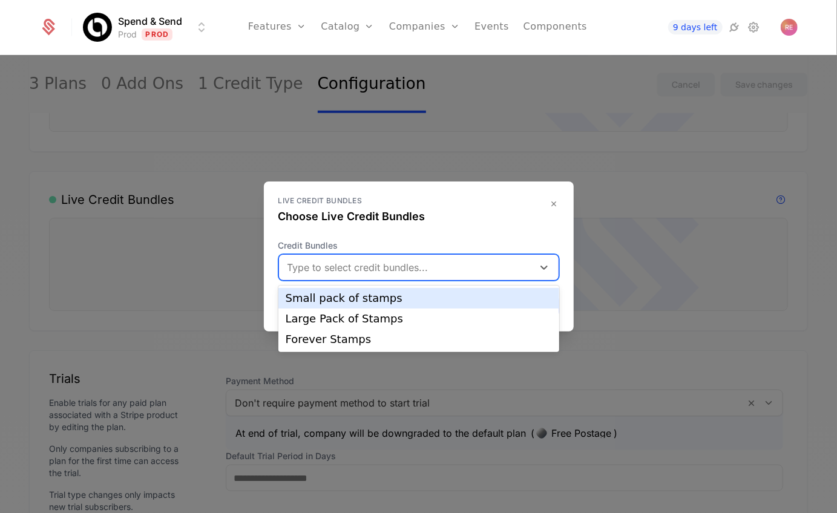
click at [389, 271] on div at bounding box center [407, 267] width 237 height 17
click at [371, 301] on div "Small pack of stamps" at bounding box center [419, 298] width 266 height 11
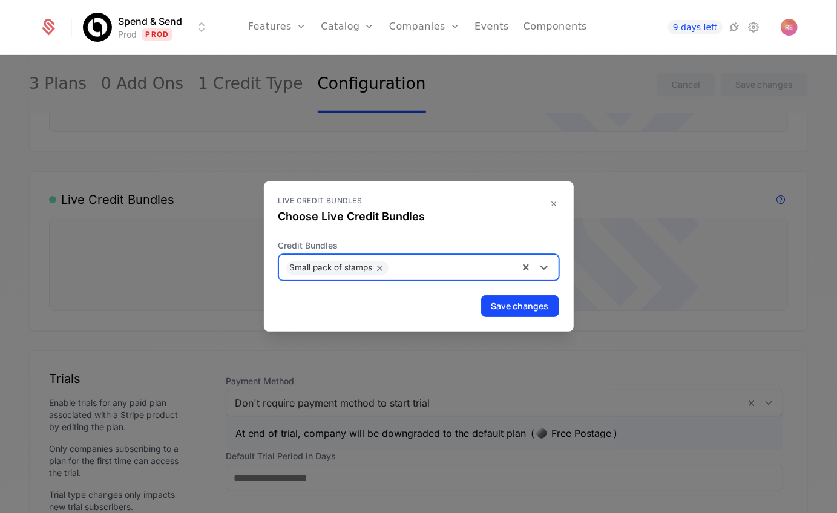
click at [417, 269] on div at bounding box center [453, 266] width 117 height 17
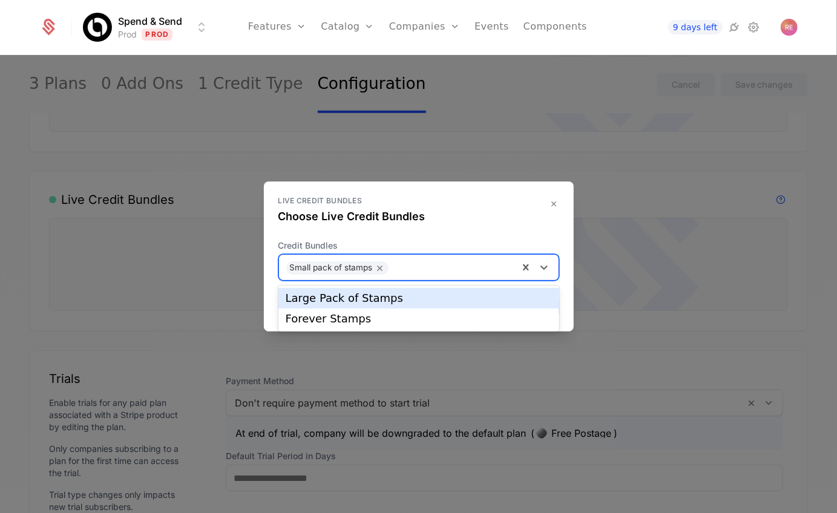
click at [395, 300] on div "Large Pack of Stamps" at bounding box center [419, 298] width 266 height 11
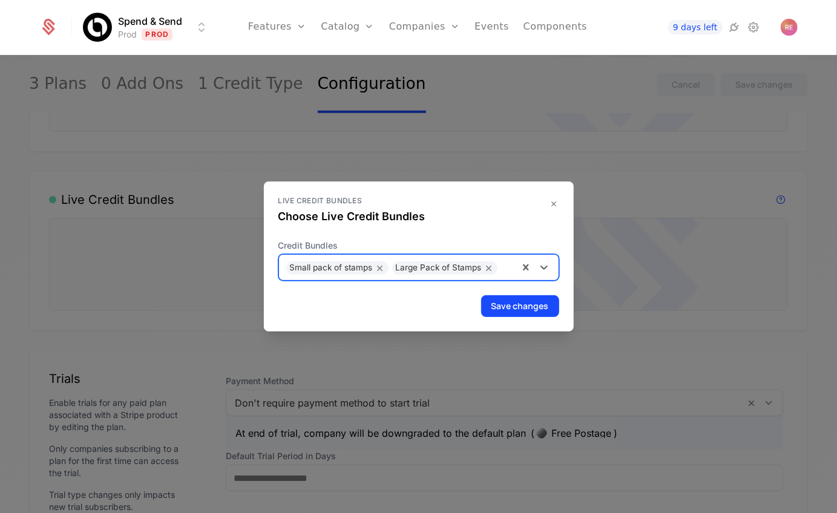
click at [507, 269] on div at bounding box center [507, 266] width 8 height 17
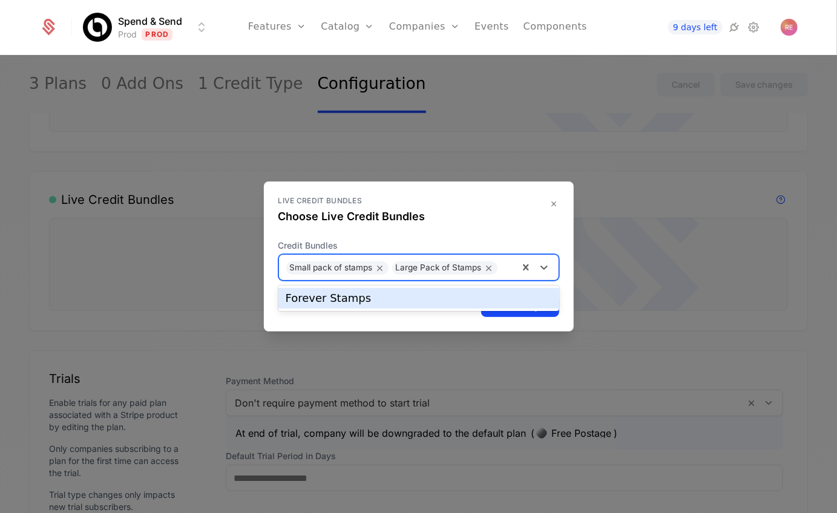
click at [442, 294] on div "Forever Stamps" at bounding box center [419, 298] width 266 height 11
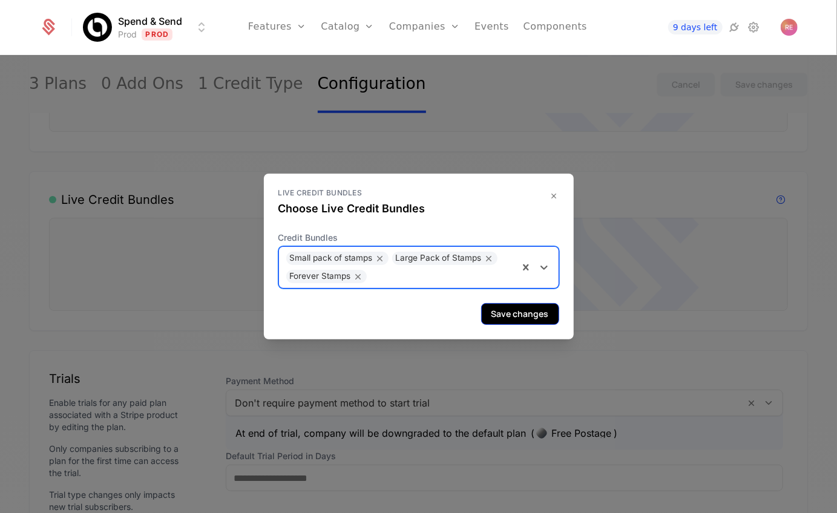
click at [512, 315] on button "Save changes" at bounding box center [520, 314] width 78 height 22
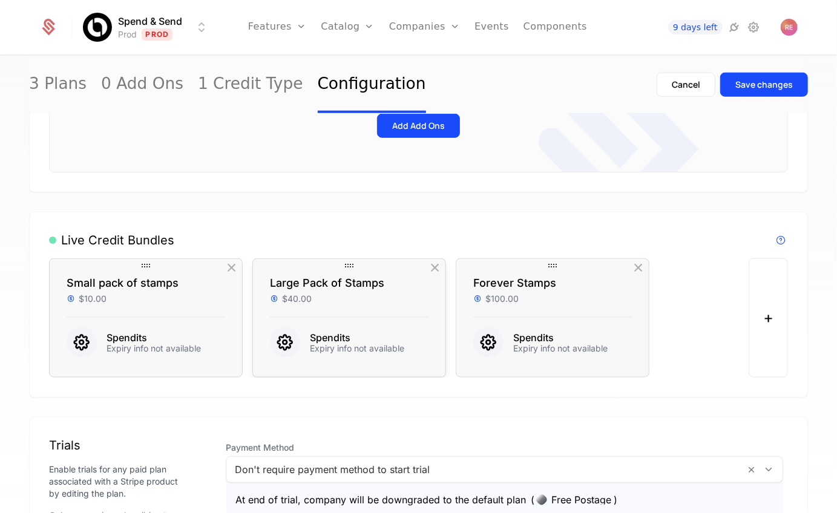
scroll to position [557, 0]
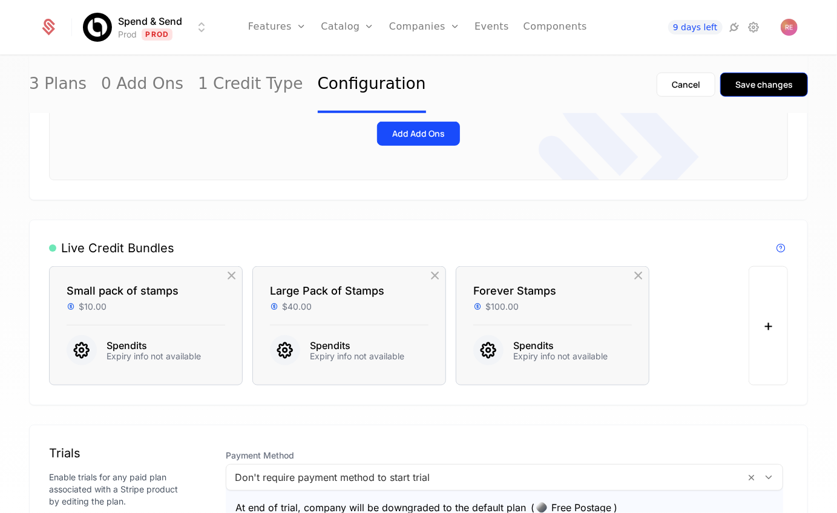
click at [751, 84] on div "Save changes" at bounding box center [763, 85] width 57 height 12
click at [543, 31] on link "Components" at bounding box center [555, 27] width 64 height 54
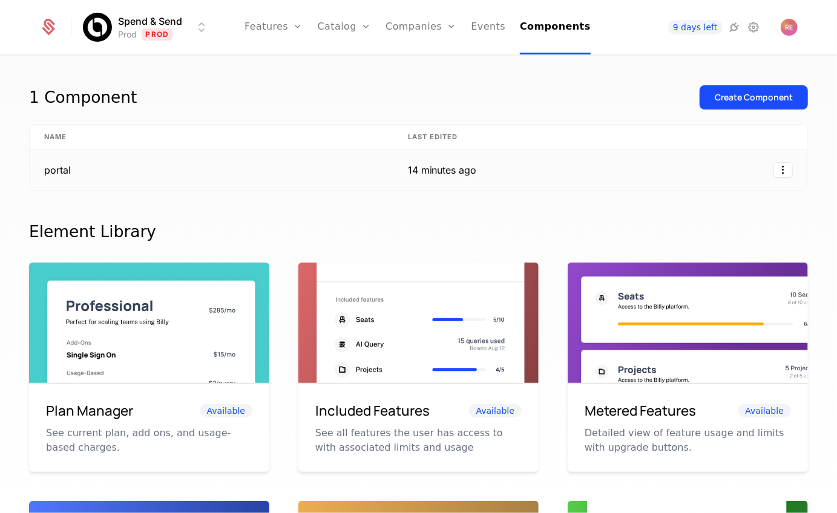
click at [491, 179] on td "14 minutes ago" at bounding box center [442, 170] width 98 height 40
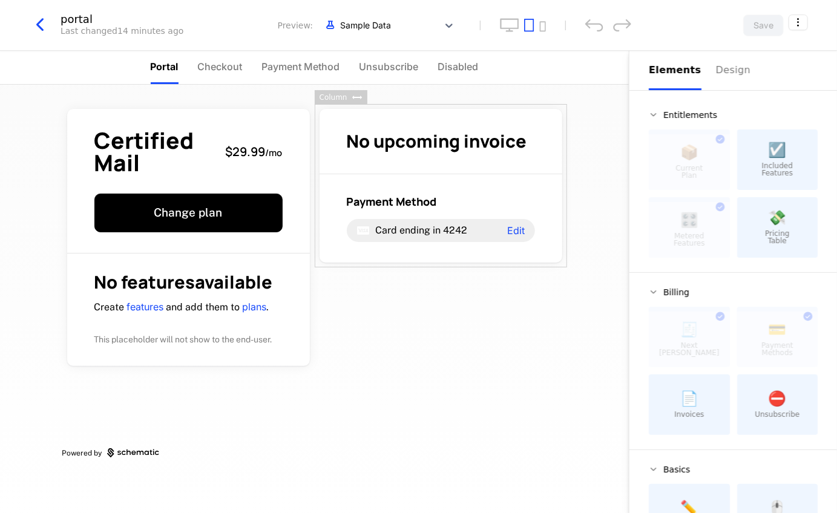
scroll to position [50, 0]
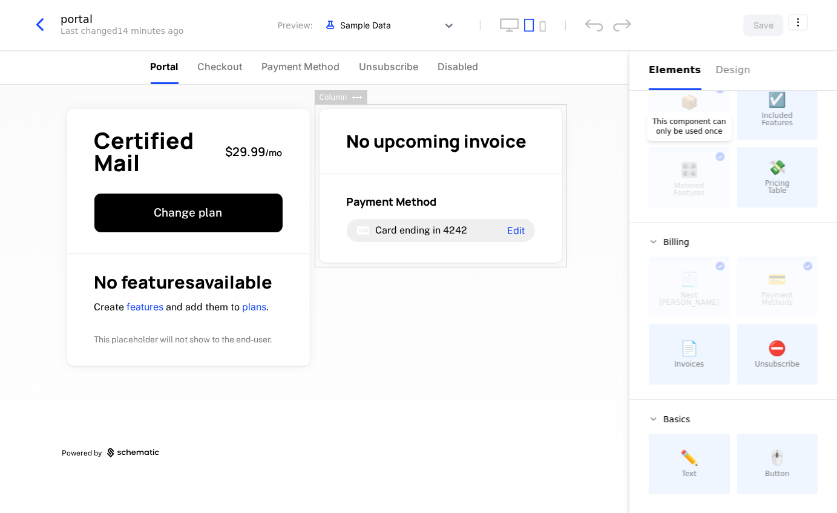
drag, startPoint x: 690, startPoint y: 188, endPoint x: 683, endPoint y: 188, distance: 7.9
click at [689, 188] on div at bounding box center [689, 180] width 81 height 56
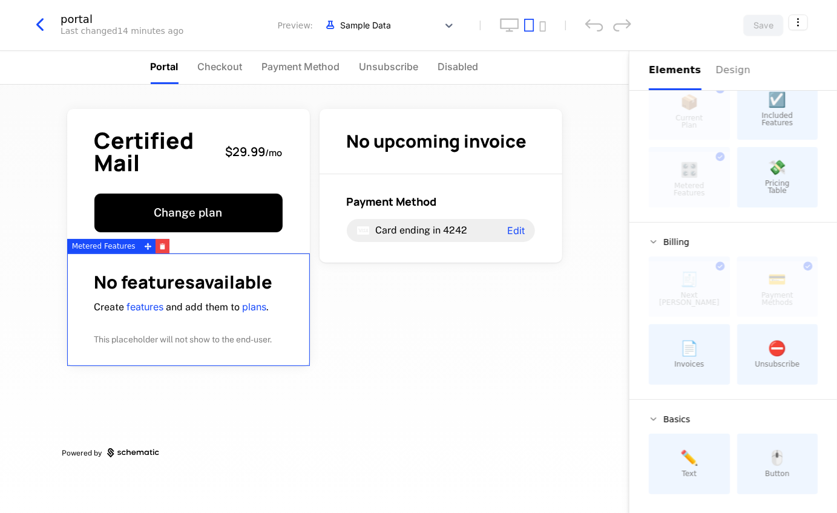
scroll to position [9, 0]
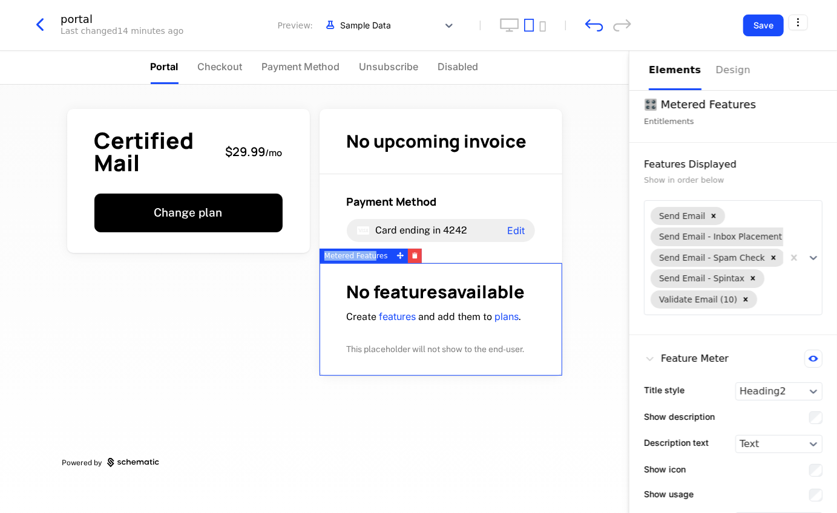
drag, startPoint x: 375, startPoint y: 257, endPoint x: 326, endPoint y: 257, distance: 48.4
click at [326, 257] on div "Metered Features" at bounding box center [356, 256] width 73 height 15
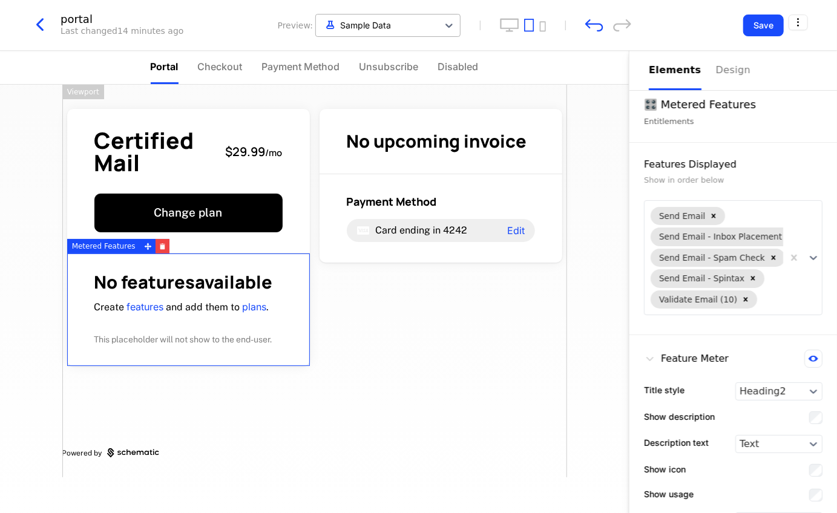
click at [362, 18] on div at bounding box center [377, 25] width 110 height 15
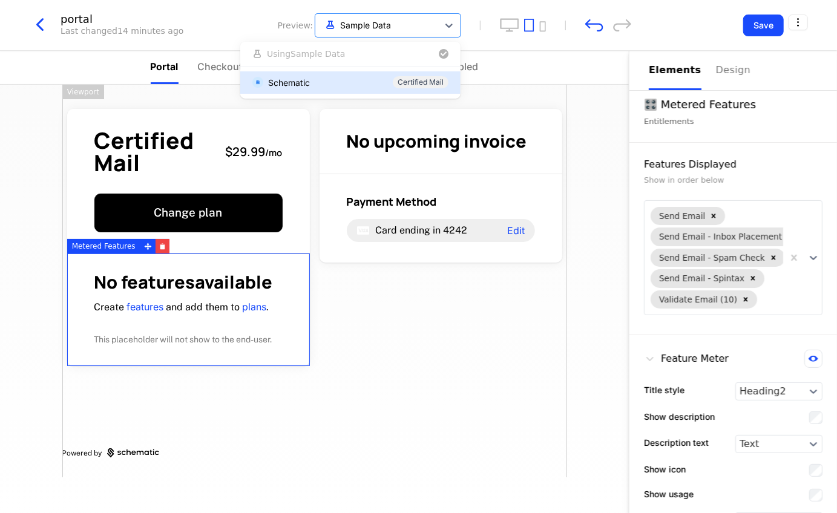
click at [349, 82] on div "Schematic Certified Mail" at bounding box center [350, 82] width 196 height 13
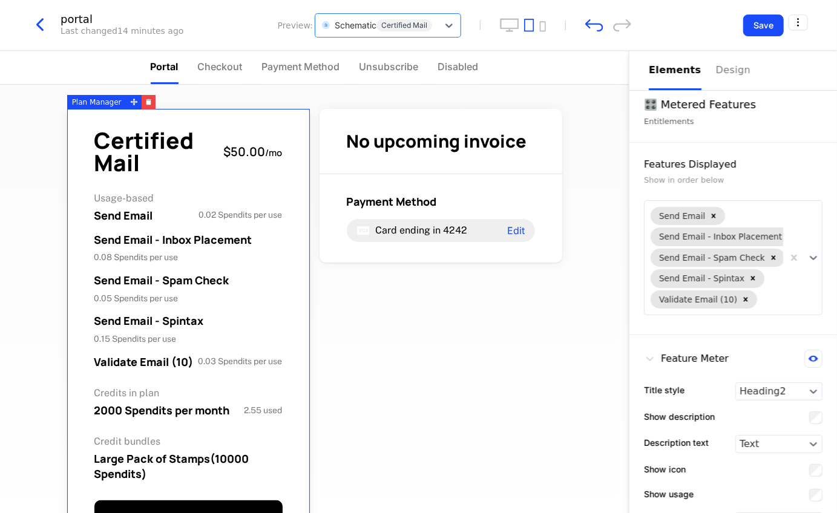
scroll to position [321, 0]
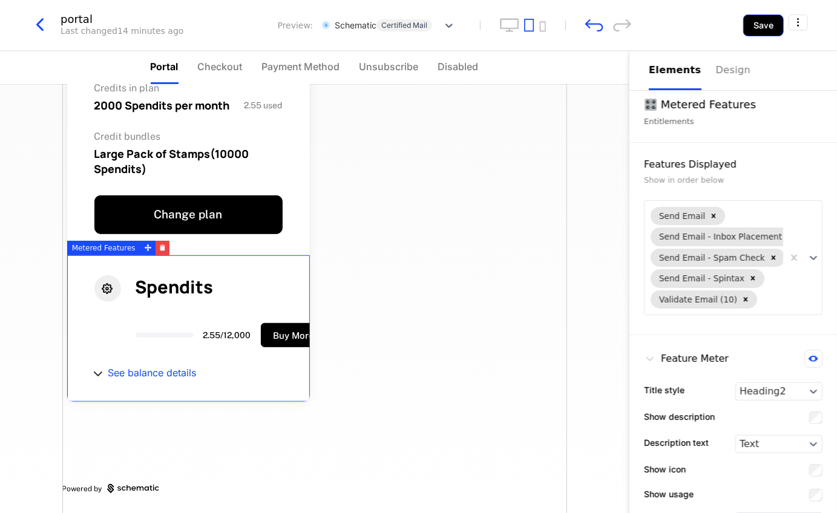
click at [758, 33] on button "Save" at bounding box center [763, 26] width 41 height 22
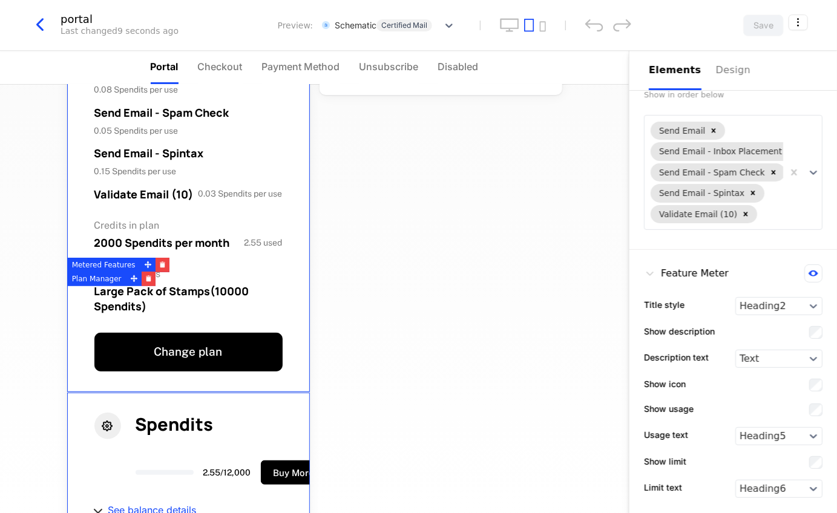
scroll to position [86, 0]
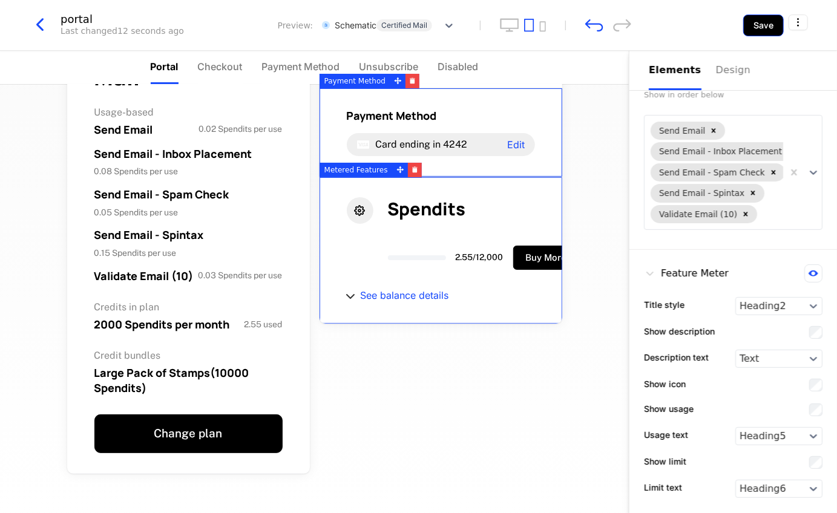
click at [758, 29] on button "Save" at bounding box center [763, 26] width 41 height 22
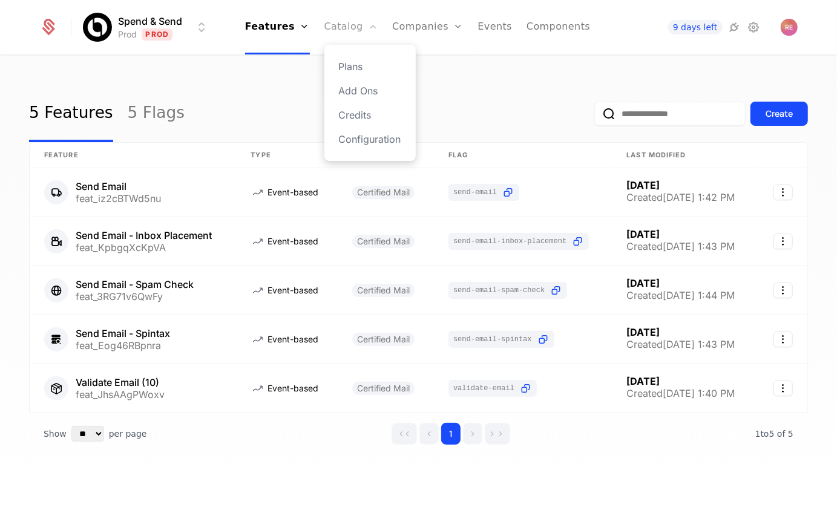
click at [346, 37] on link "Catalog" at bounding box center [351, 27] width 54 height 54
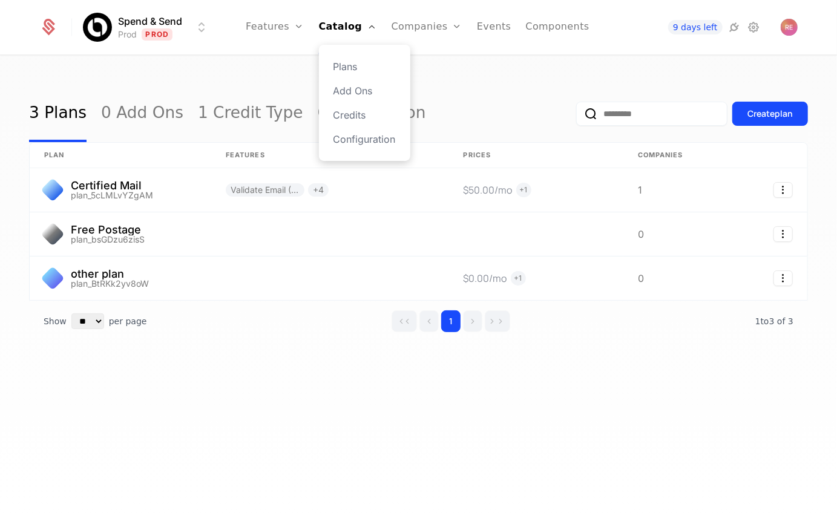
click at [367, 146] on div "Plans Add Ons Credits Configuration" at bounding box center [364, 103] width 91 height 116
click at [372, 138] on link "Configuration" at bounding box center [364, 139] width 62 height 15
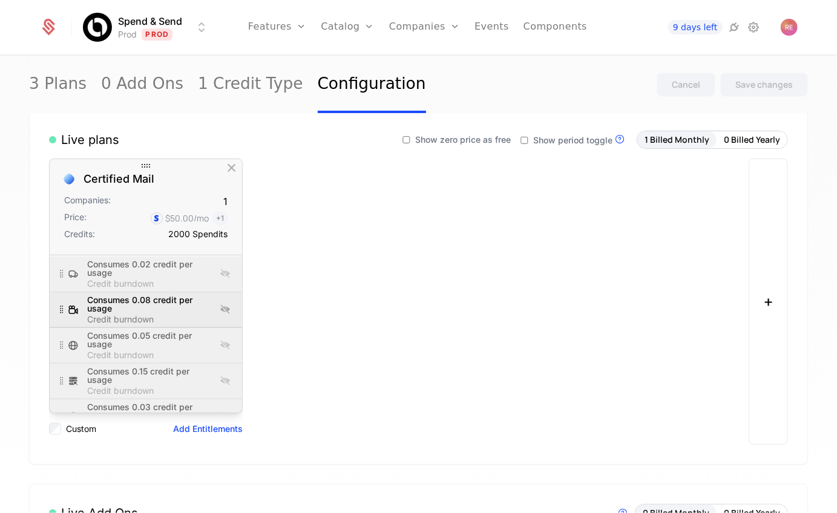
scroll to position [107, 0]
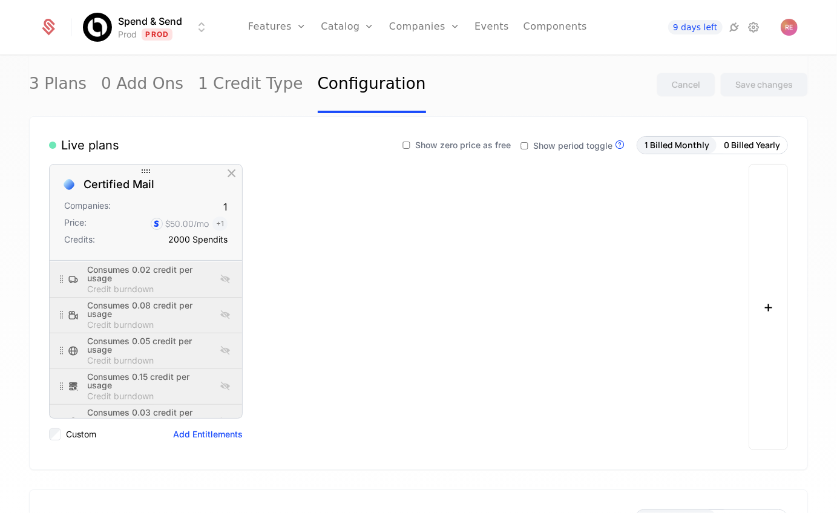
click at [78, 435] on label "Custom" at bounding box center [81, 434] width 30 height 12
click at [205, 436] on button "Add Entitlements" at bounding box center [208, 434] width 70 height 12
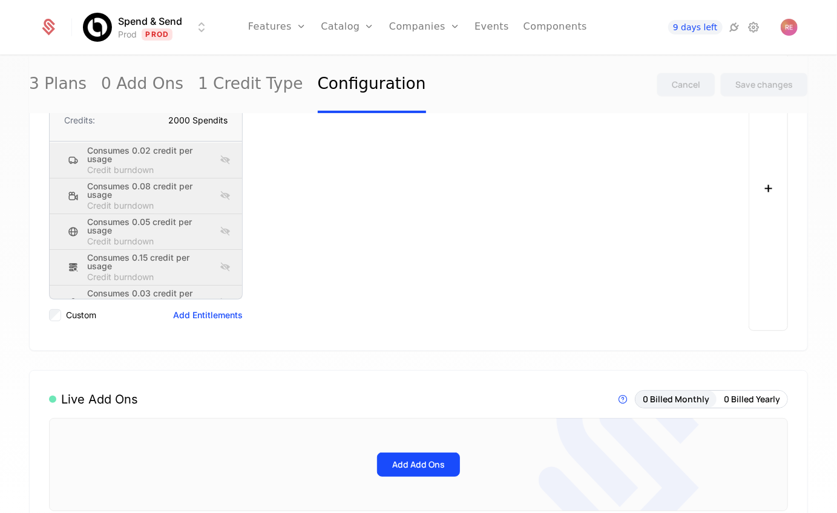
scroll to position [119, 0]
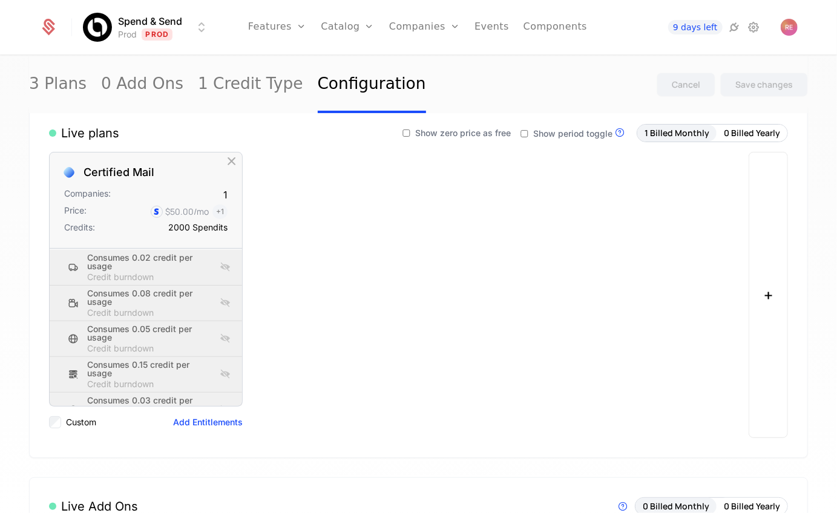
click at [524, 133] on icon at bounding box center [525, 134] width 10 height 10
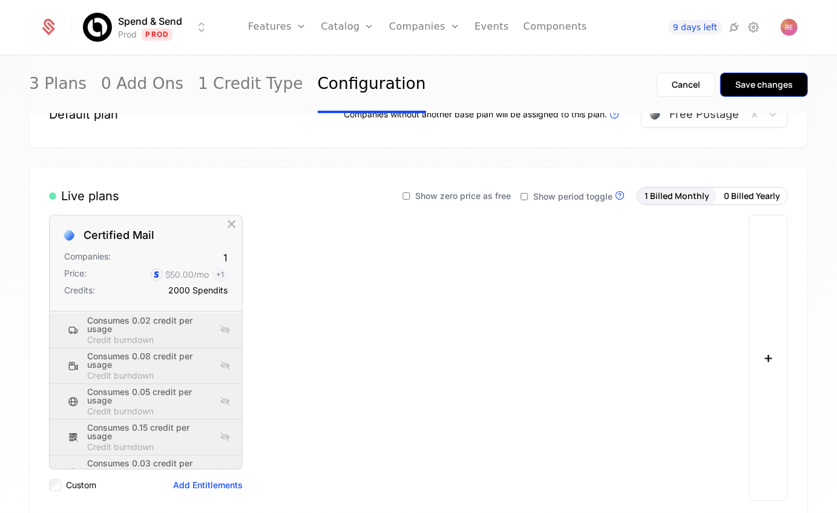
click at [791, 85] on div "Save changes" at bounding box center [763, 85] width 57 height 12
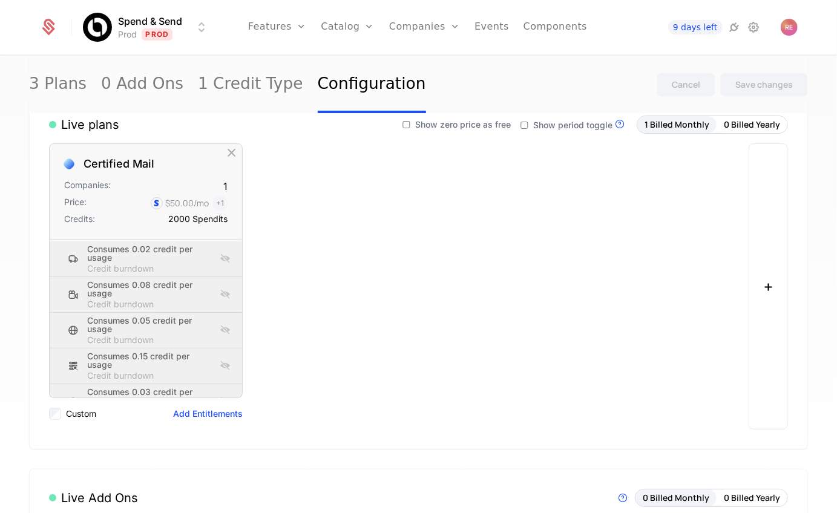
scroll to position [0, 0]
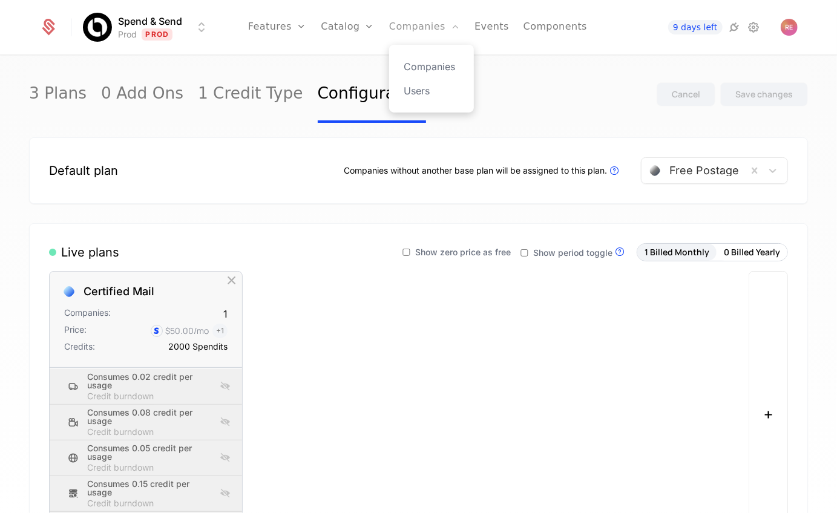
click at [402, 21] on link "Companies" at bounding box center [424, 27] width 71 height 54
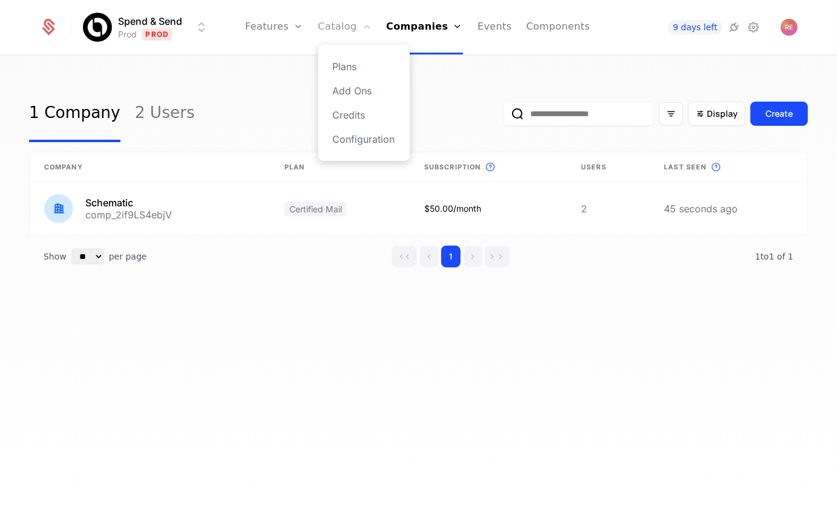
click at [353, 27] on link "Catalog" at bounding box center [345, 27] width 54 height 54
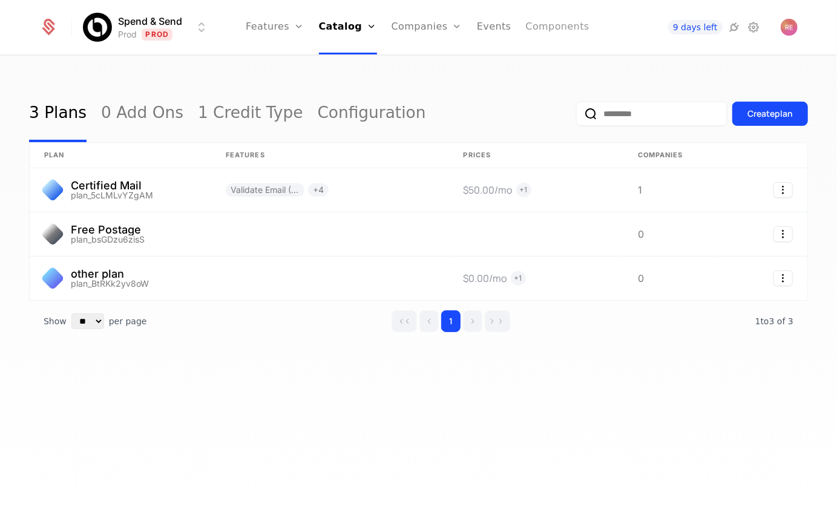
click at [559, 24] on link "Components" at bounding box center [558, 27] width 64 height 54
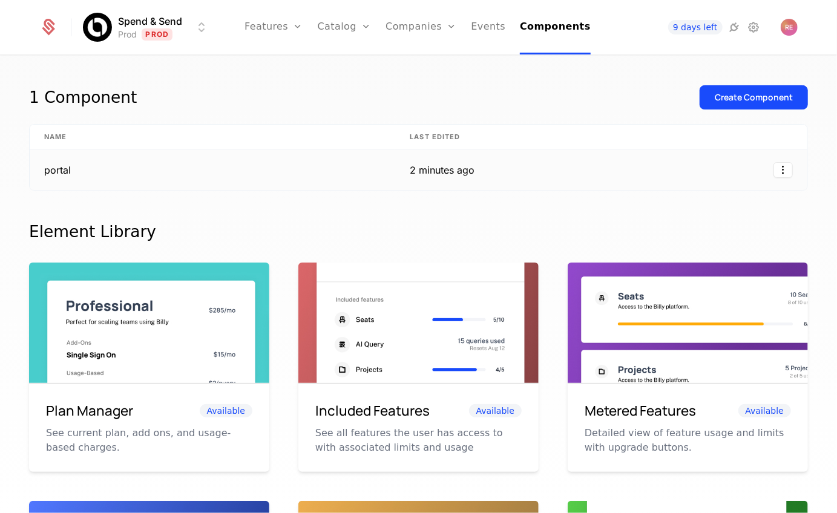
click at [281, 157] on td "portal" at bounding box center [213, 170] width 366 height 40
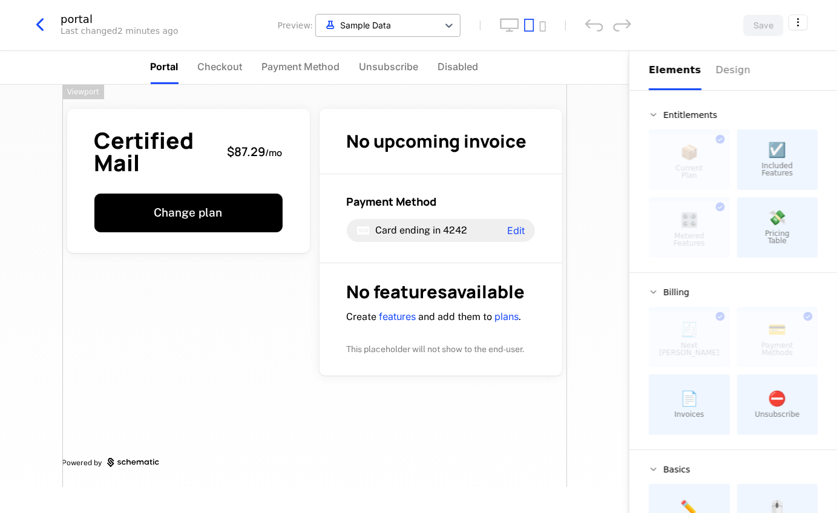
click at [392, 16] on div "Sample Data" at bounding box center [377, 25] width 122 height 20
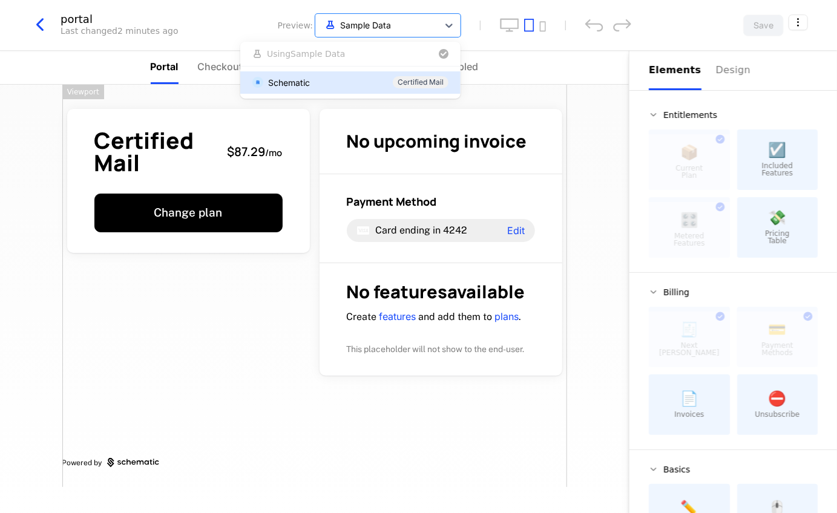
click at [344, 74] on div "Schematic Certified Mail" at bounding box center [350, 82] width 220 height 22
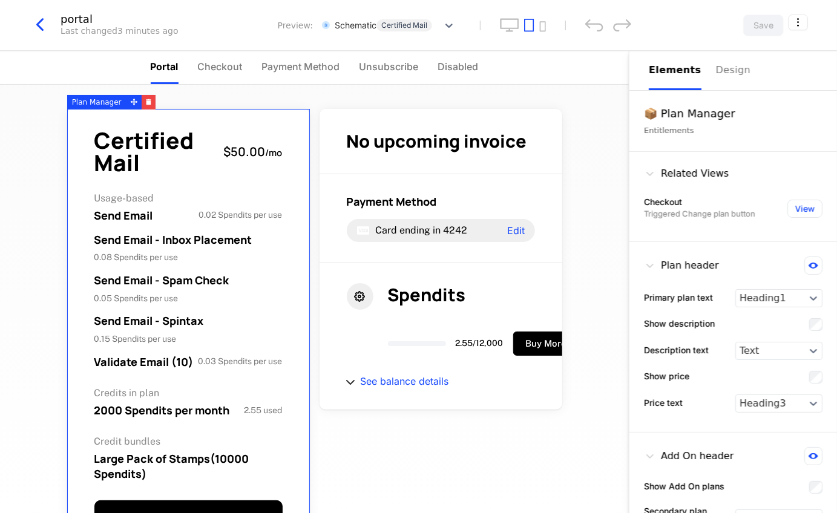
click at [228, 151] on span "$50.00" at bounding box center [245, 151] width 42 height 16
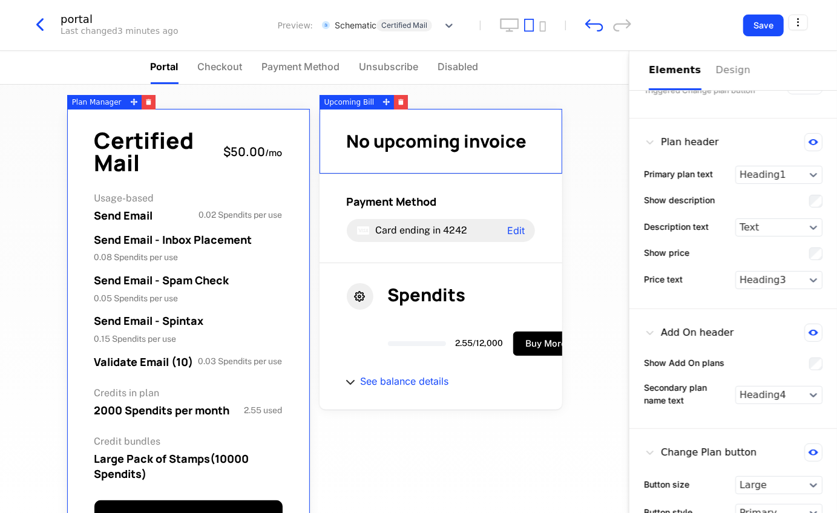
scroll to position [153, 0]
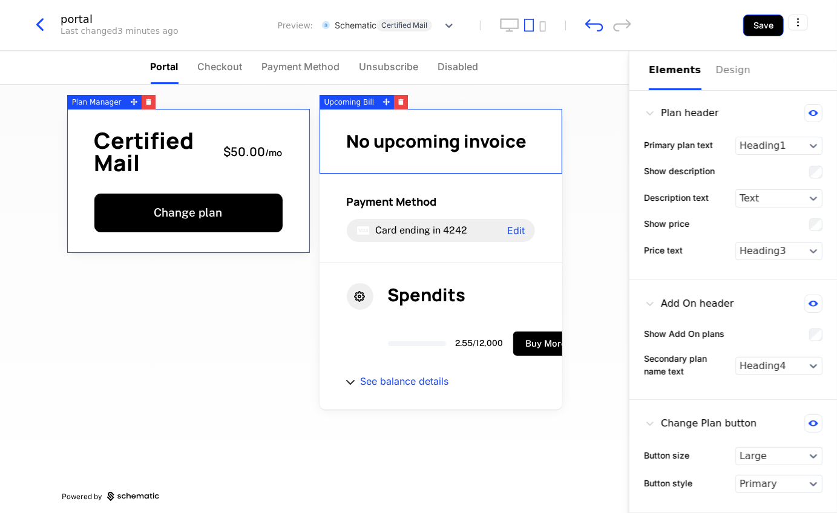
click at [748, 31] on button "Save" at bounding box center [763, 26] width 41 height 22
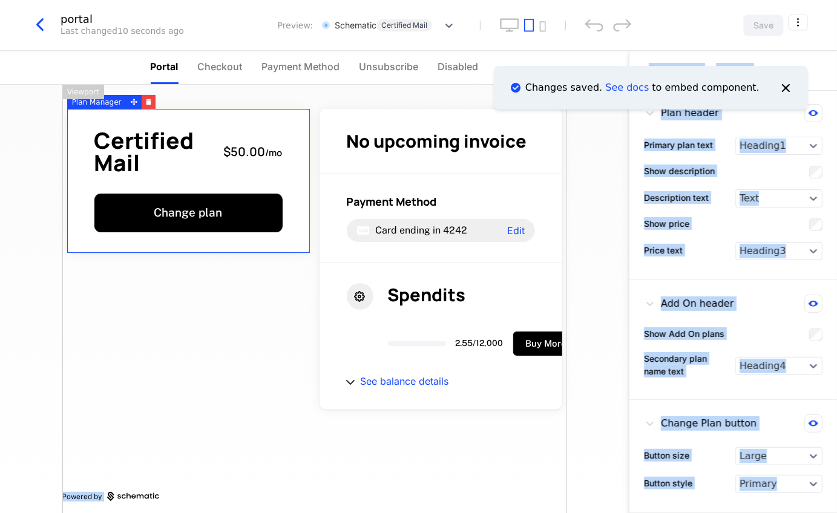
drag, startPoint x: 357, startPoint y: 258, endPoint x: 224, endPoint y: 261, distance: 133.2
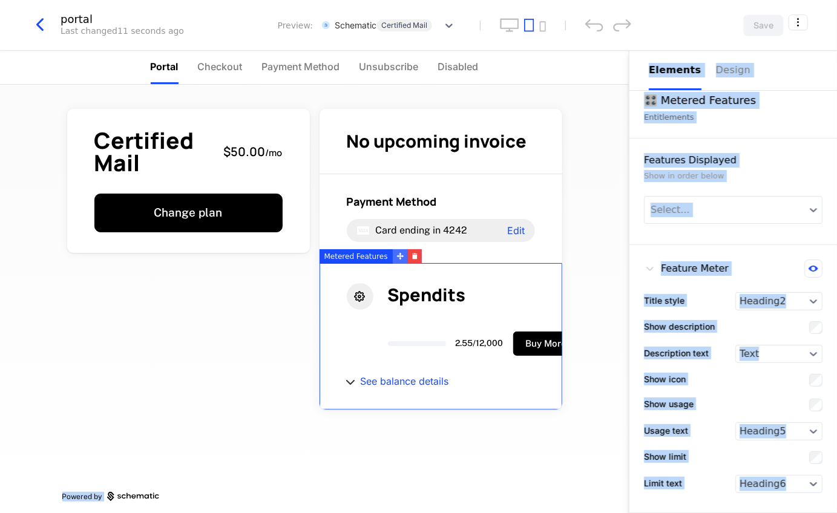
scroll to position [99, 0]
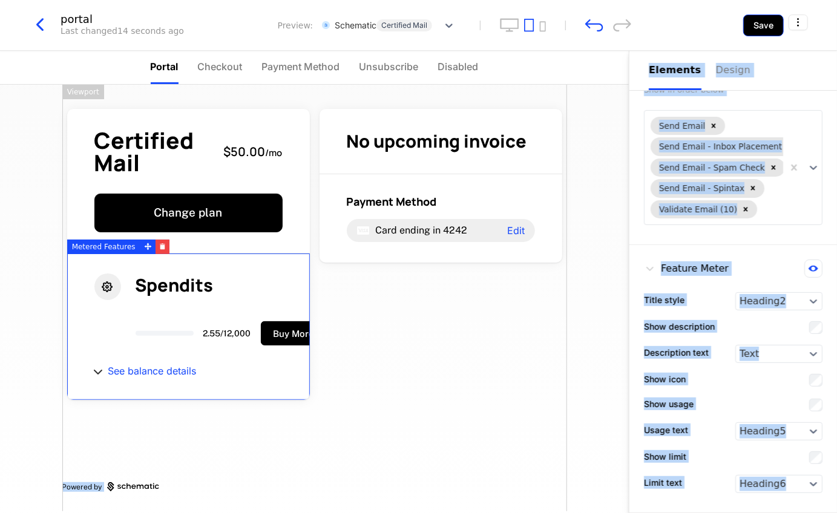
click at [775, 33] on button "Save" at bounding box center [763, 26] width 41 height 22
